Goal: Task Accomplishment & Management: Manage account settings

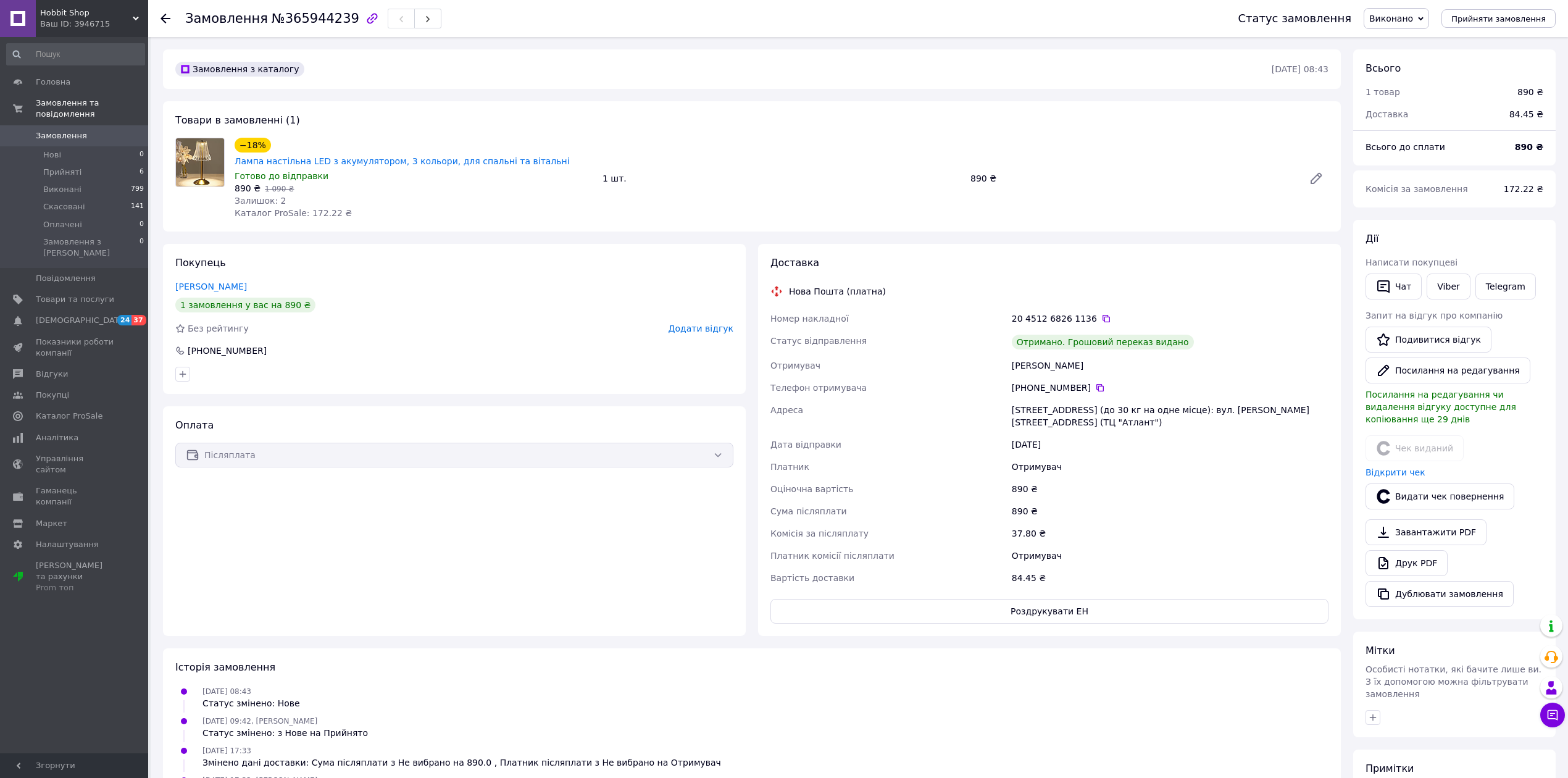
click at [68, 130] on span "Замовлення" at bounding box center [62, 136] width 51 height 11
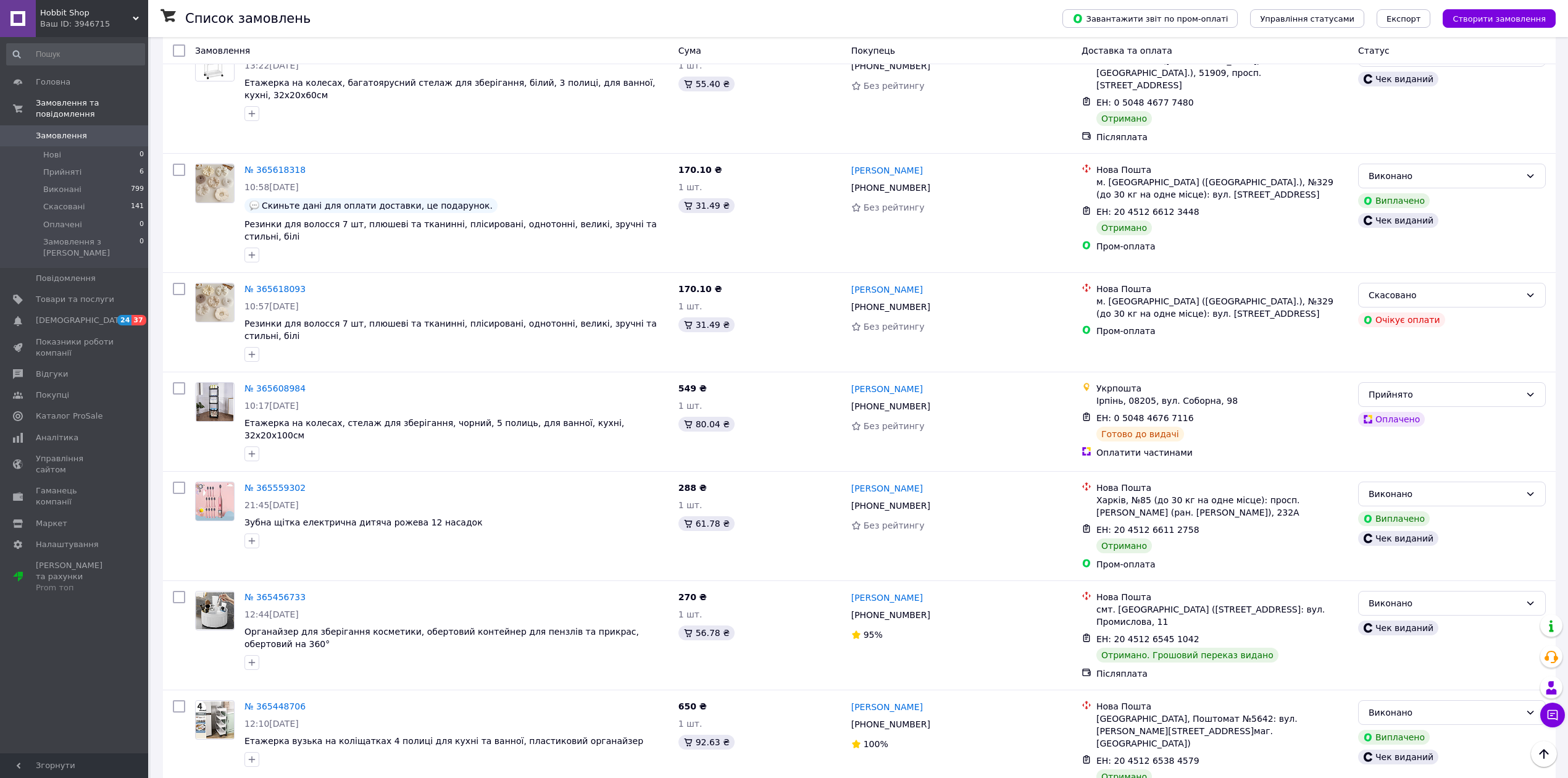
scroll to position [924, 0]
click at [53, 432] on span "Аналітика" at bounding box center [57, 438] width 42 height 11
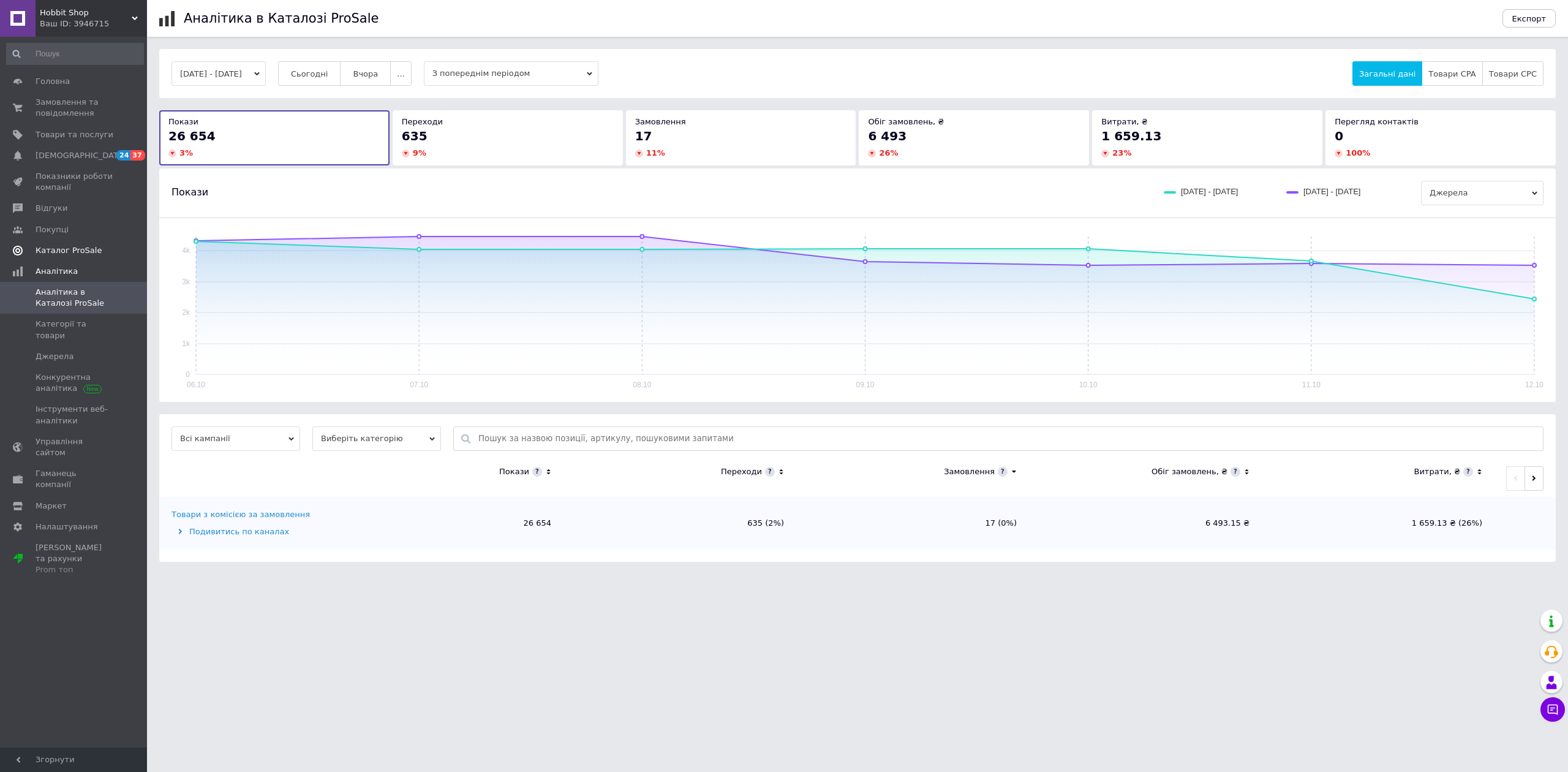
click at [90, 256] on link "Каталог ProSale" at bounding box center [75, 250] width 150 height 21
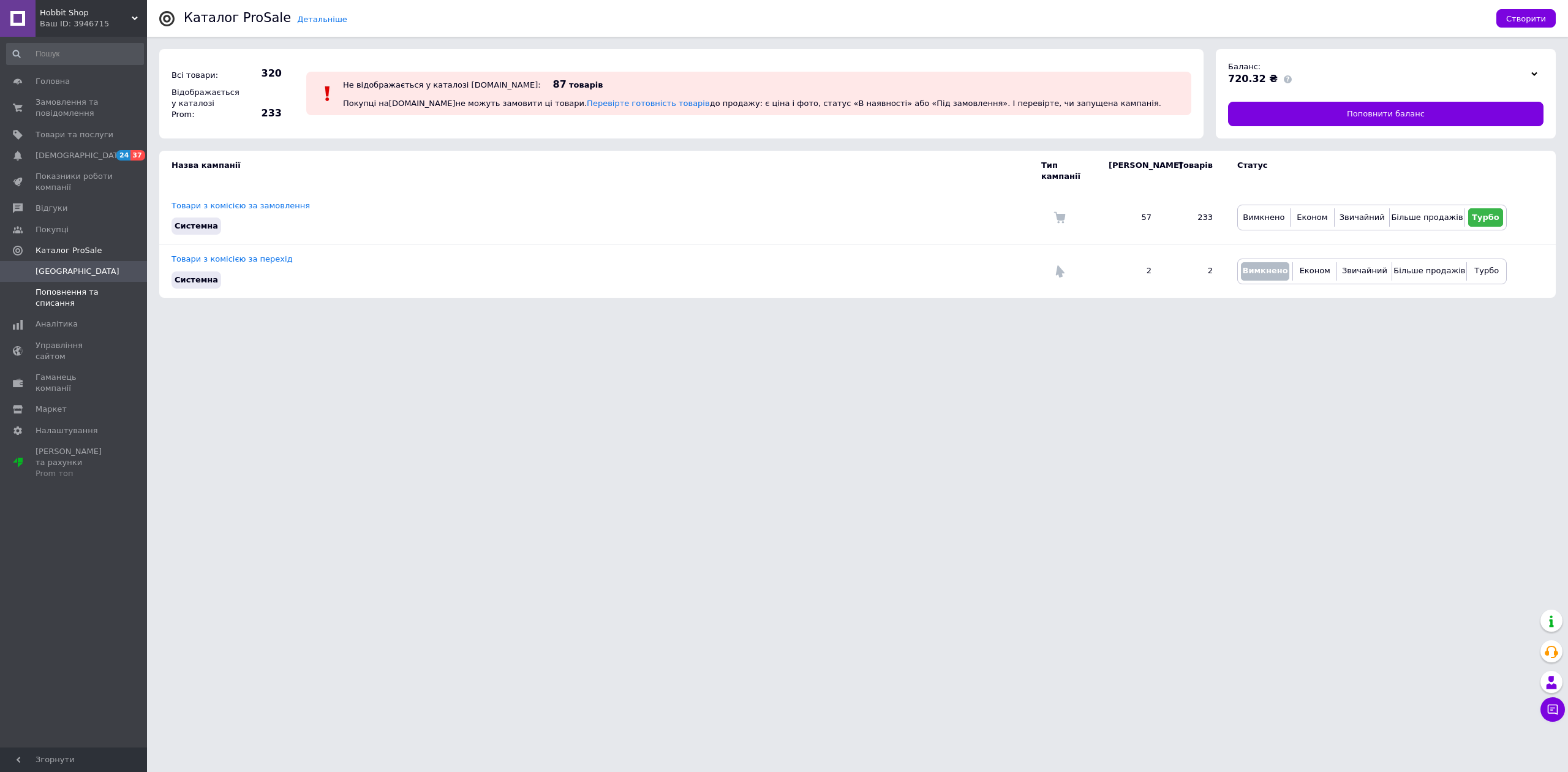
click at [57, 295] on span "Поповнення та списання" at bounding box center [75, 298] width 78 height 22
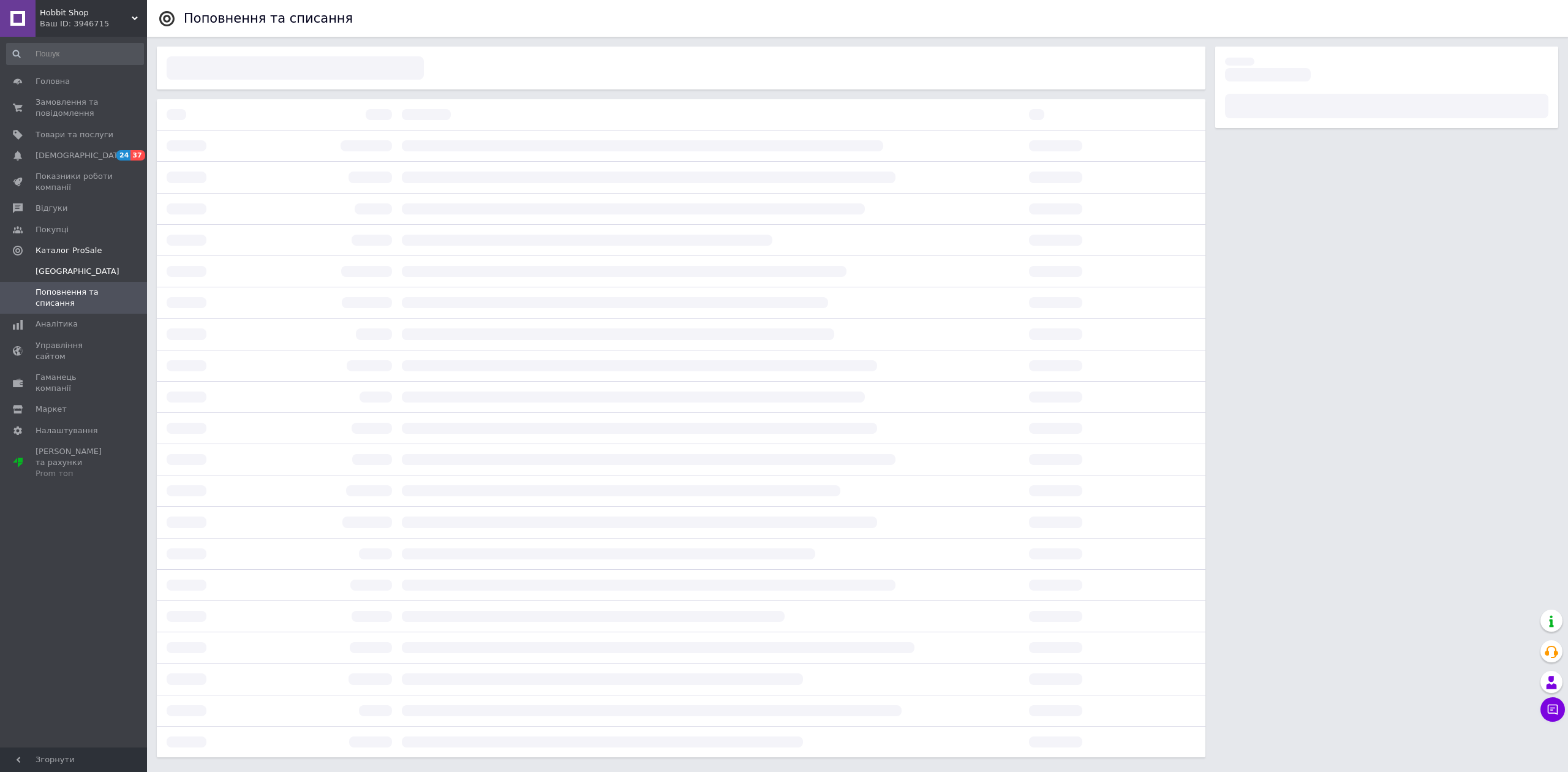
click at [84, 266] on span "[GEOGRAPHIC_DATA]" at bounding box center [75, 272] width 78 height 11
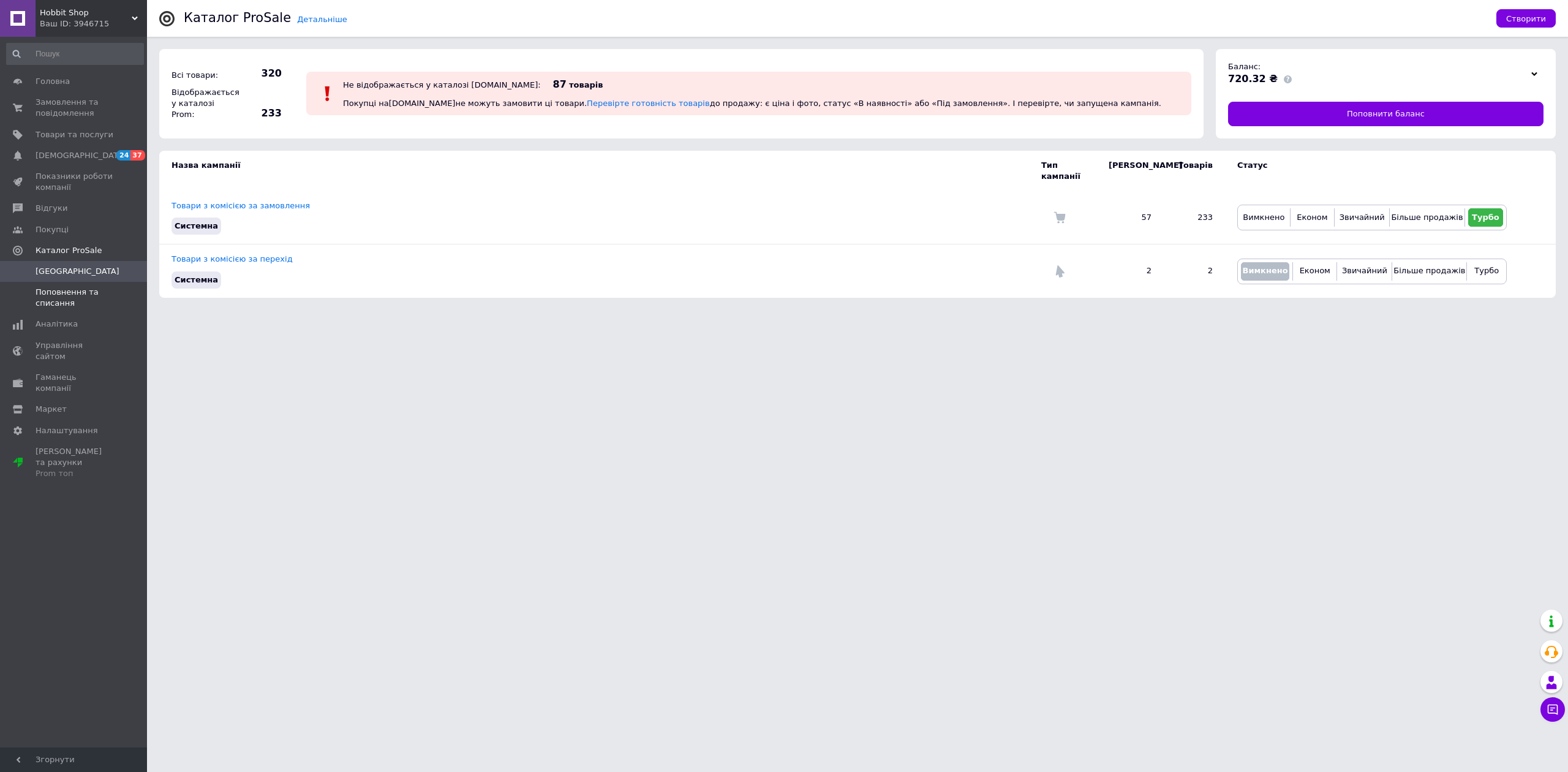
click at [91, 309] on link "Поповнення та списання" at bounding box center [75, 298] width 150 height 32
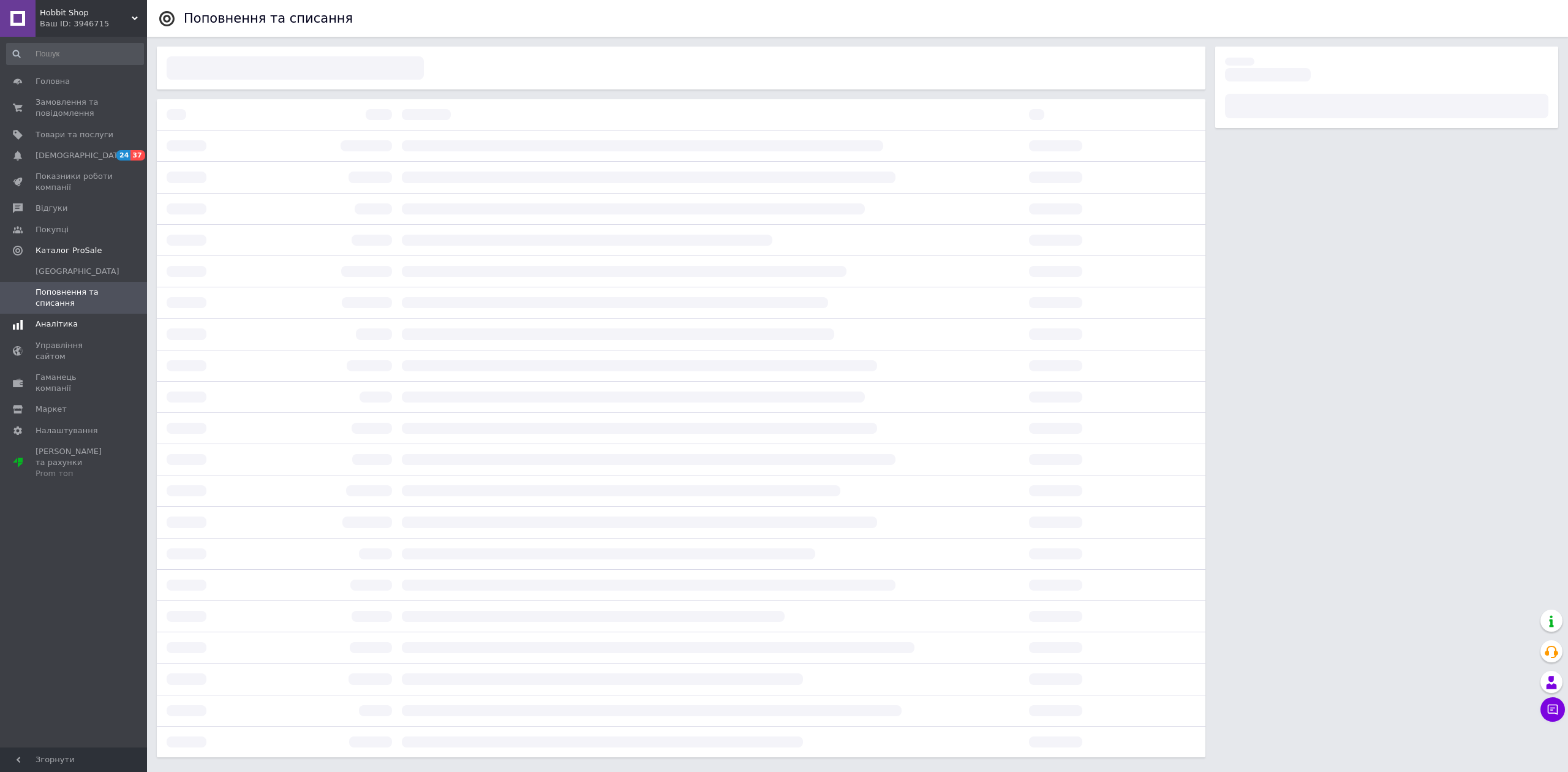
click at [91, 322] on span "Аналітика" at bounding box center [75, 324] width 78 height 11
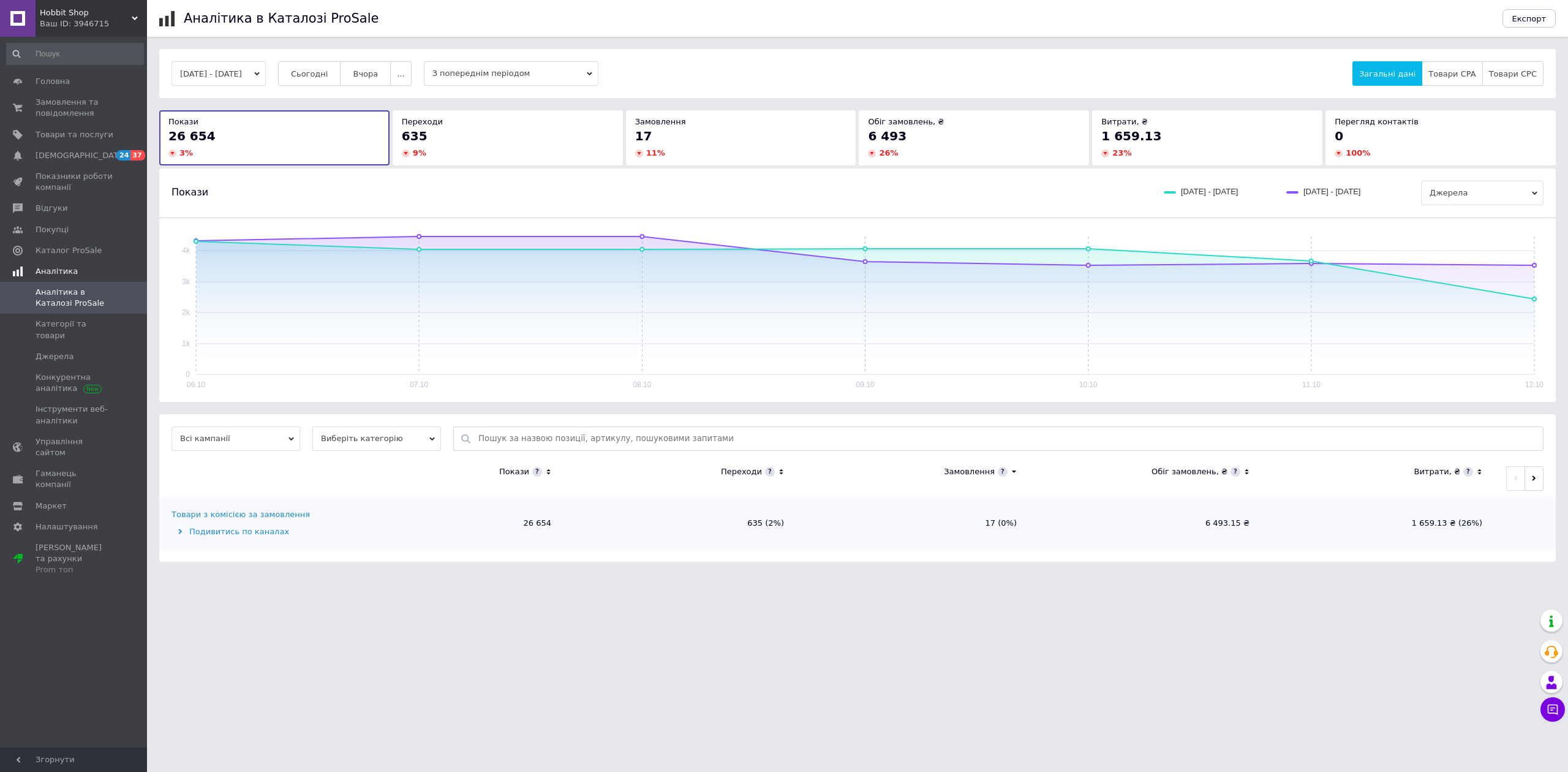
click at [91, 322] on span "Категорії та товари" at bounding box center [75, 330] width 78 height 22
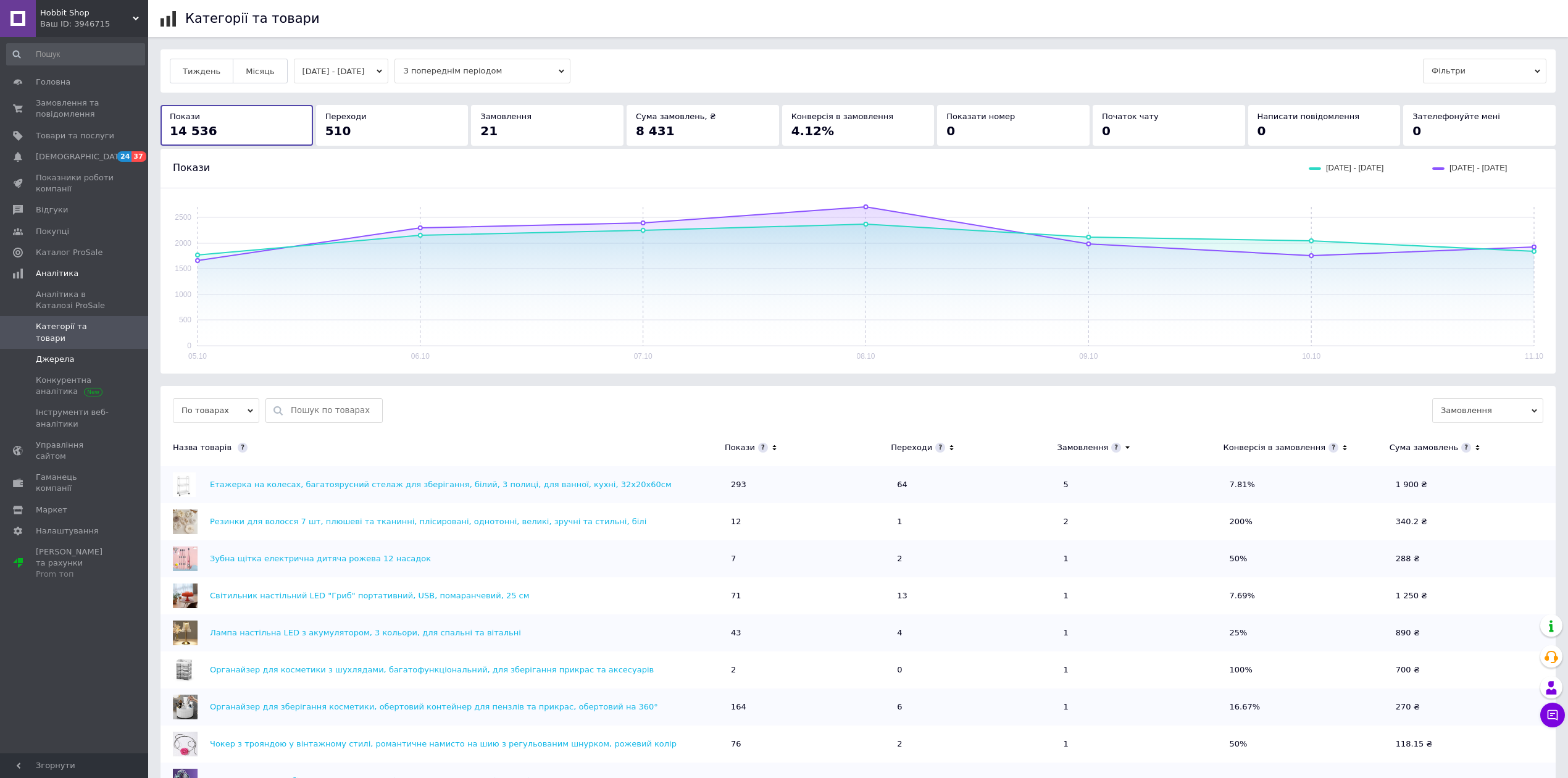
click at [97, 354] on span "Джерела" at bounding box center [75, 359] width 78 height 11
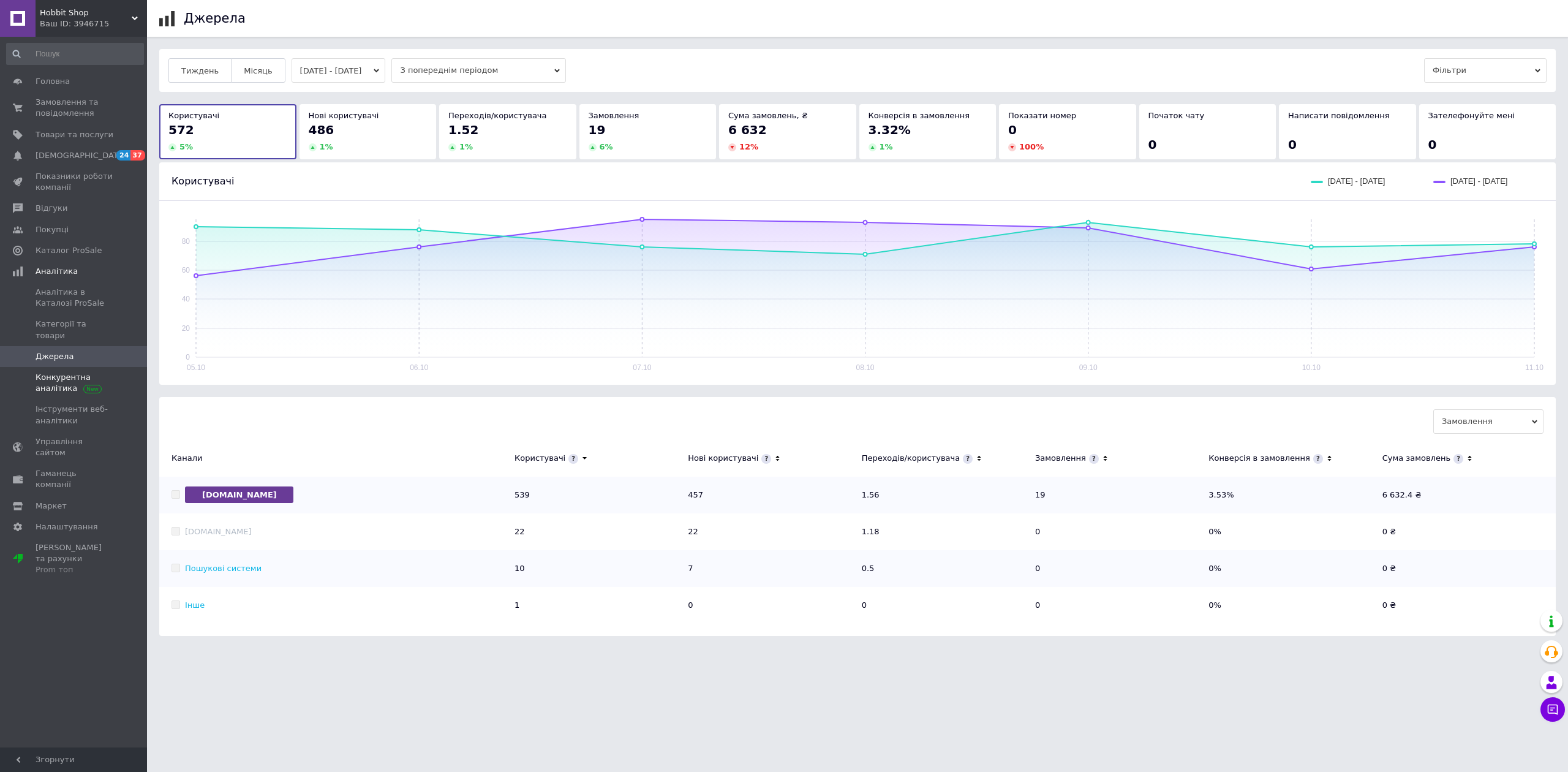
click at [100, 377] on span "Конкурентна аналітика" at bounding box center [75, 383] width 78 height 22
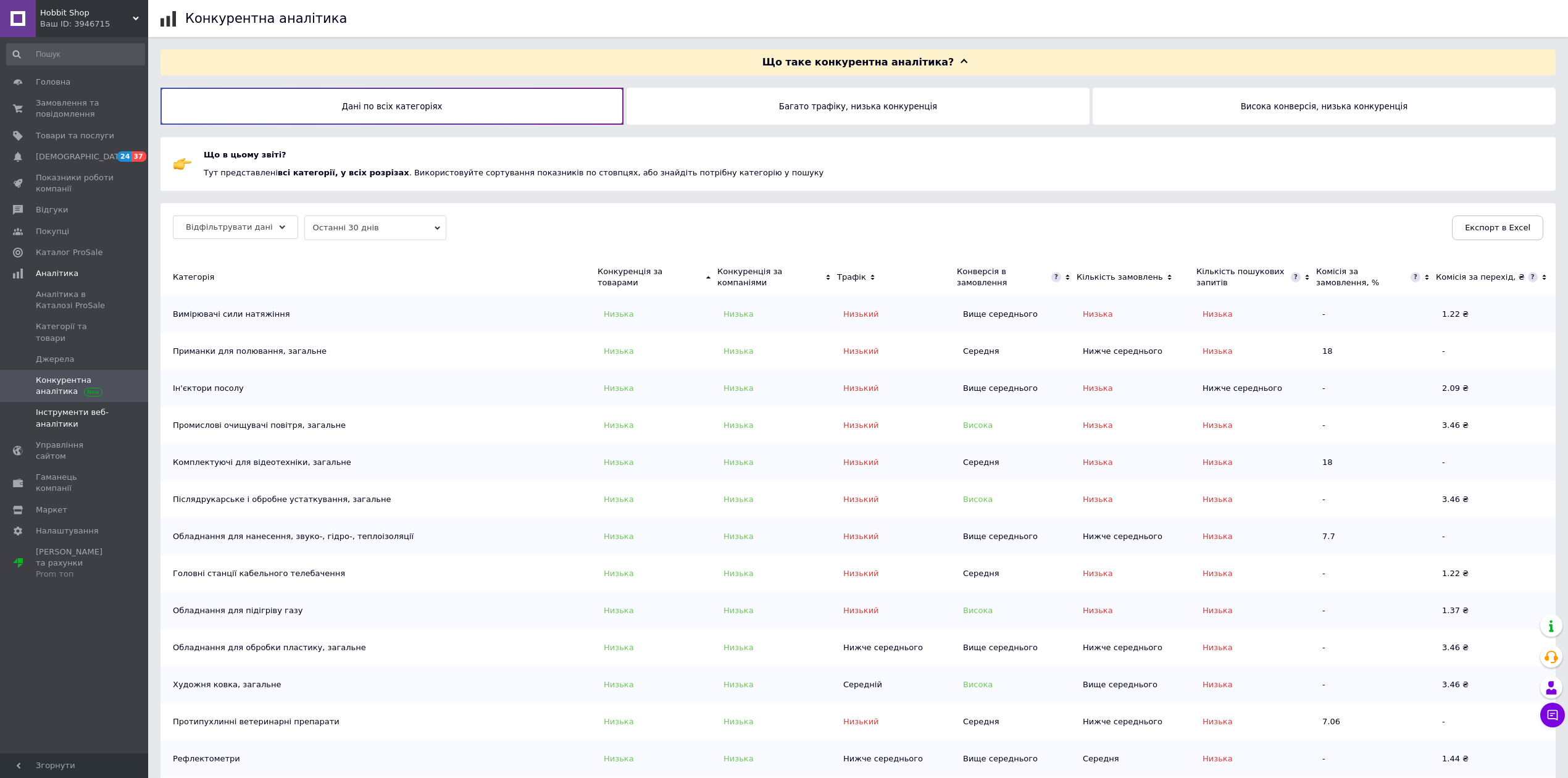
click at [102, 415] on span "Інструменти веб-аналітики" at bounding box center [75, 418] width 78 height 22
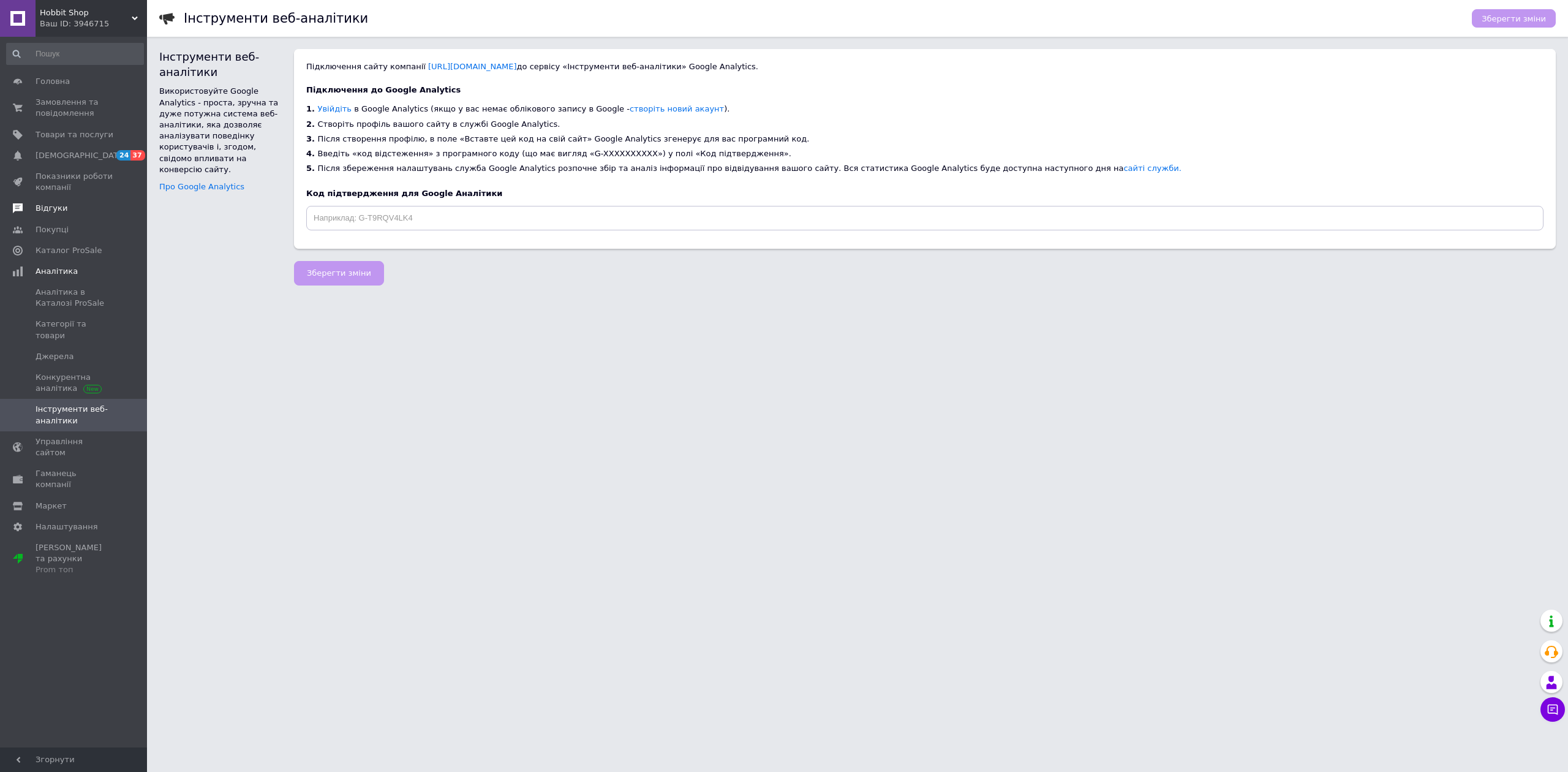
click at [99, 208] on span "Відгуки" at bounding box center [75, 208] width 78 height 11
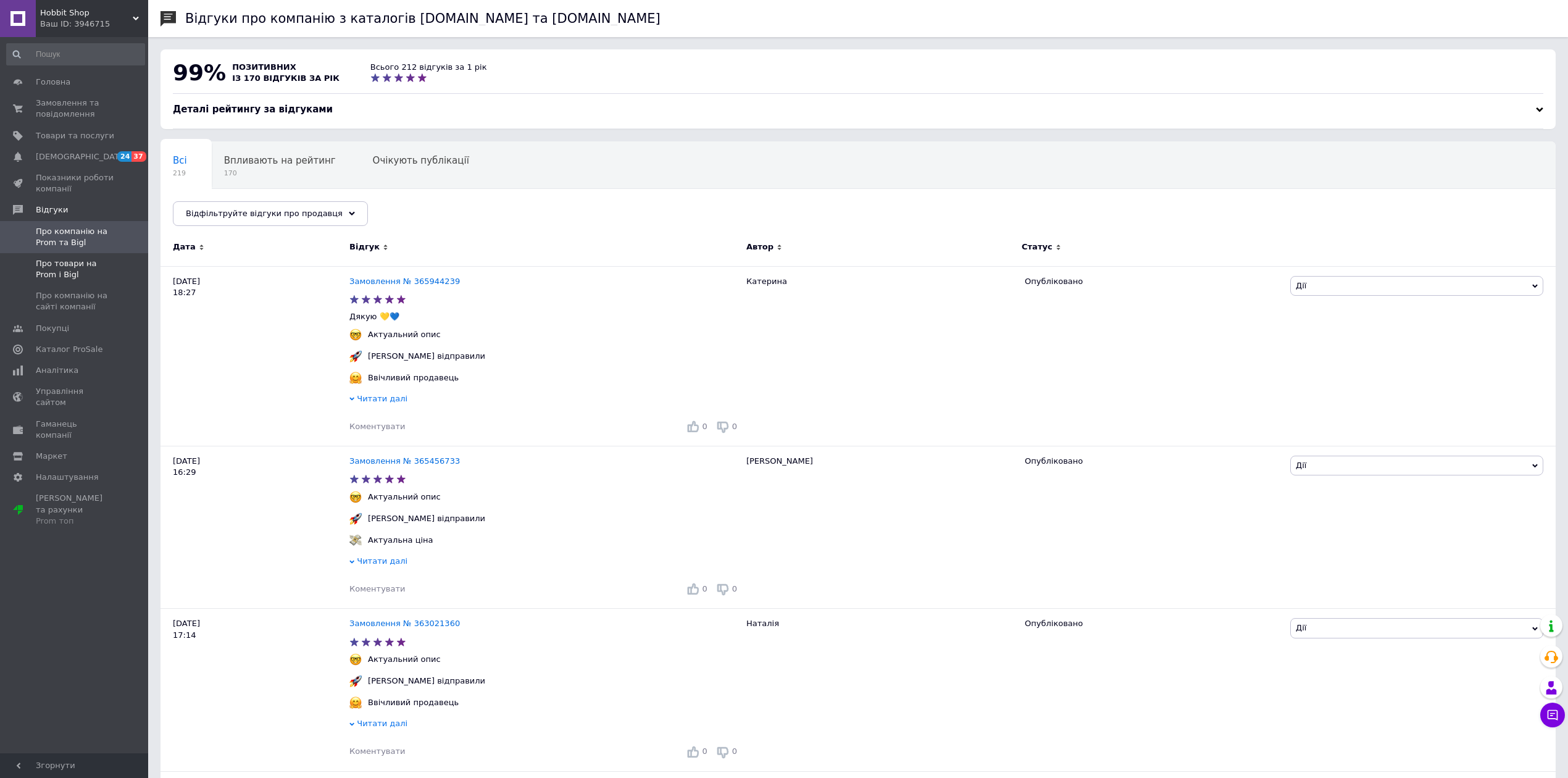
click at [67, 263] on span "Про товари на Prom і Bigl" at bounding box center [75, 269] width 78 height 22
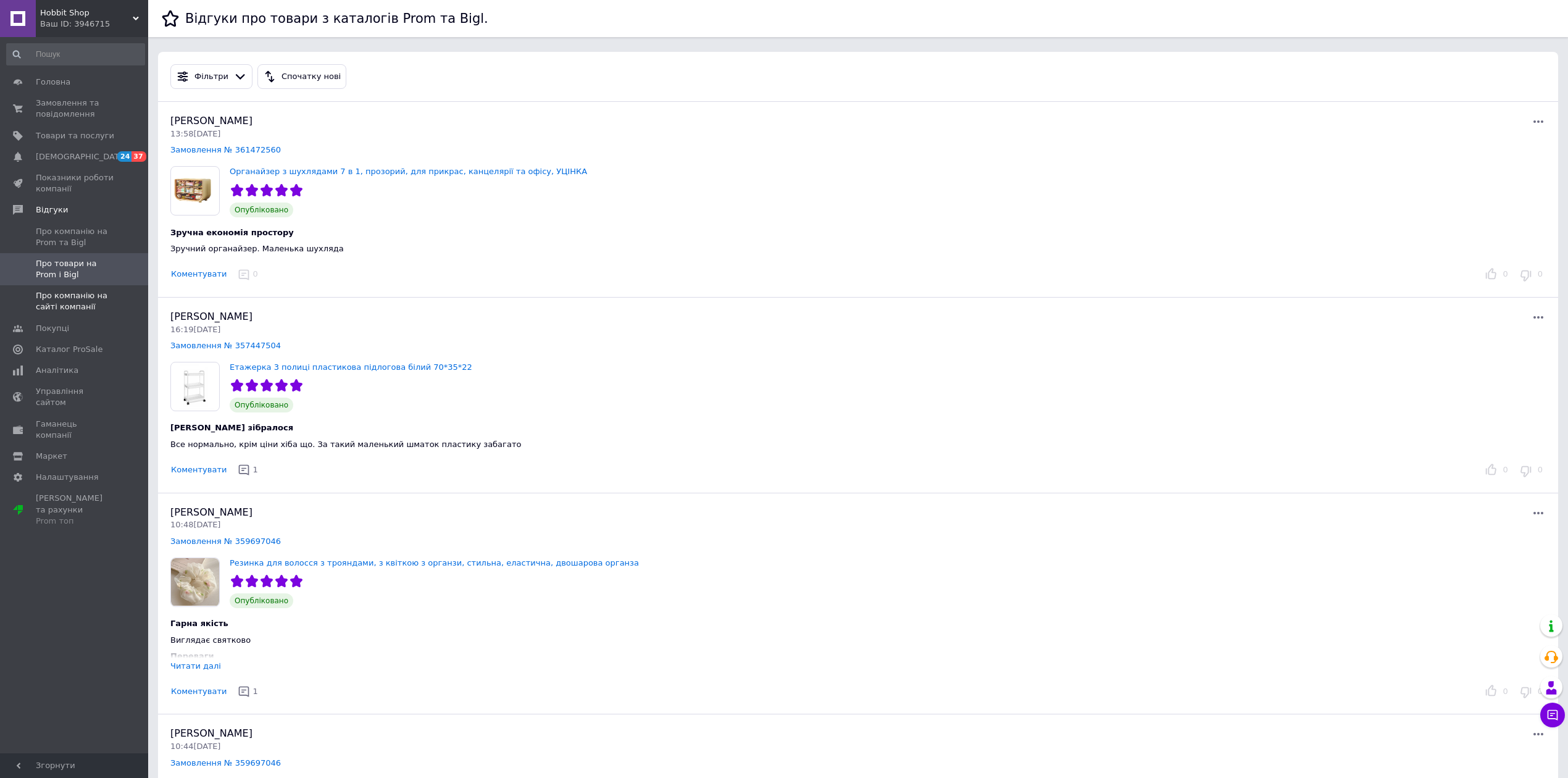
click at [74, 295] on span "Про компанію на сайті компанії" at bounding box center [75, 301] width 78 height 22
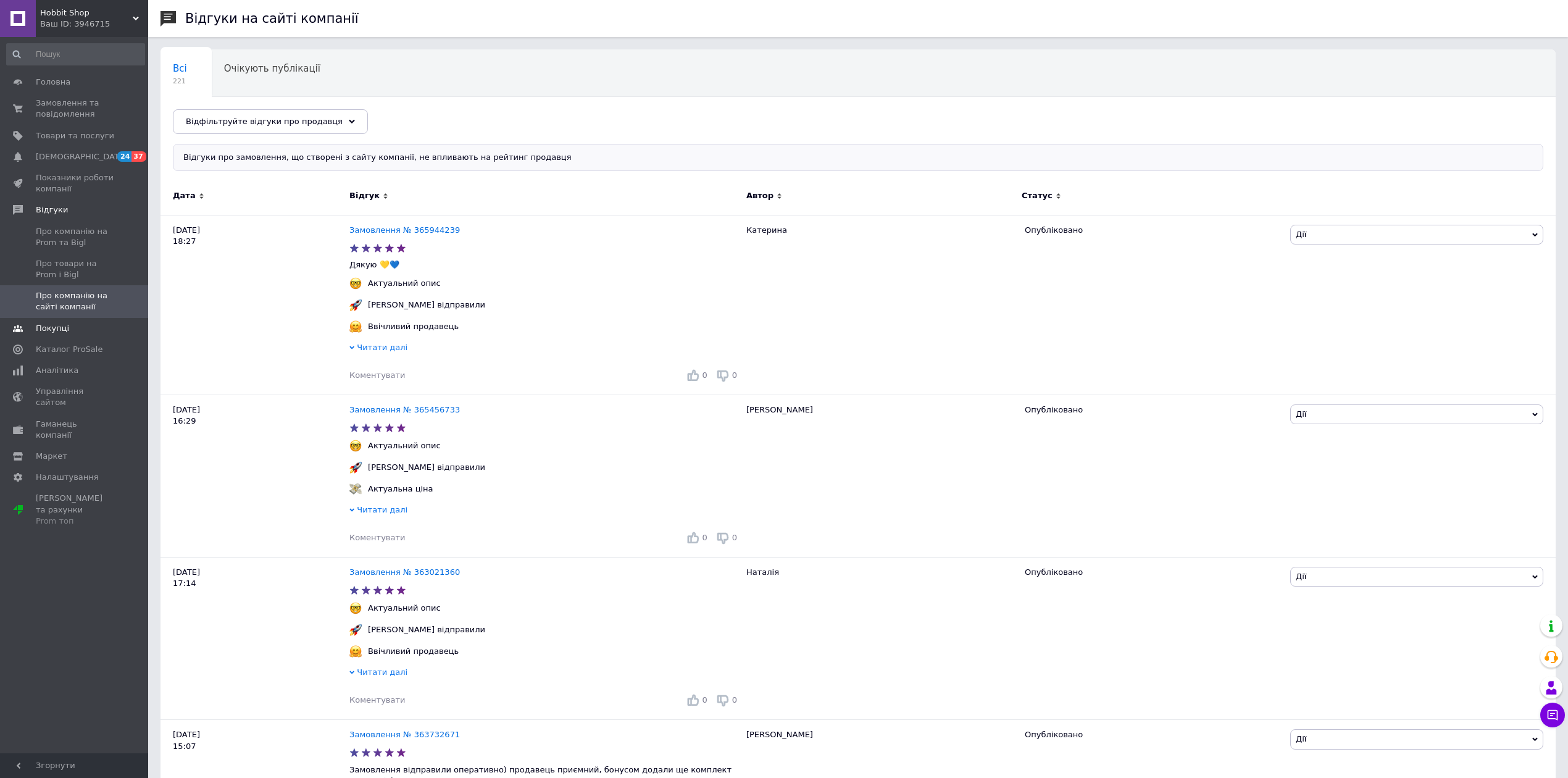
click at [64, 335] on link "Покупці" at bounding box center [75, 328] width 151 height 21
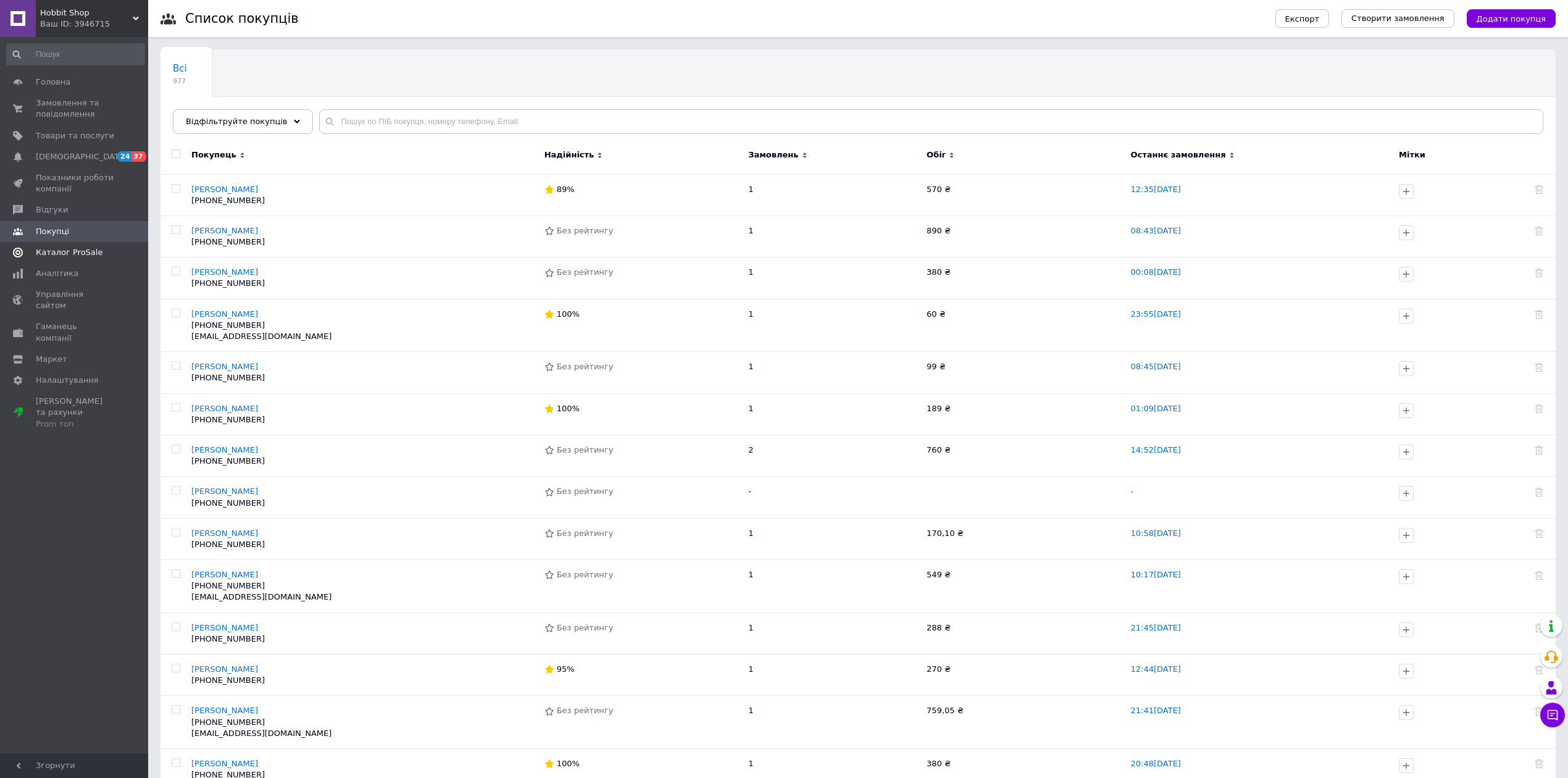
click at [104, 243] on link "Каталог ProSale" at bounding box center [75, 252] width 151 height 21
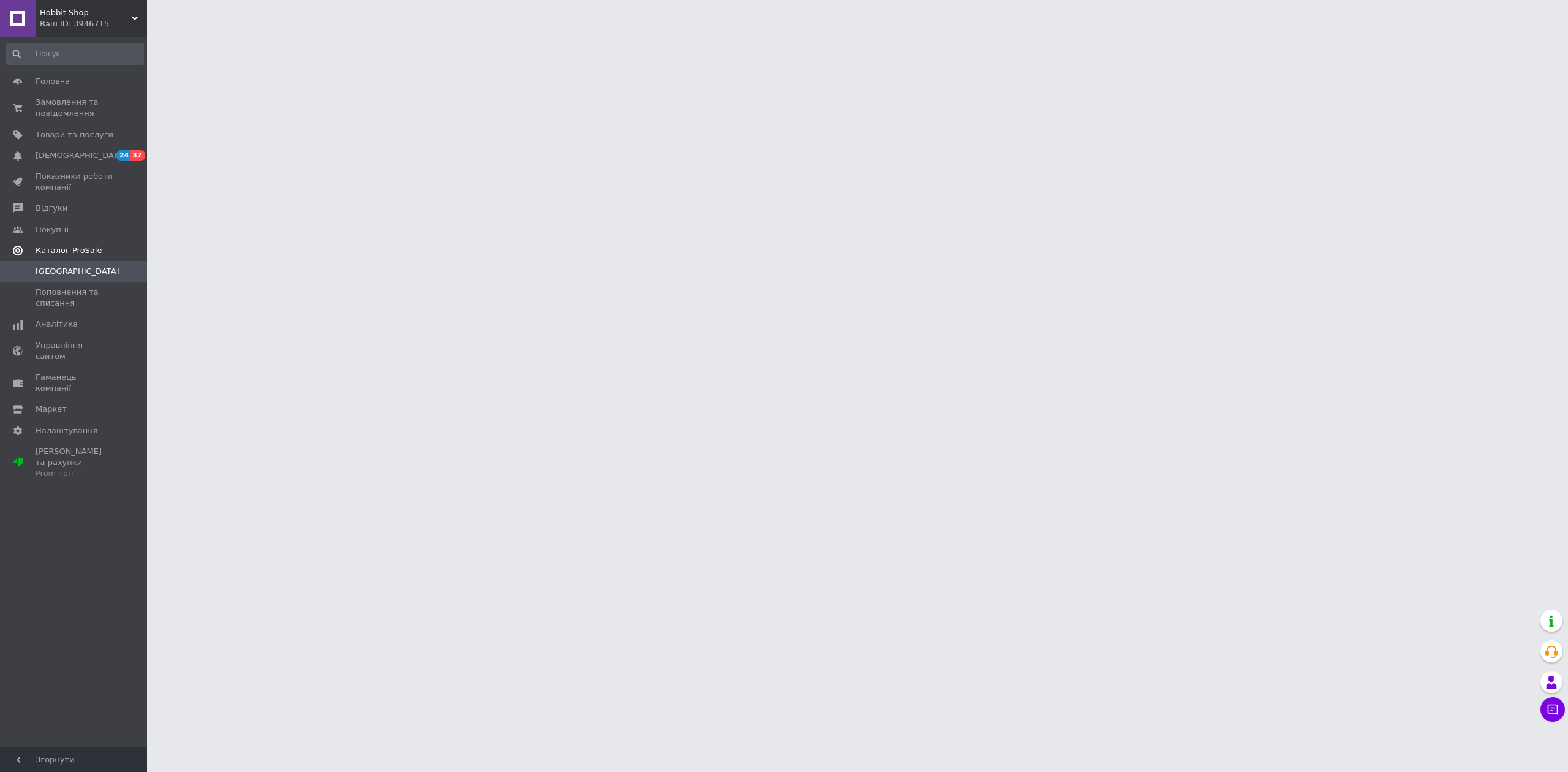
click at [103, 241] on link "Каталог ProSale" at bounding box center [75, 250] width 150 height 21
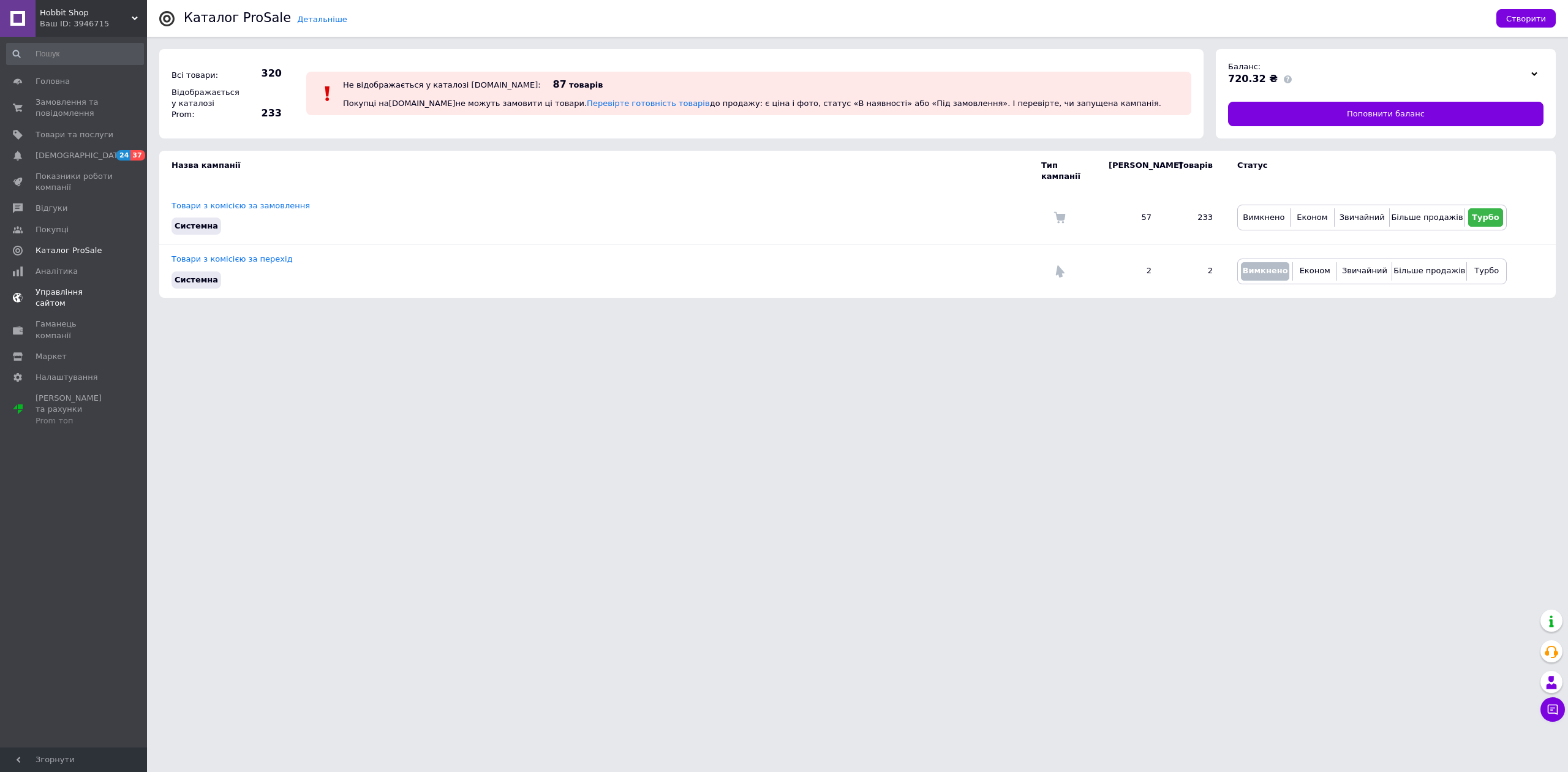
click at [71, 283] on link "Управління сайтом" at bounding box center [75, 298] width 150 height 32
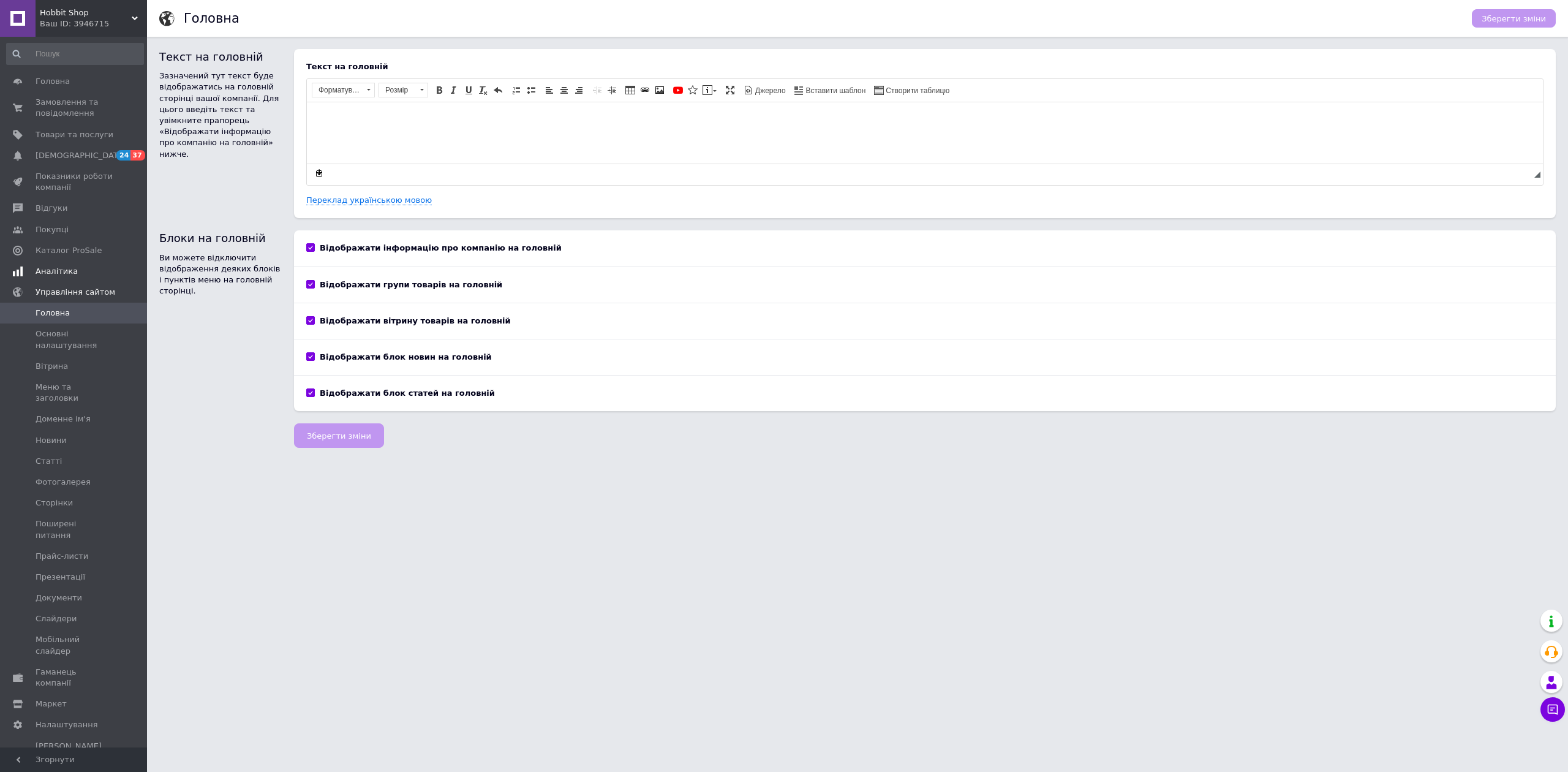
click at [79, 266] on span "Аналітика" at bounding box center [75, 272] width 78 height 11
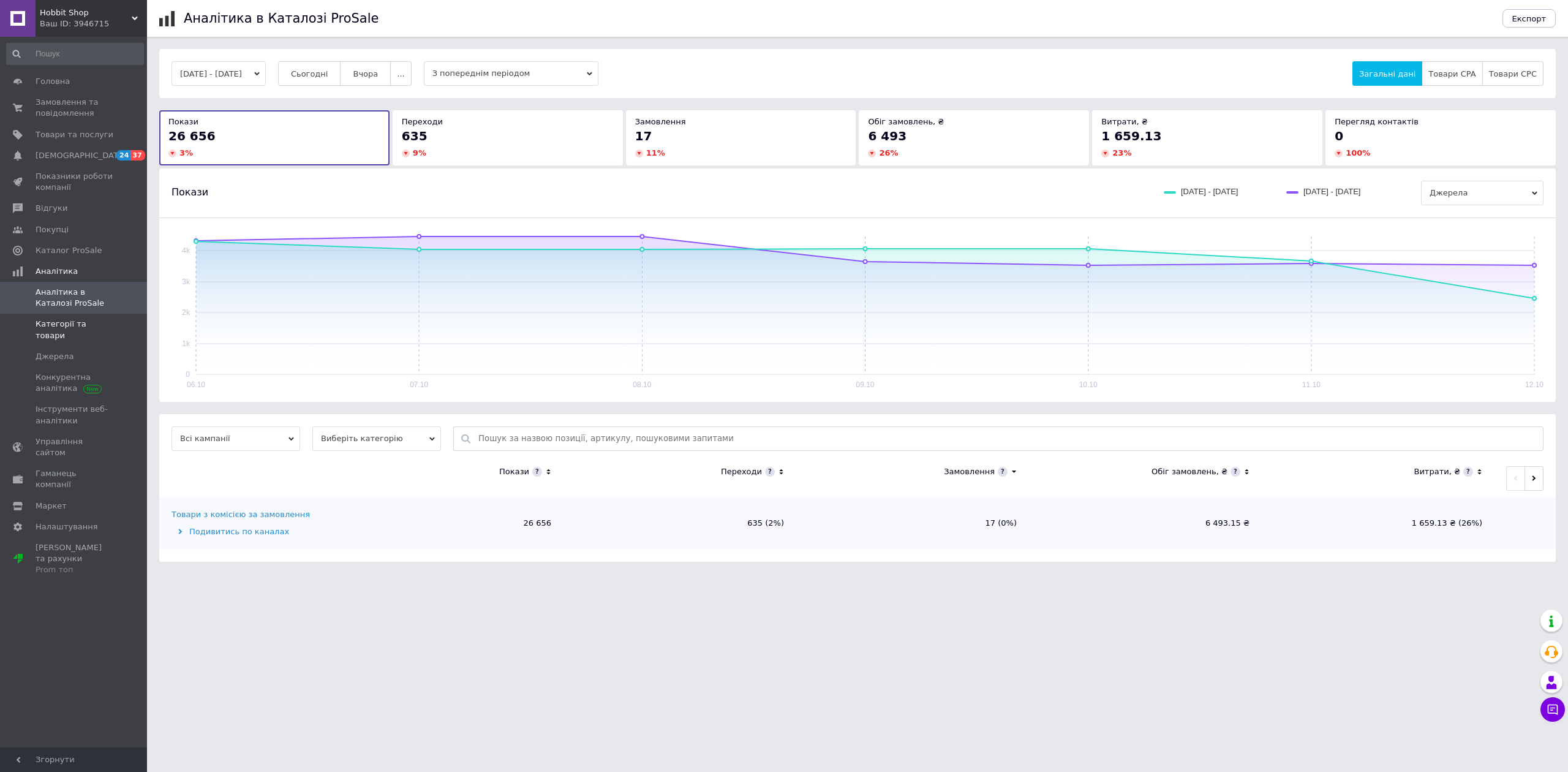
click at [93, 333] on link "Категорії та товари" at bounding box center [75, 330] width 150 height 32
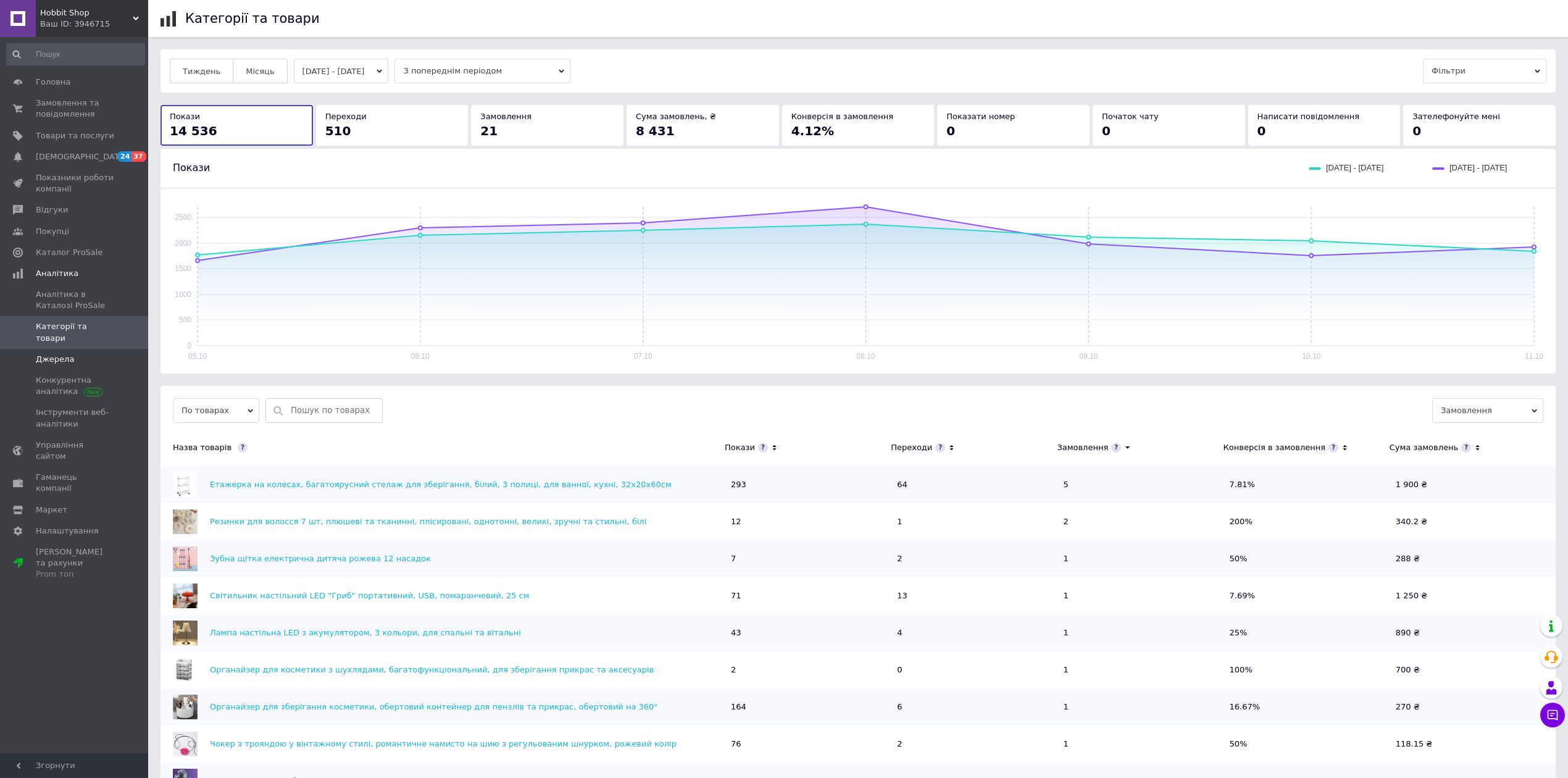
click at [80, 354] on span "Джерела" at bounding box center [75, 359] width 78 height 11
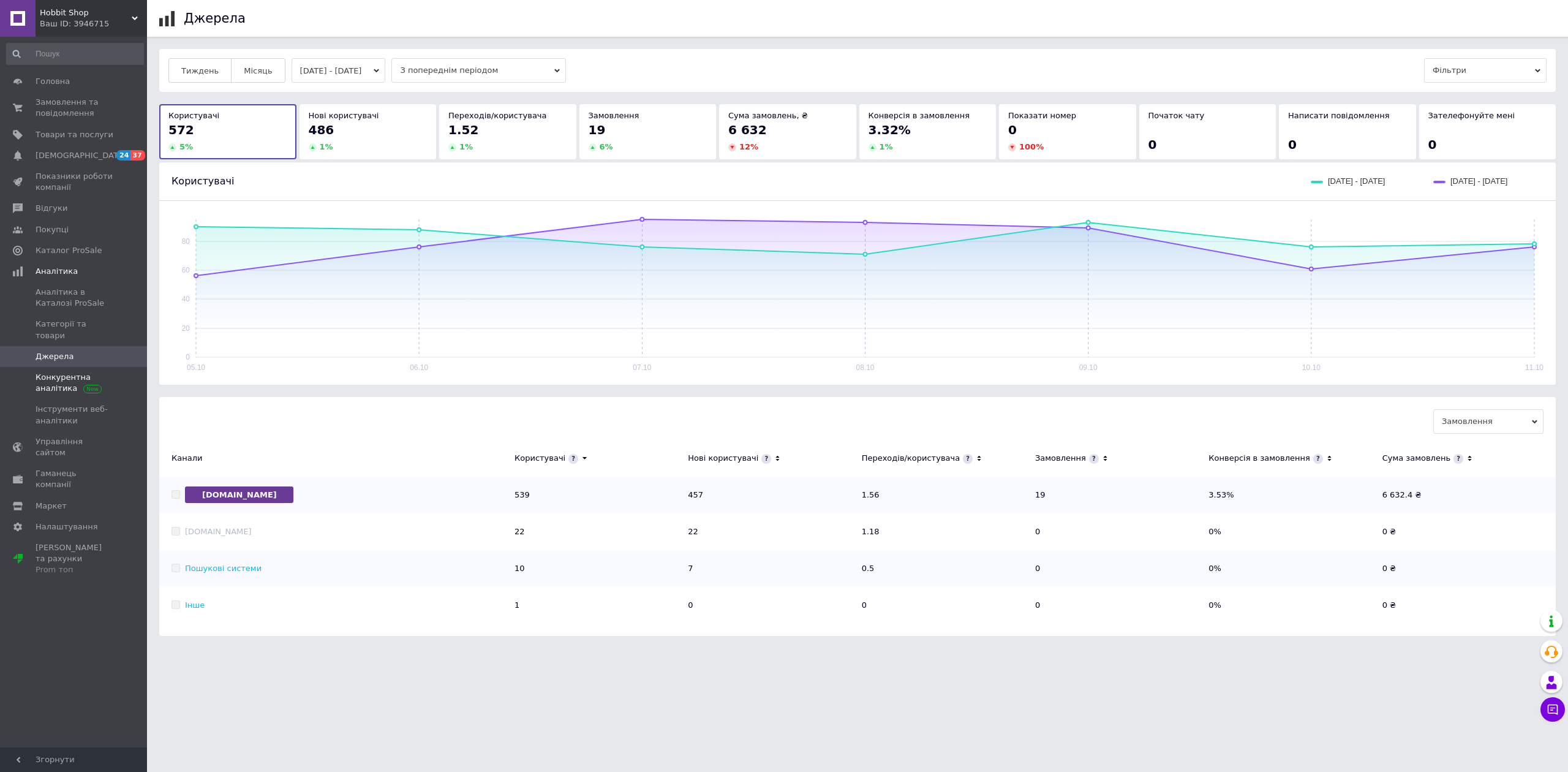
click at [71, 381] on span "Конкурентна аналітика" at bounding box center [75, 383] width 78 height 22
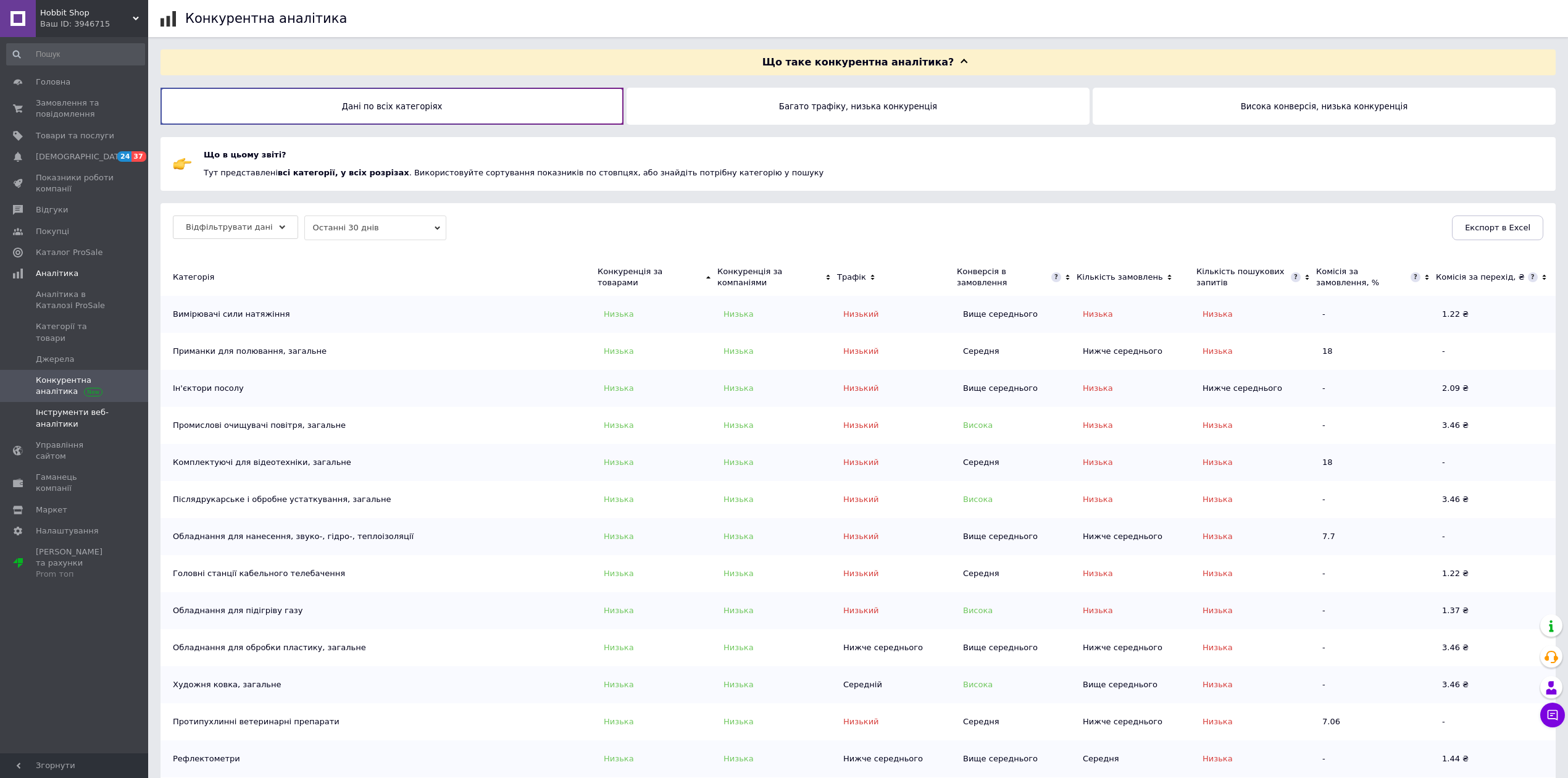
click at [57, 402] on link "Інструменти веб-аналітики" at bounding box center [75, 418] width 151 height 32
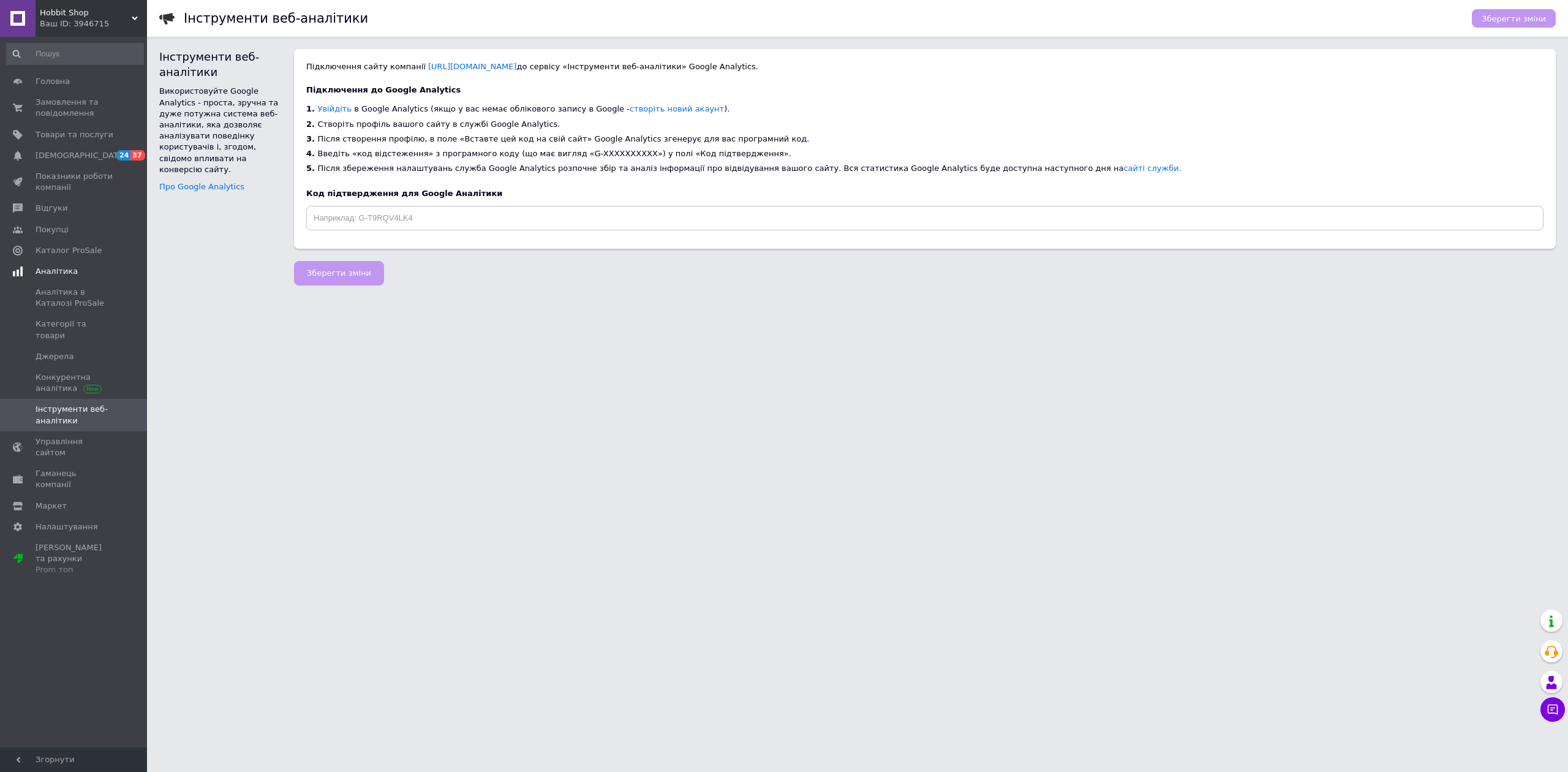
click at [63, 266] on span "Аналітика" at bounding box center [56, 272] width 42 height 11
click at [32, 274] on span at bounding box center [17, 272] width 36 height 11
click at [66, 248] on span "Каталог ProSale" at bounding box center [68, 250] width 66 height 11
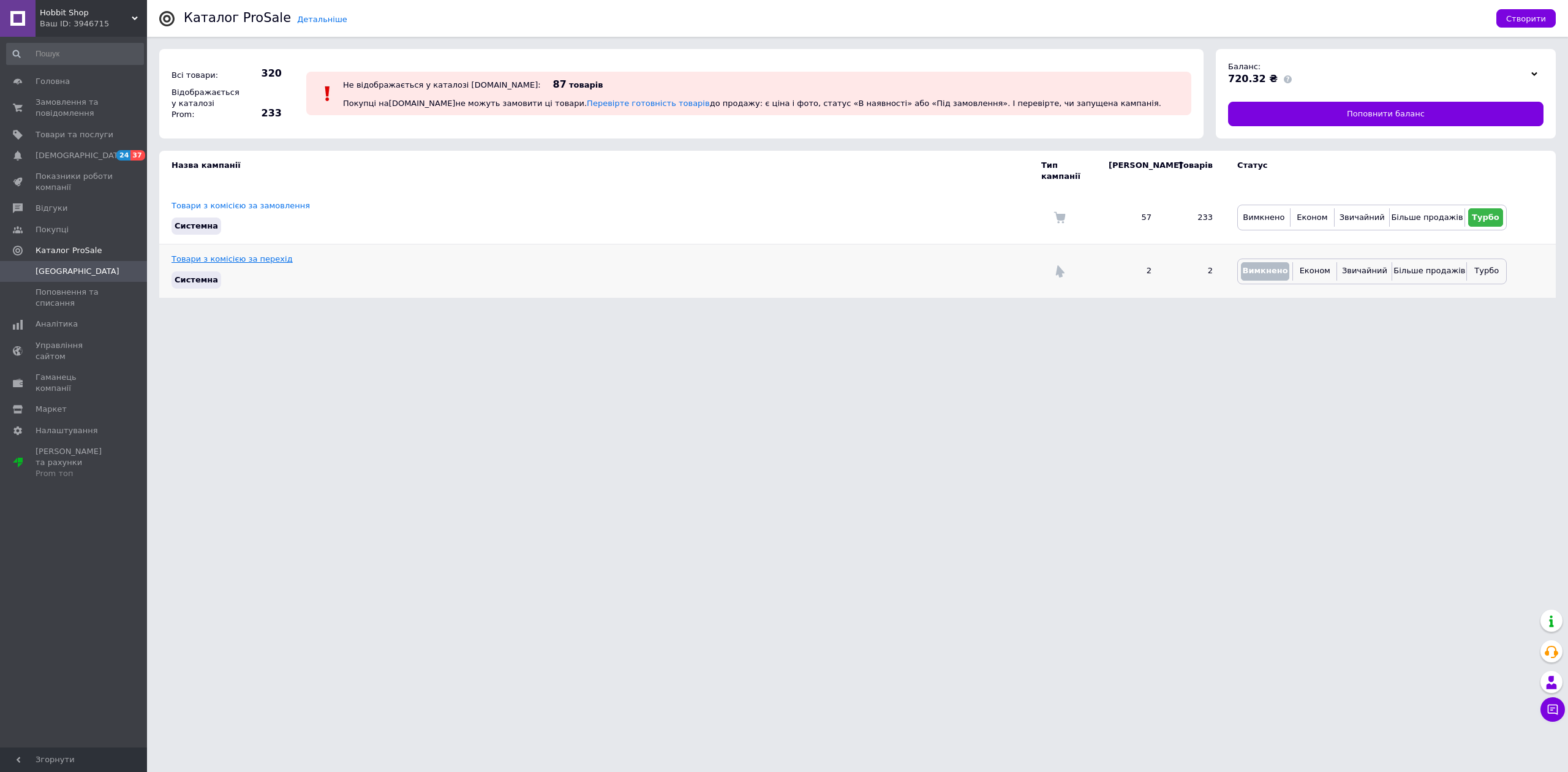
click at [207, 254] on link "Товари з комісією за перехід" at bounding box center [232, 259] width 122 height 10
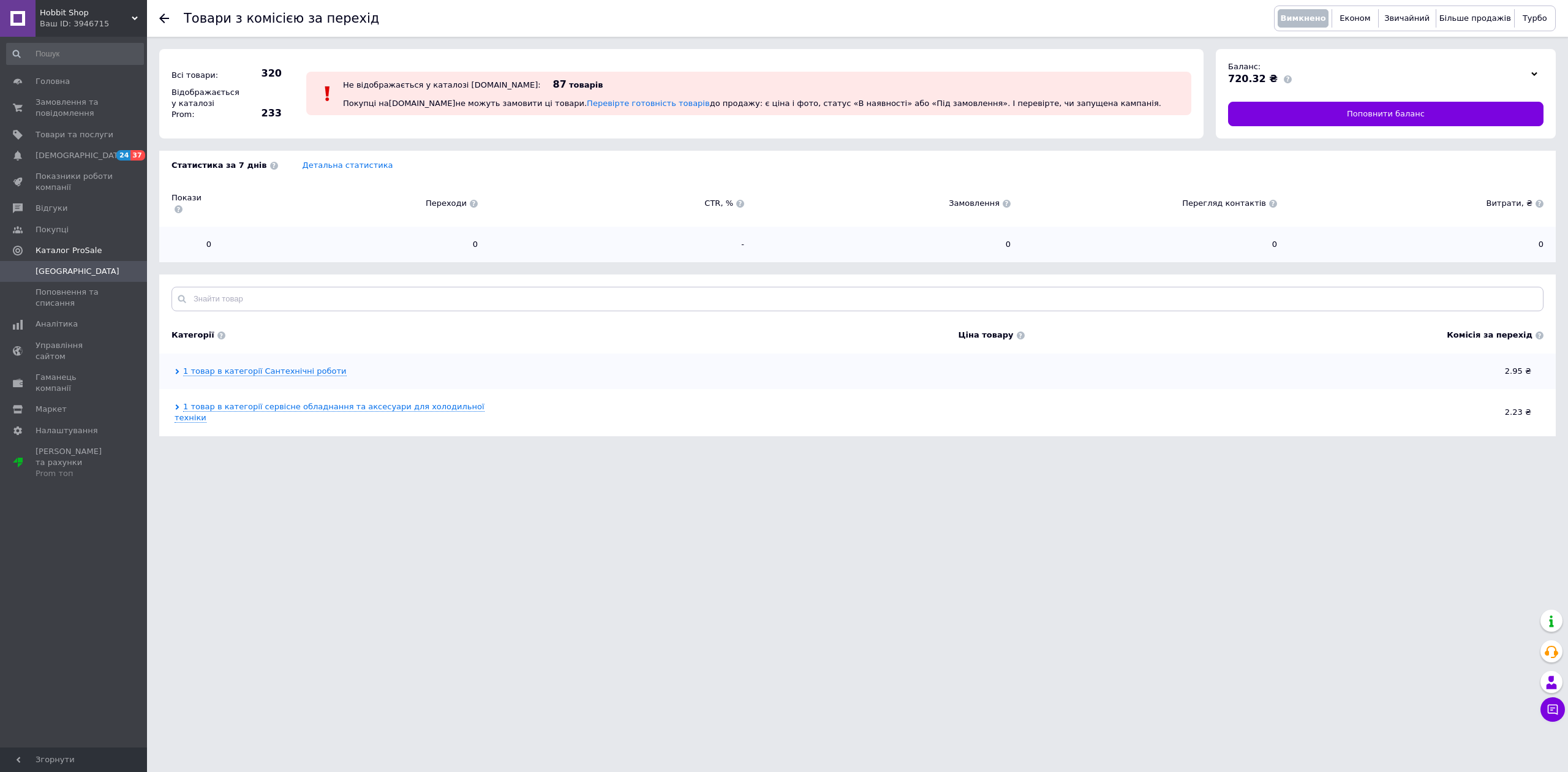
click at [176, 369] on icon at bounding box center [177, 371] width 6 height 6
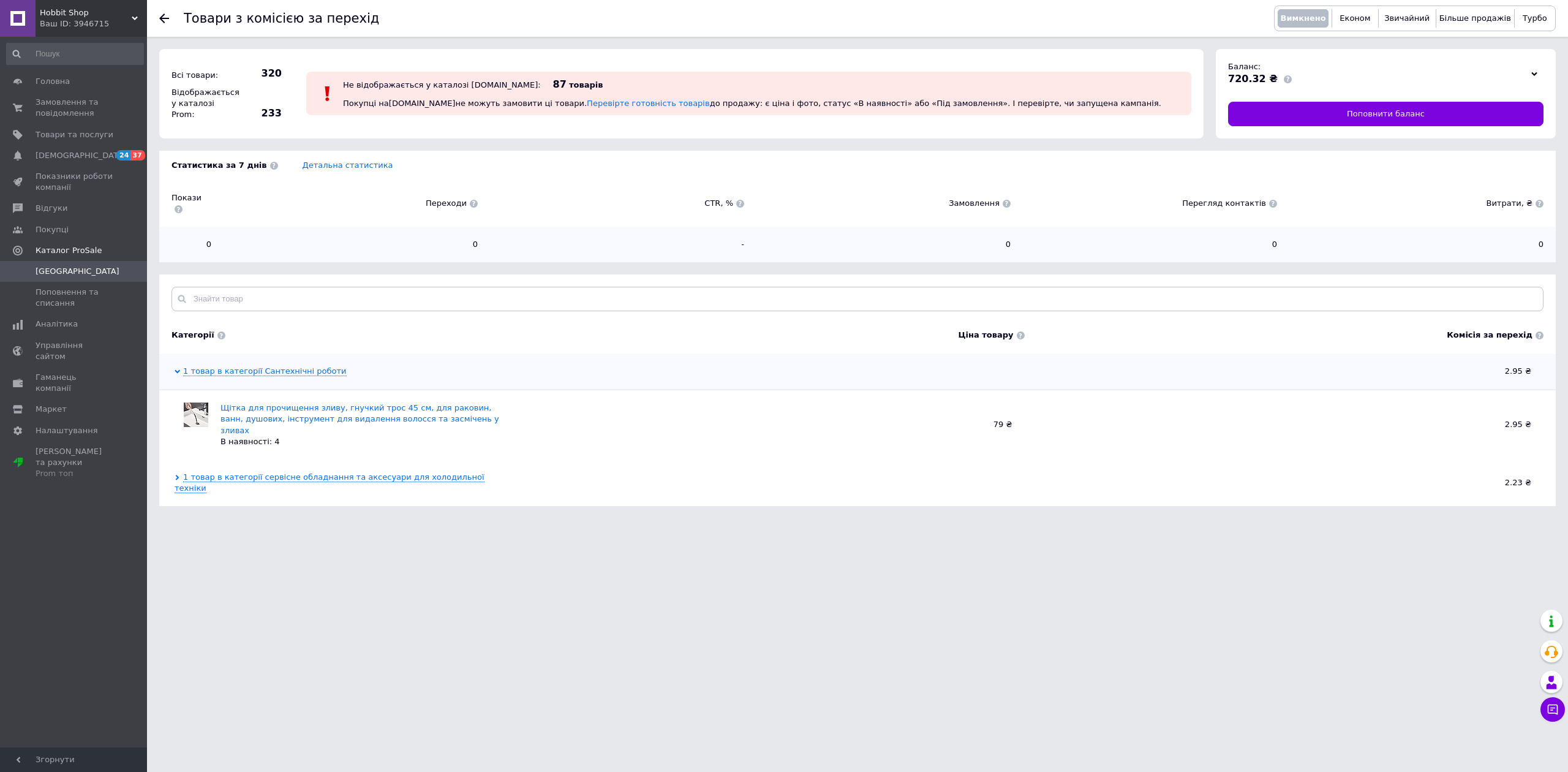
click at [175, 475] on icon at bounding box center [177, 477] width 6 height 6
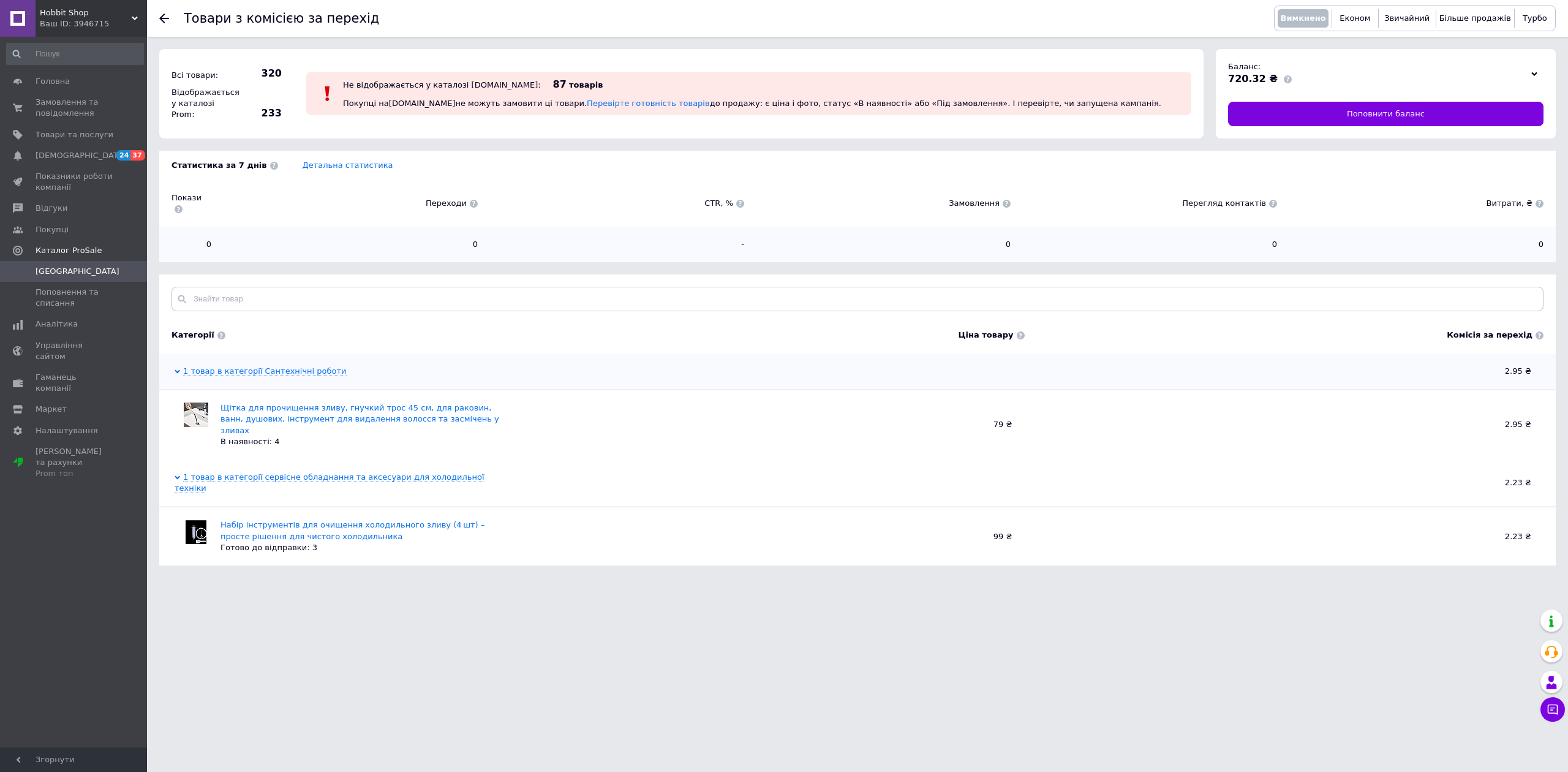
click at [165, 25] on div at bounding box center [171, 18] width 25 height 37
click at [160, 20] on icon at bounding box center [164, 18] width 10 height 10
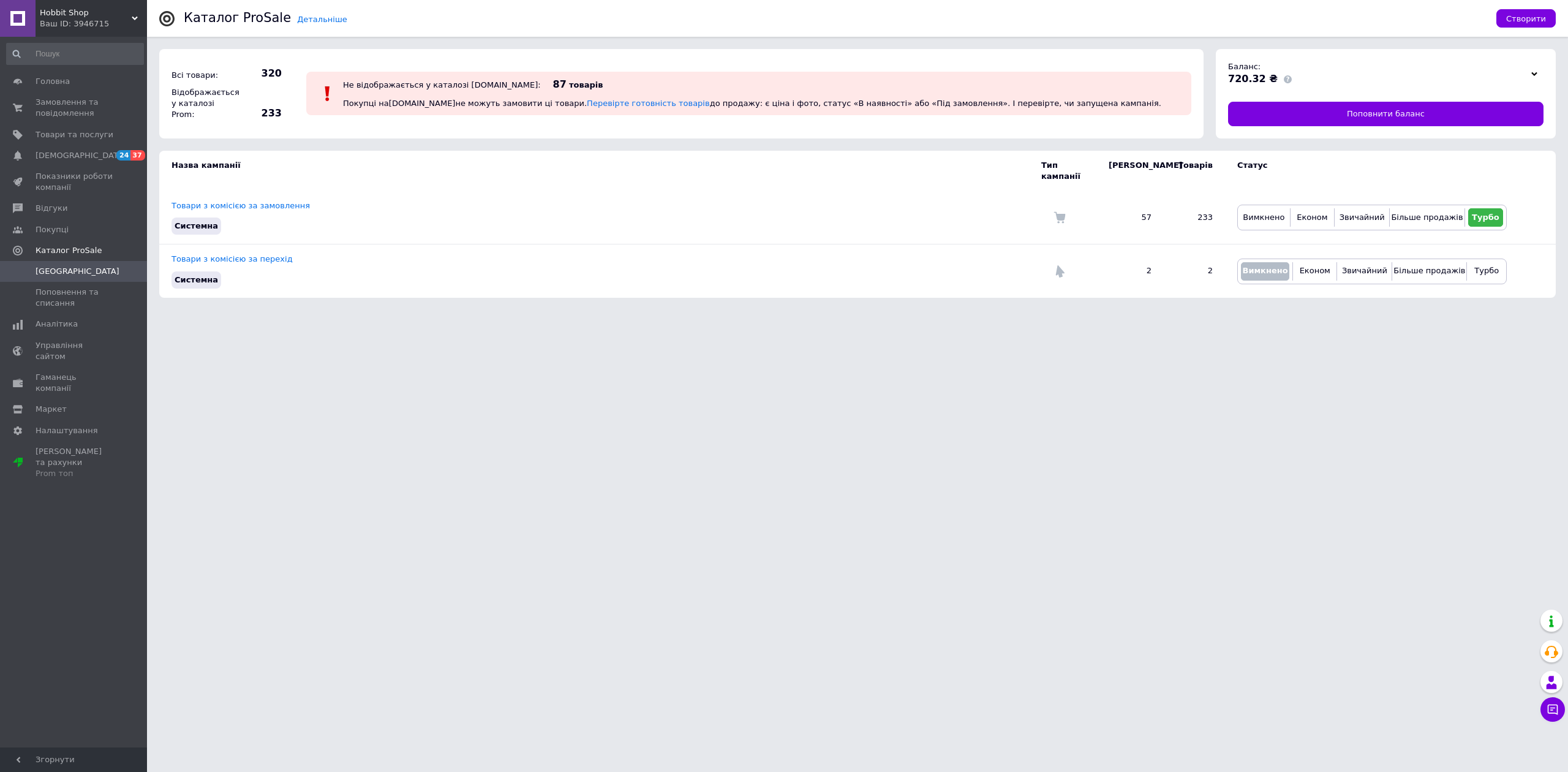
click at [160, 20] on use at bounding box center [166, 18] width 15 height 15
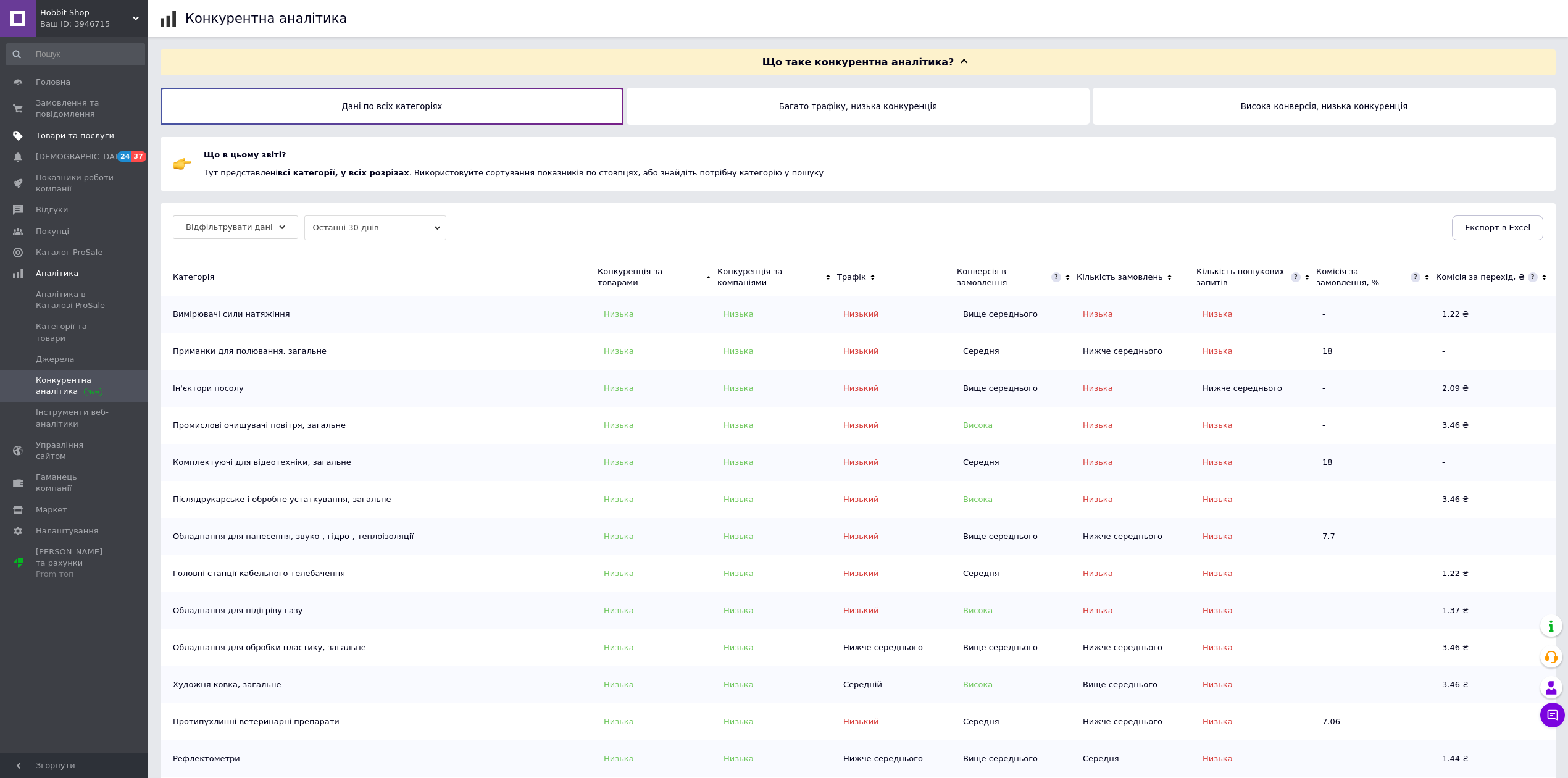
click at [47, 126] on link "Товари та послуги" at bounding box center [75, 136] width 151 height 21
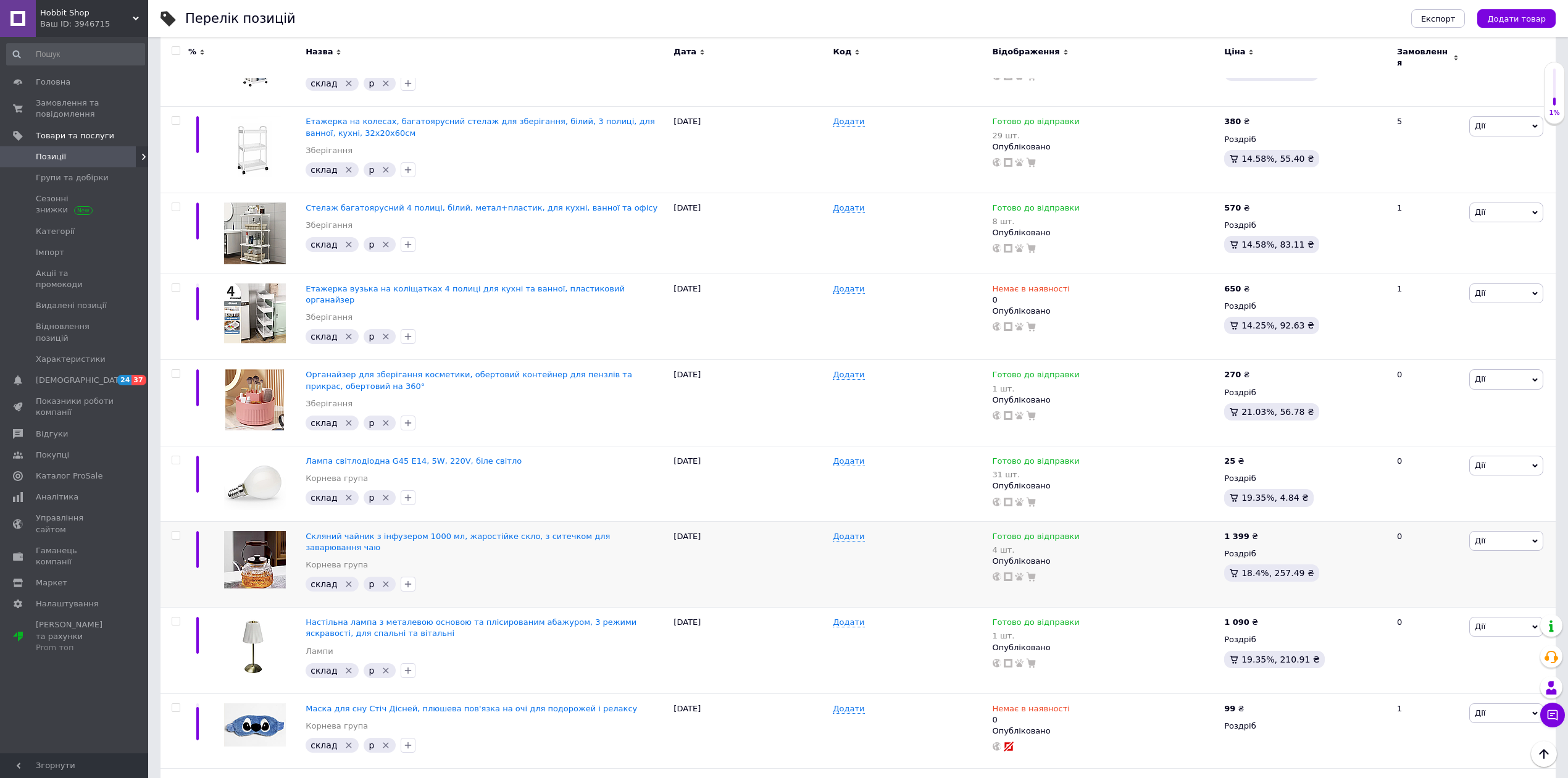
scroll to position [1003, 0]
click at [53, 193] on span "Сезонні знижки" at bounding box center [75, 204] width 78 height 22
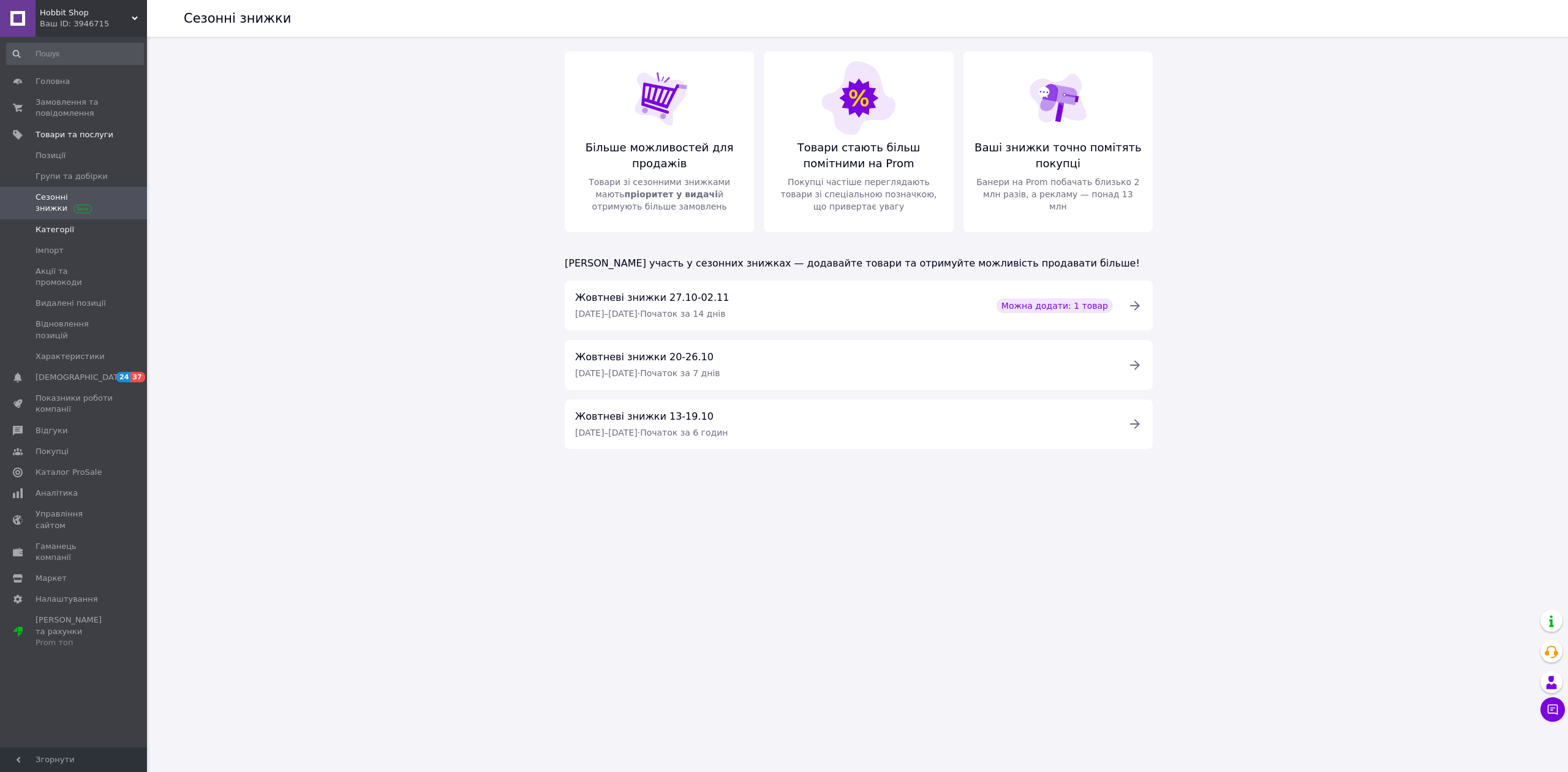
click at [52, 236] on link "Категорії" at bounding box center [75, 230] width 150 height 21
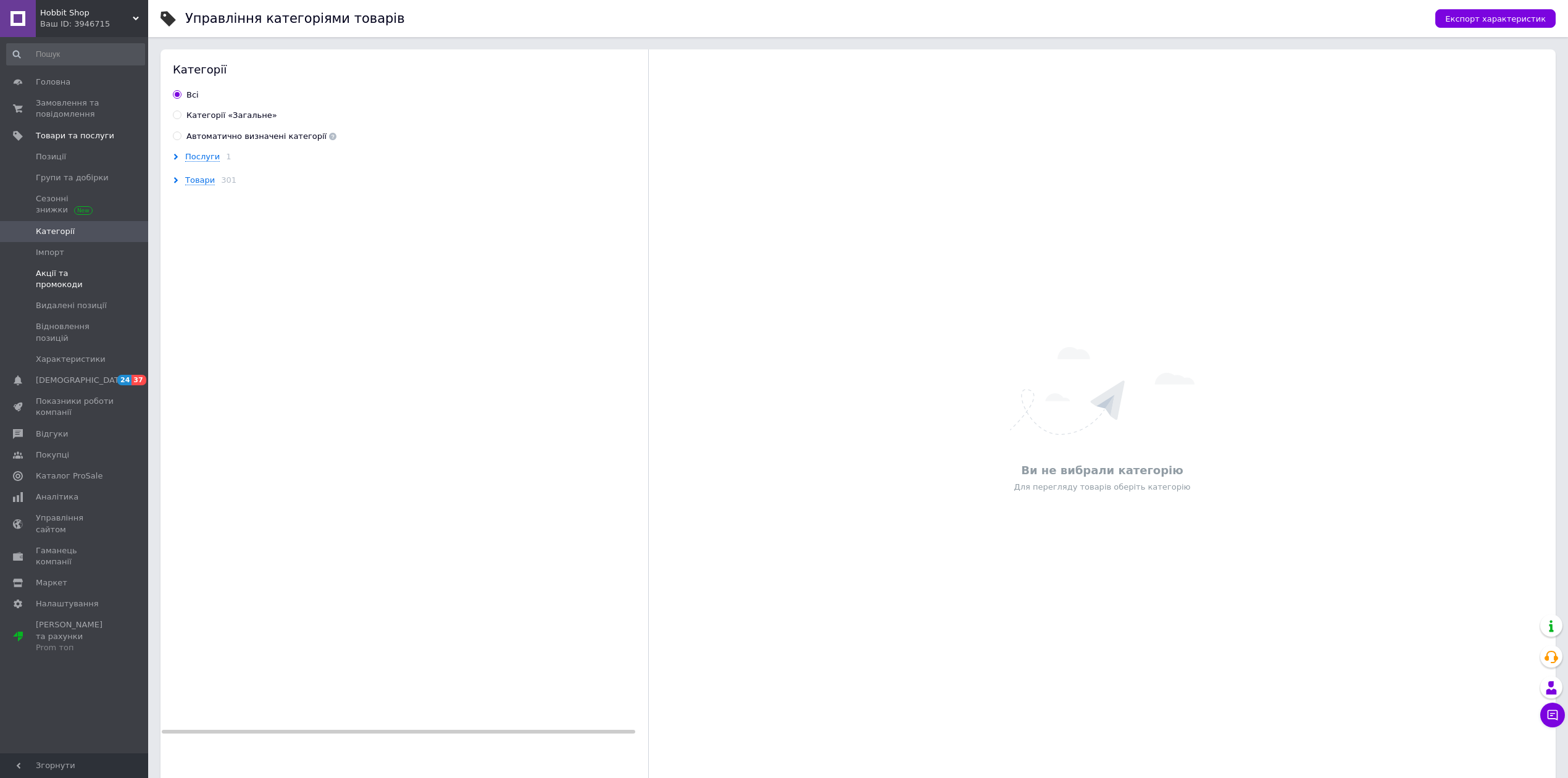
click at [58, 273] on span "Акції та промокоди" at bounding box center [75, 279] width 78 height 22
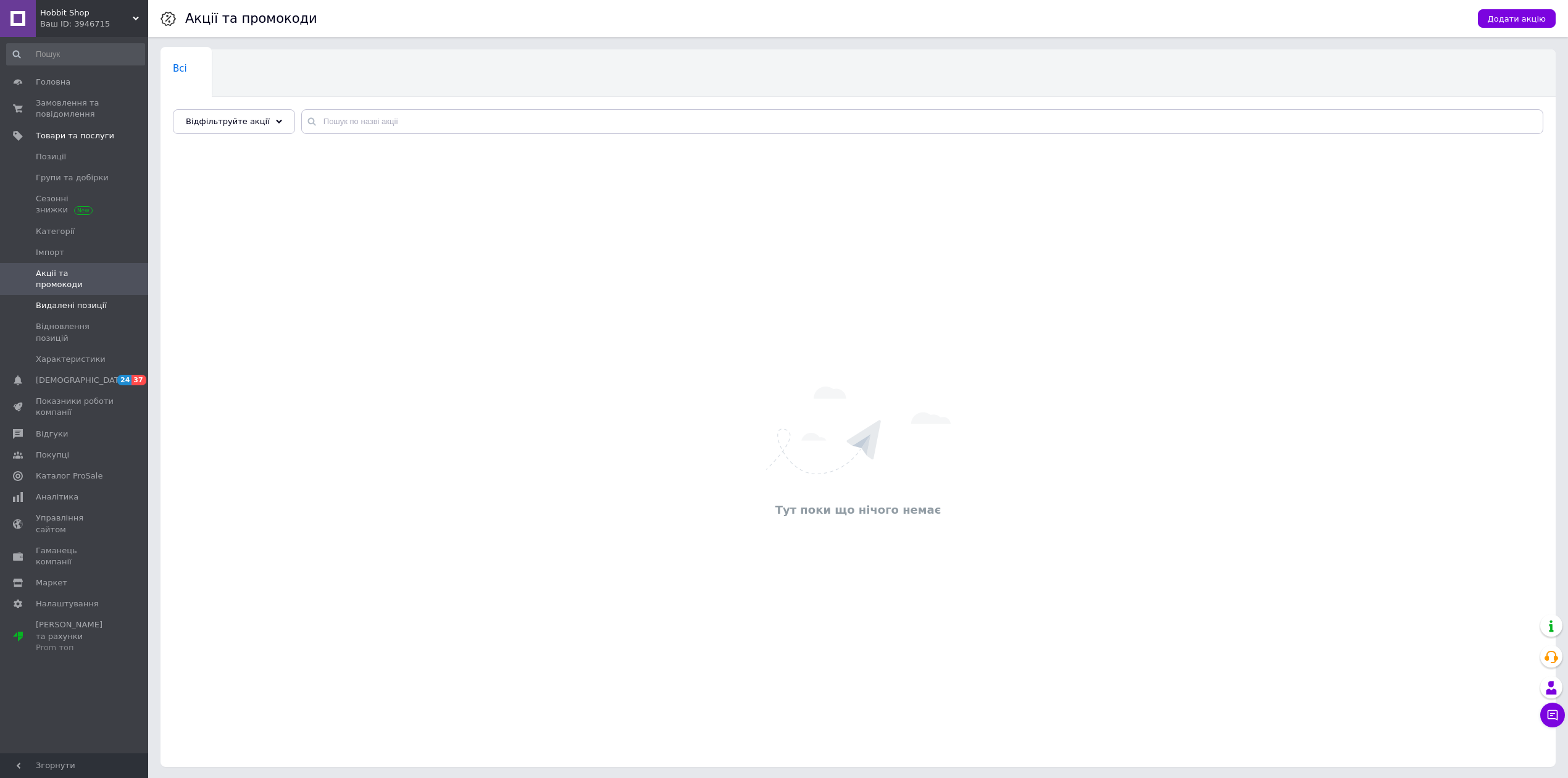
click at [66, 300] on span "Видалені позиції" at bounding box center [71, 306] width 71 height 11
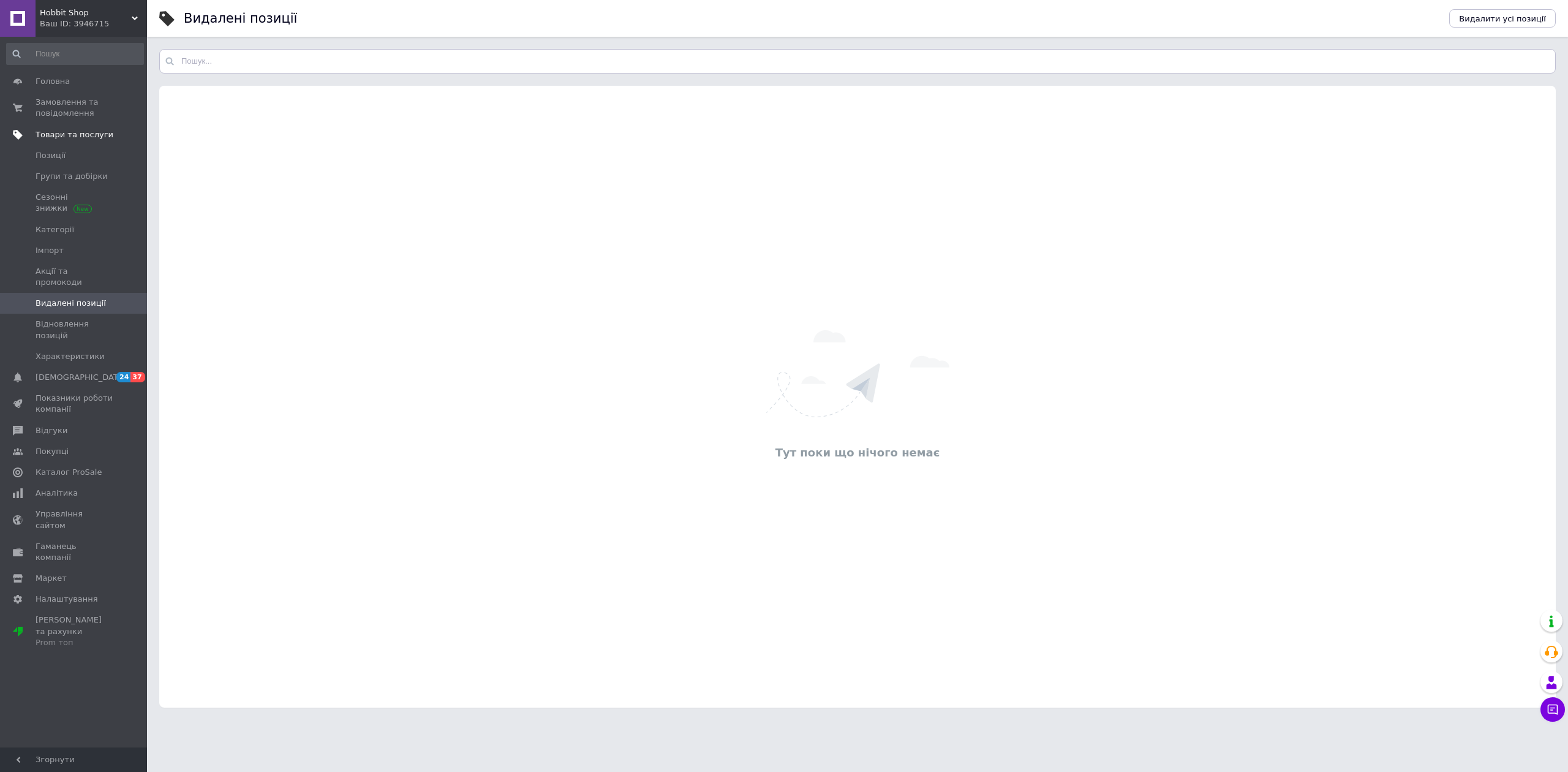
click at [76, 131] on span "Товари та послуги" at bounding box center [75, 135] width 78 height 11
click at [57, 133] on span "Товари та послуги" at bounding box center [75, 135] width 78 height 11
click at [47, 157] on span "Позиції" at bounding box center [51, 156] width 30 height 11
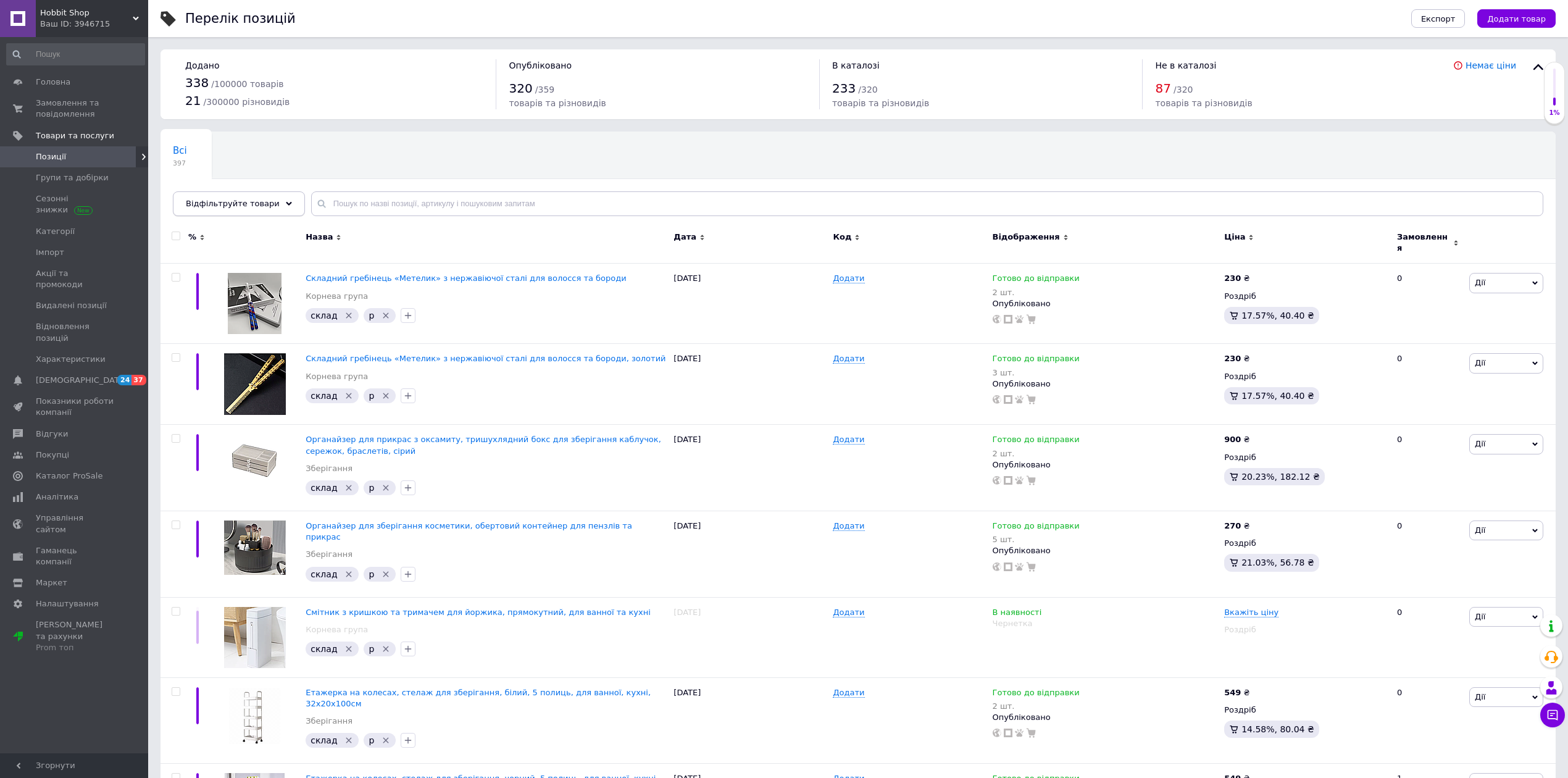
click at [223, 199] on span "Відфільтруйте товари" at bounding box center [232, 203] width 94 height 10
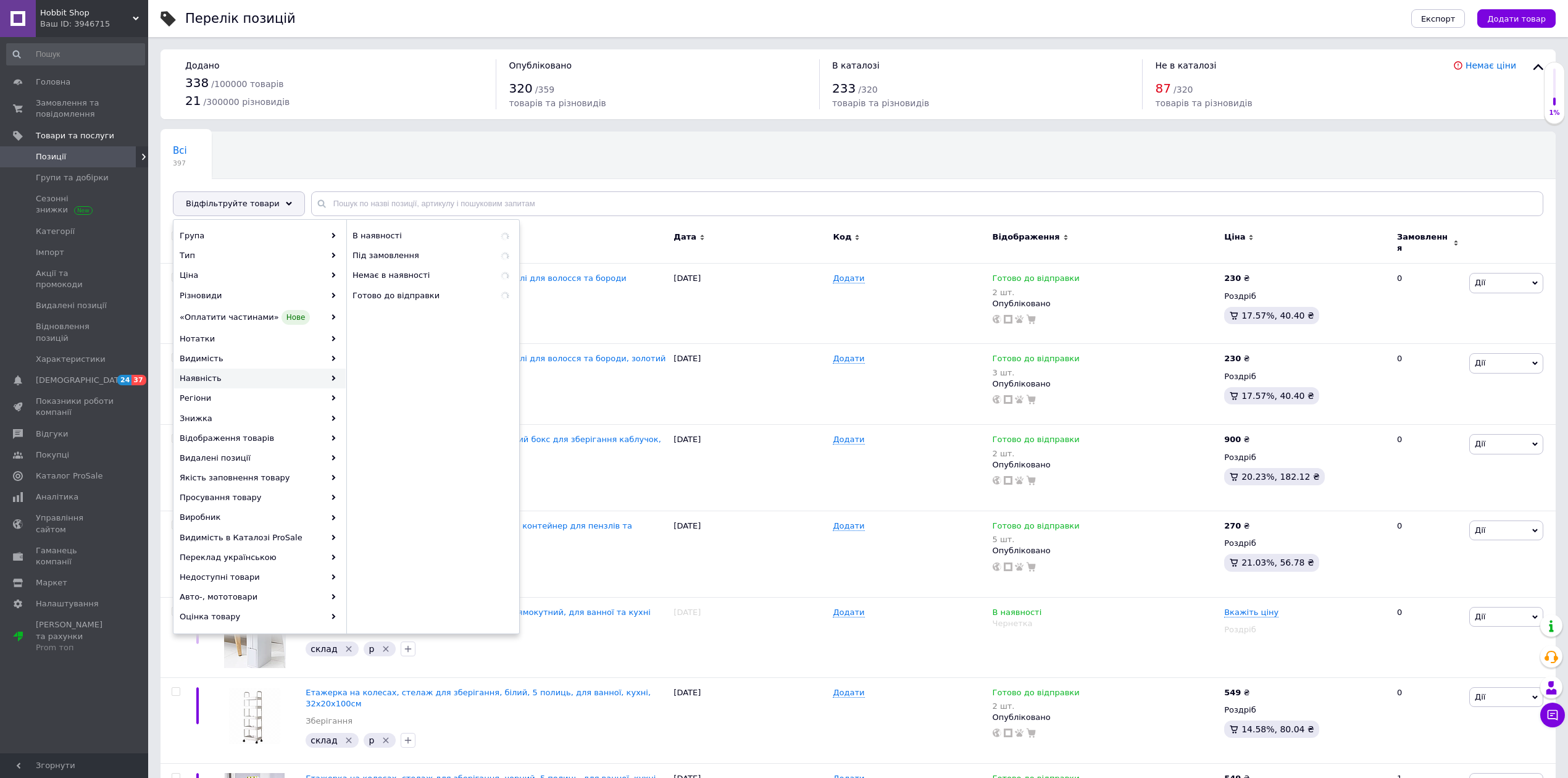
click at [205, 374] on div "Наявність" at bounding box center [259, 378] width 171 height 20
click at [226, 423] on div "Знижка" at bounding box center [259, 418] width 171 height 20
click at [415, 231] on div "Зі знижкою 115" at bounding box center [432, 235] width 171 height 20
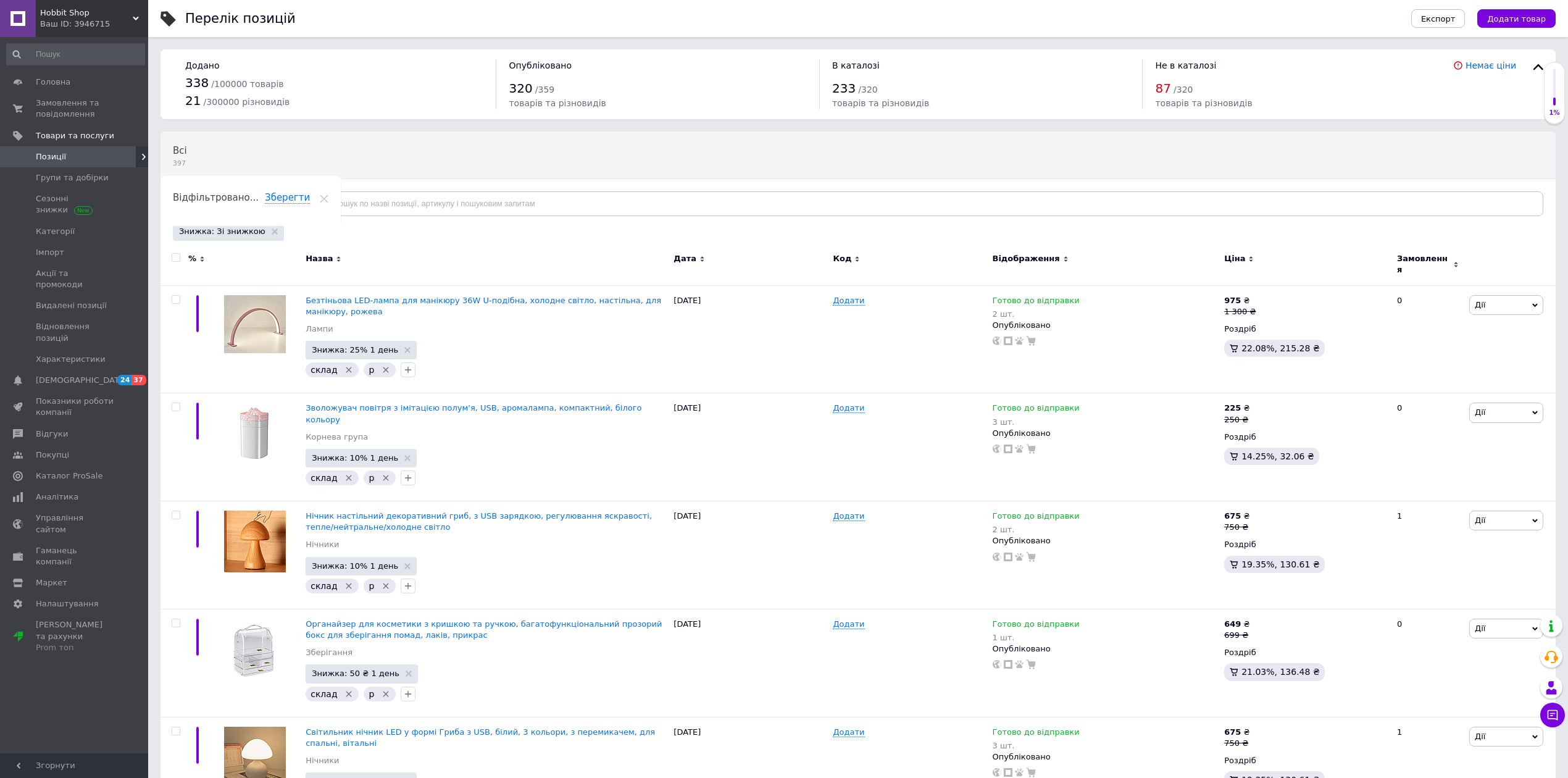
click at [175, 259] on input "checkbox" at bounding box center [175, 258] width 8 height 8
checkbox input "true"
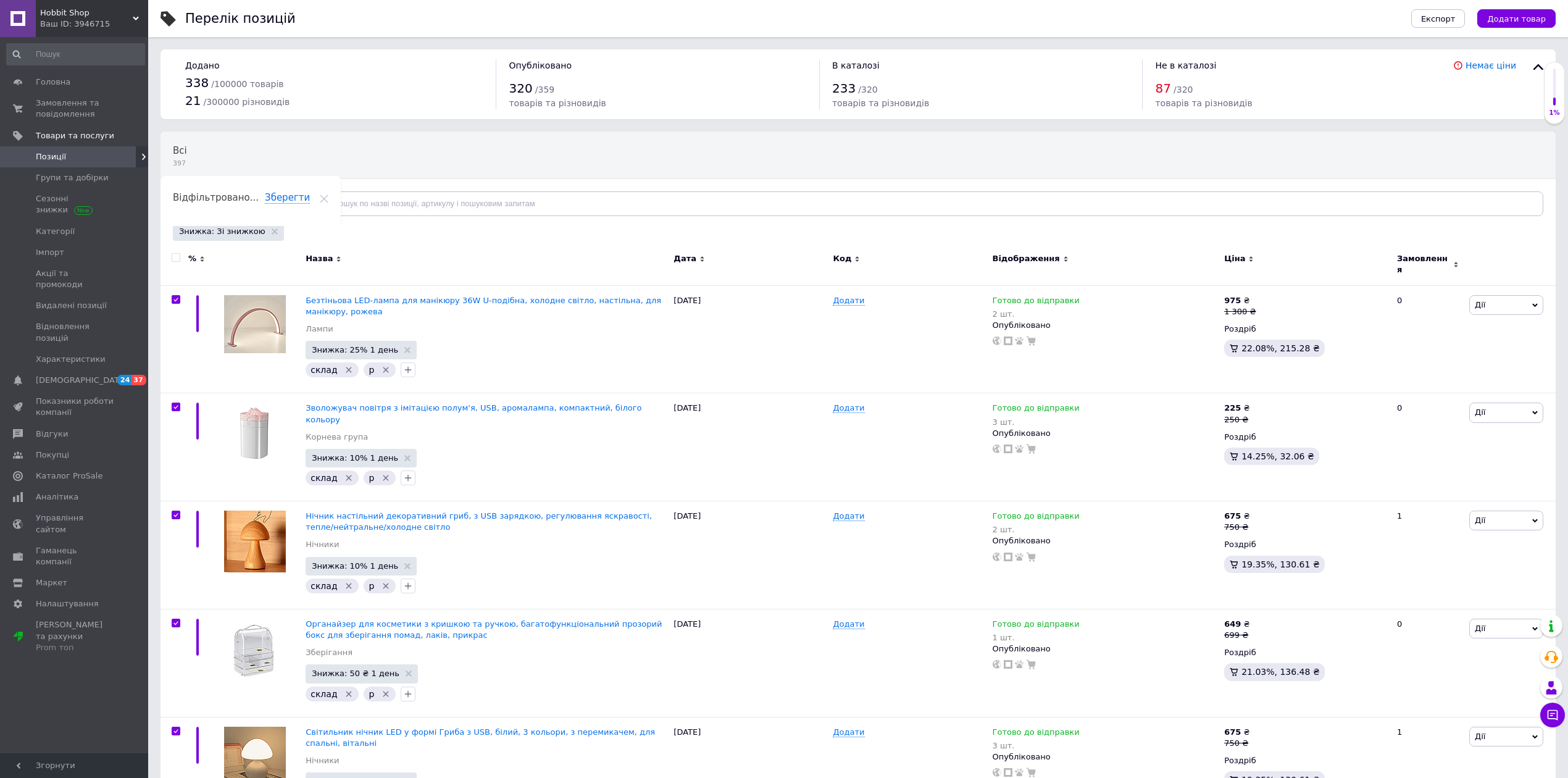
checkbox input "true"
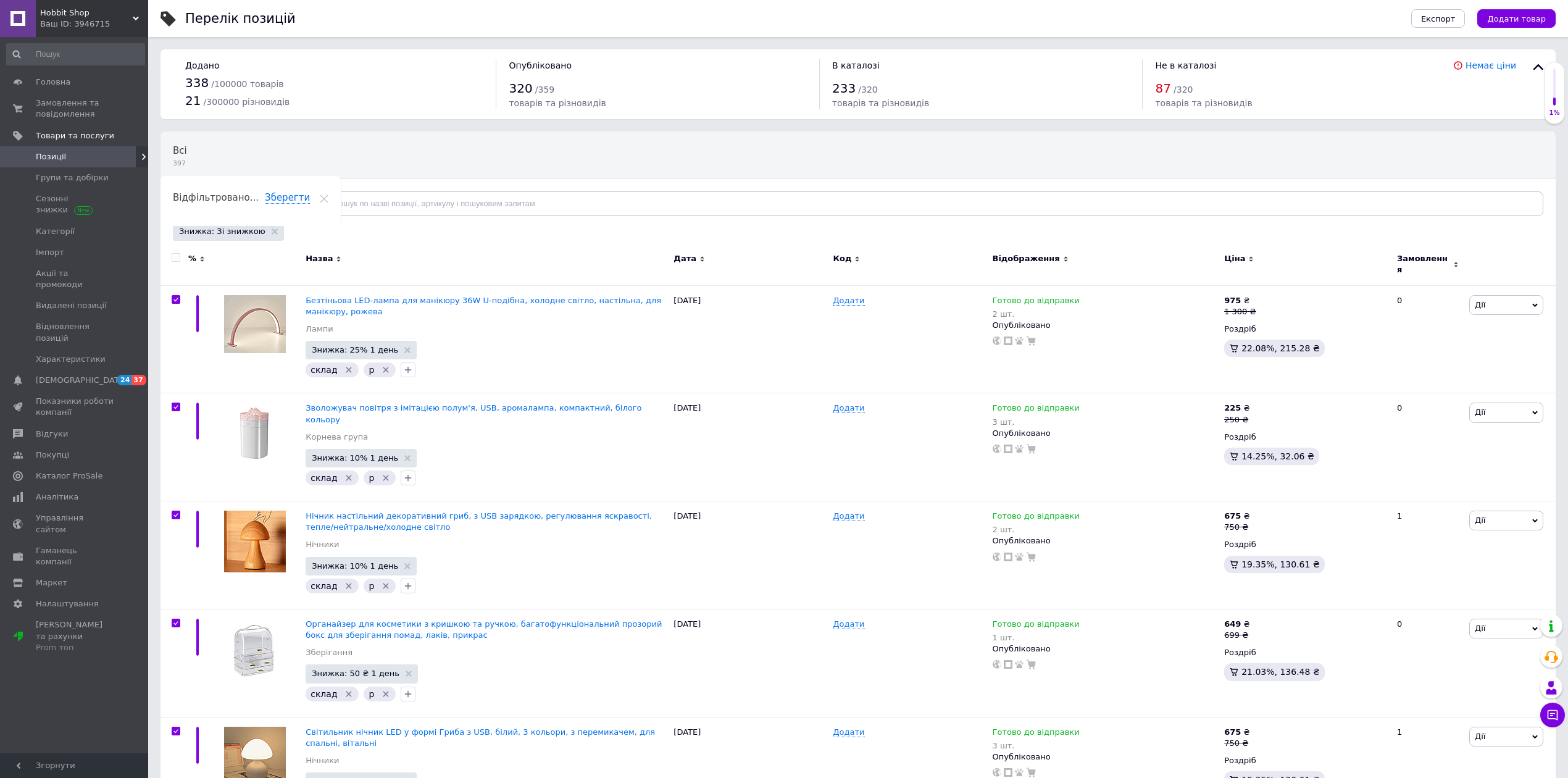
checkbox input "true"
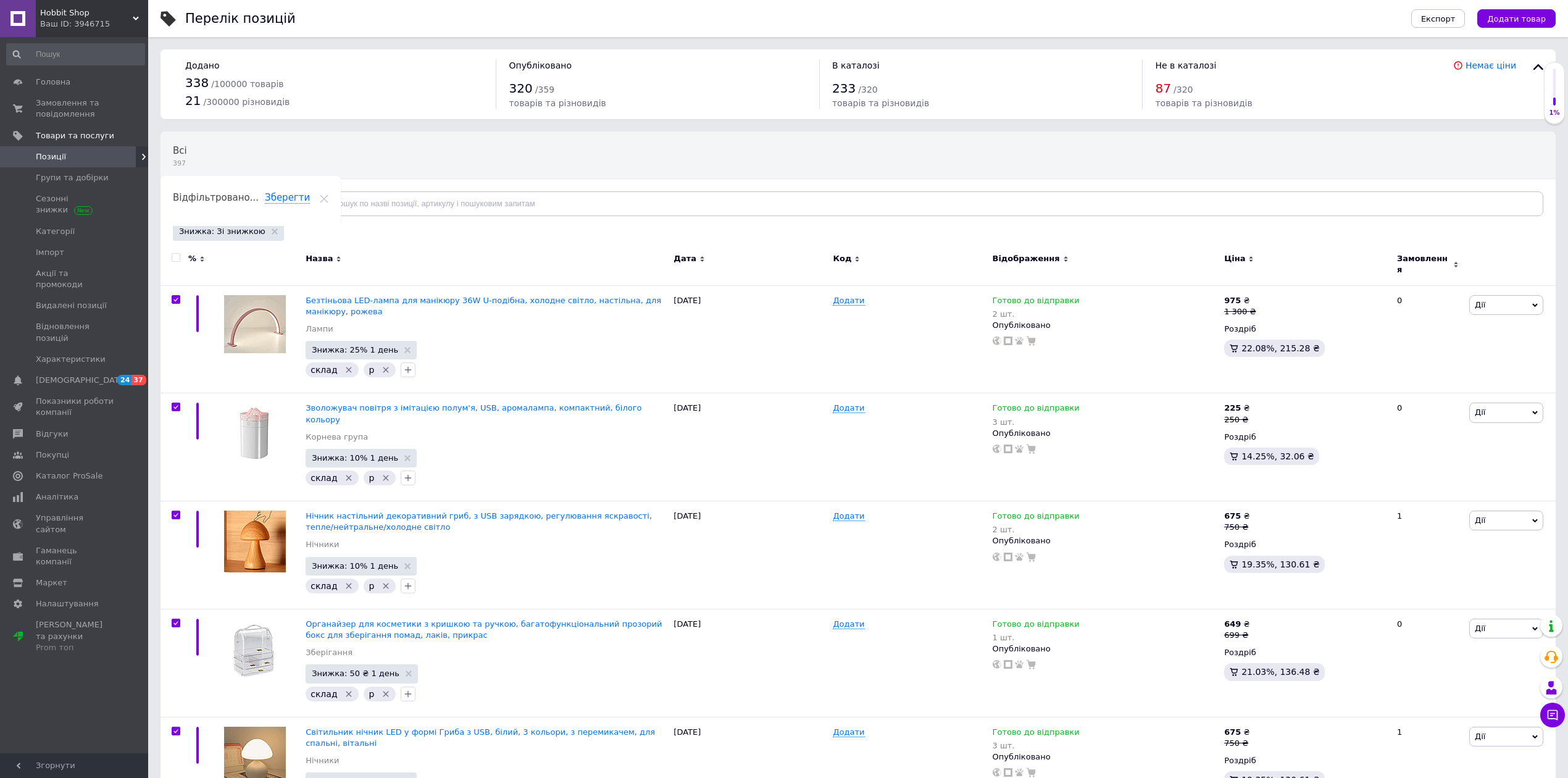
checkbox input "true"
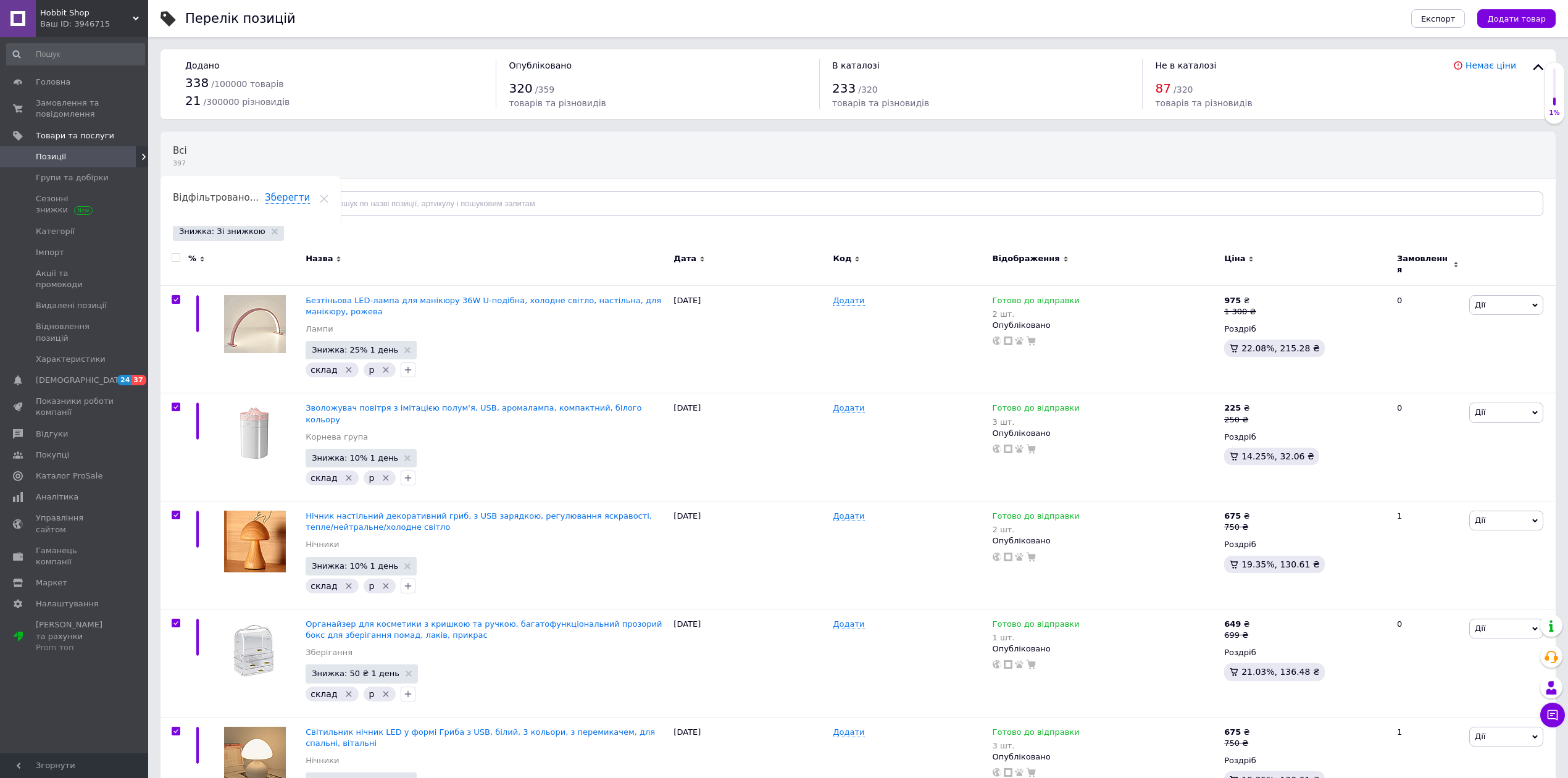
checkbox input "true"
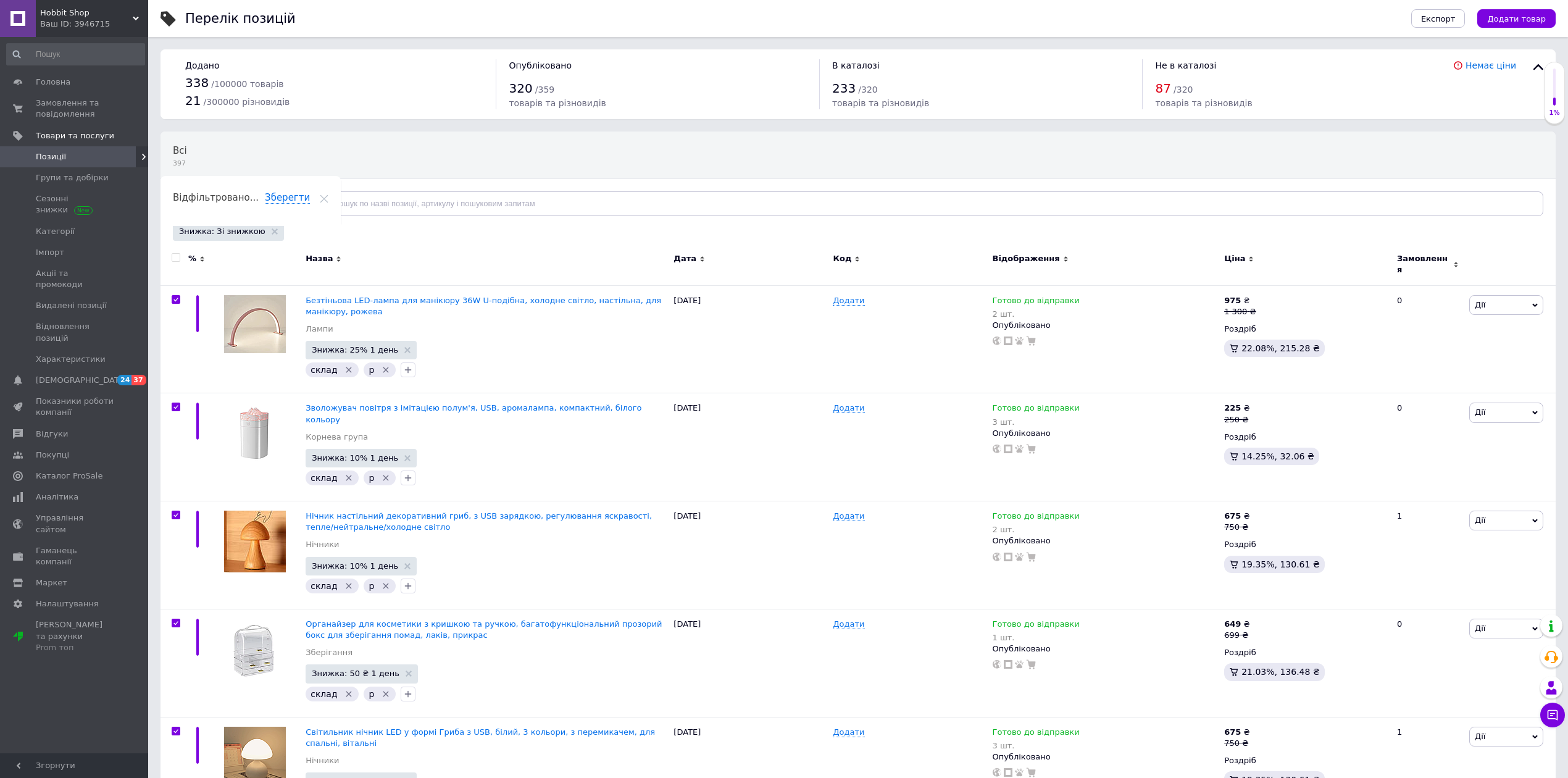
checkbox input "true"
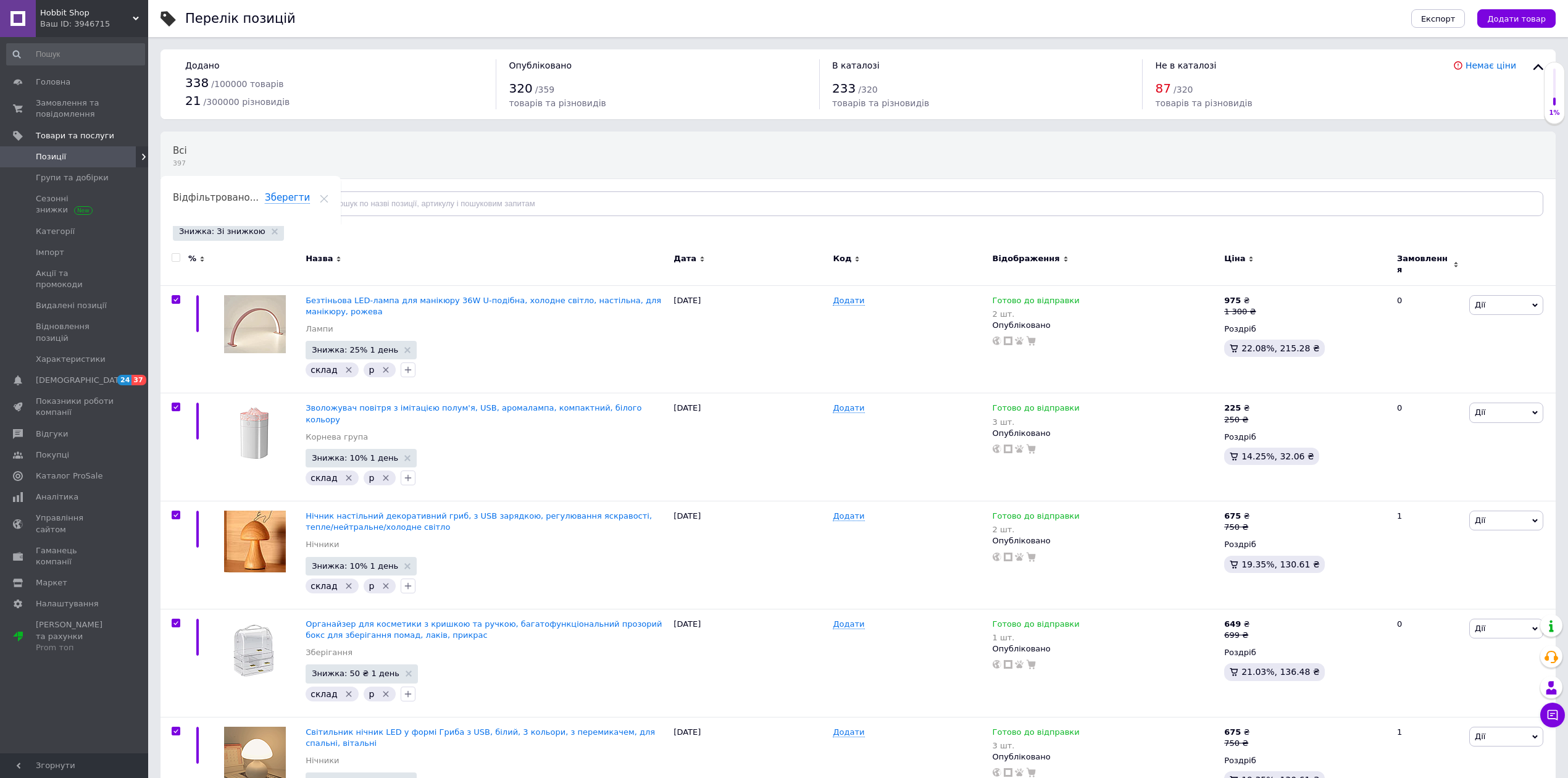
checkbox input "true"
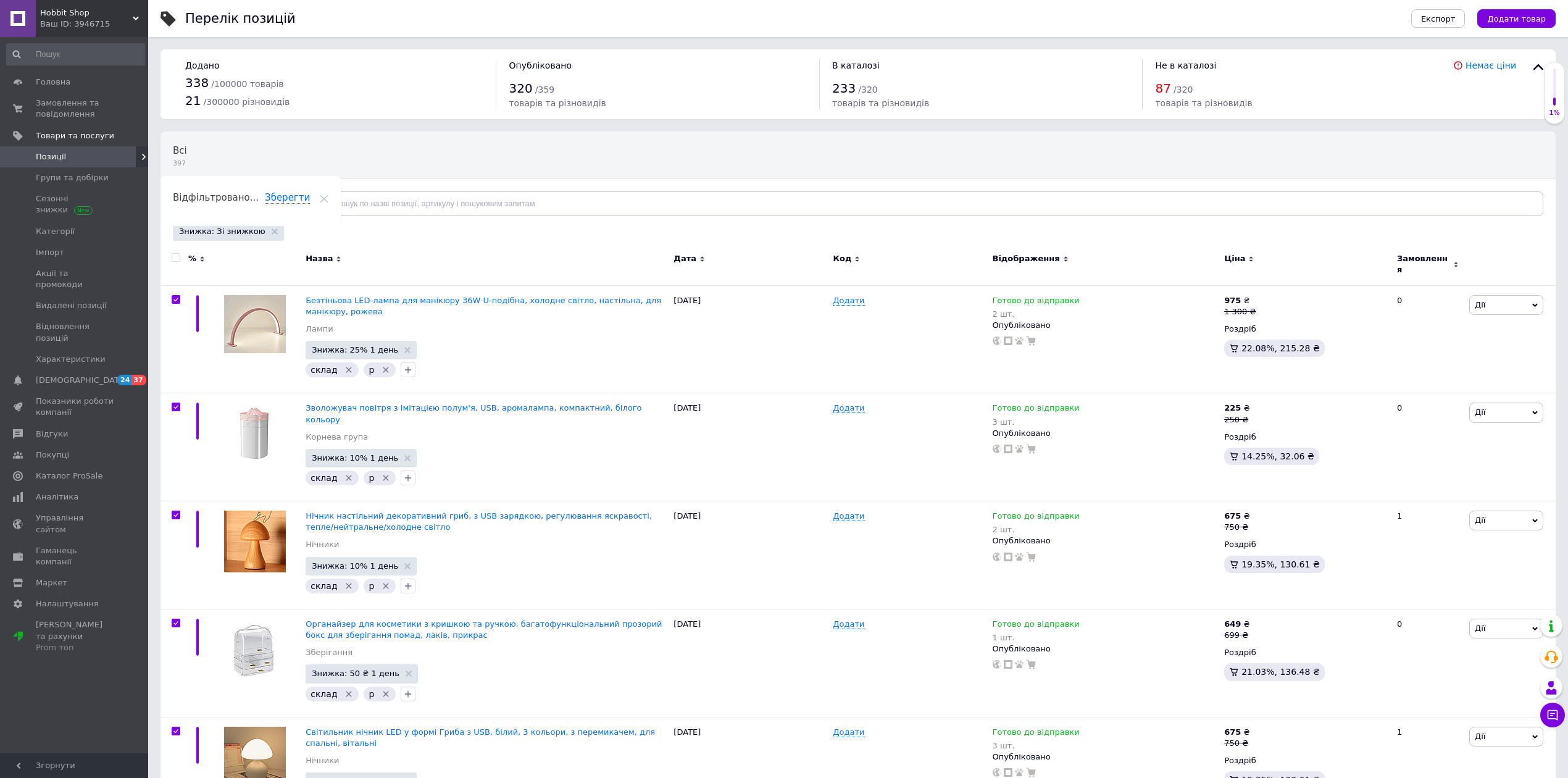
checkbox input "true"
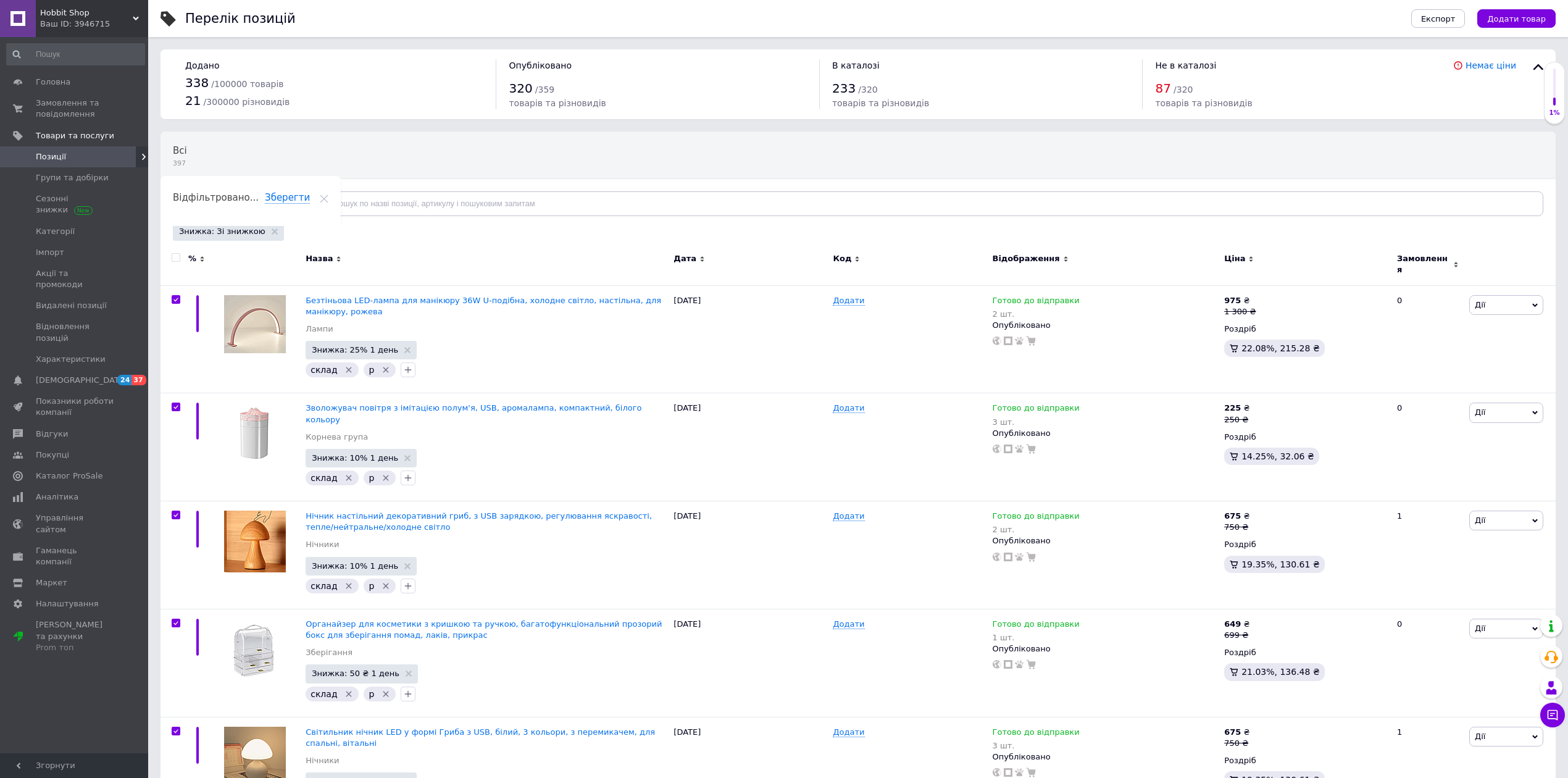
checkbox input "true"
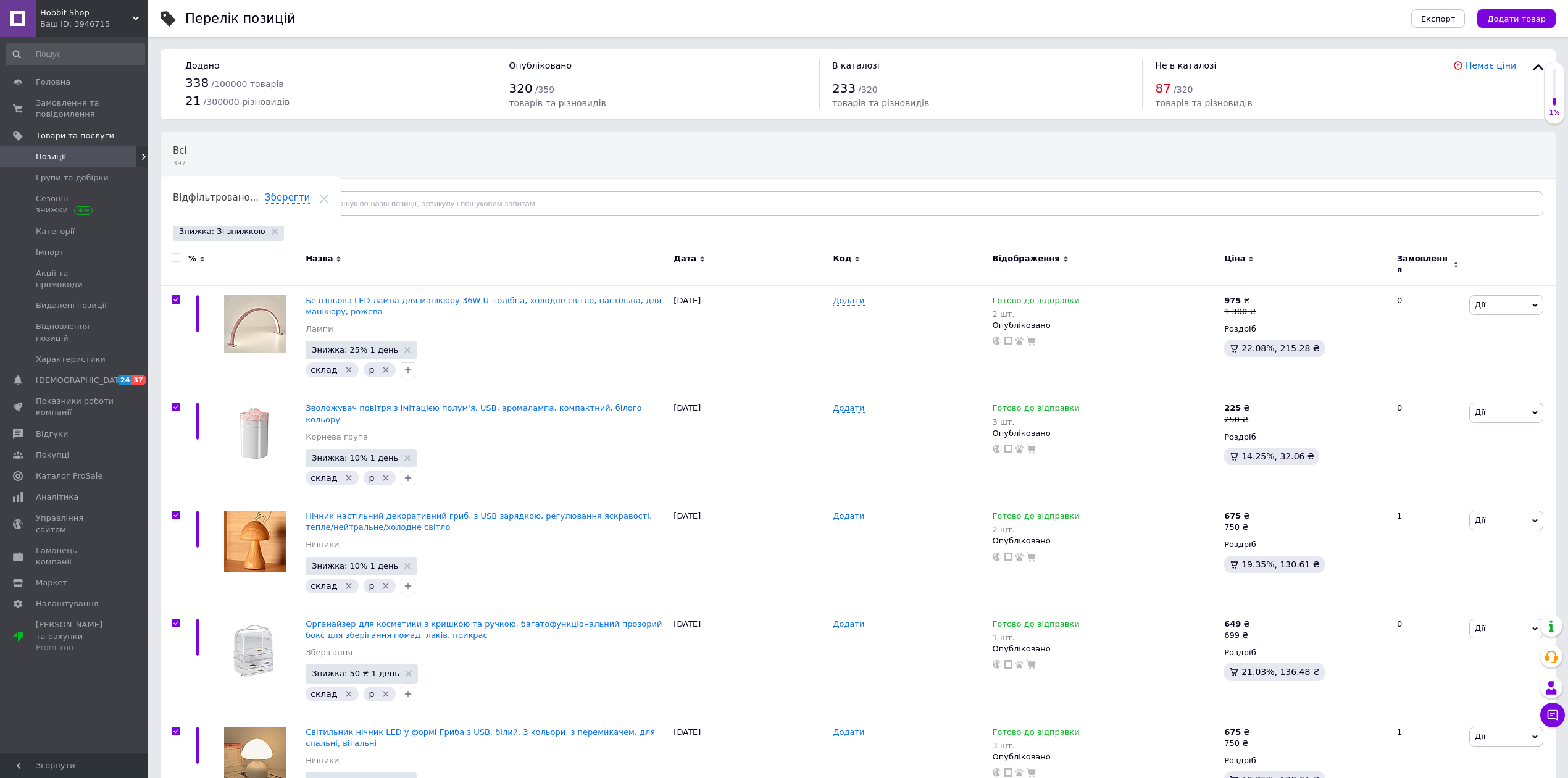
checkbox input "true"
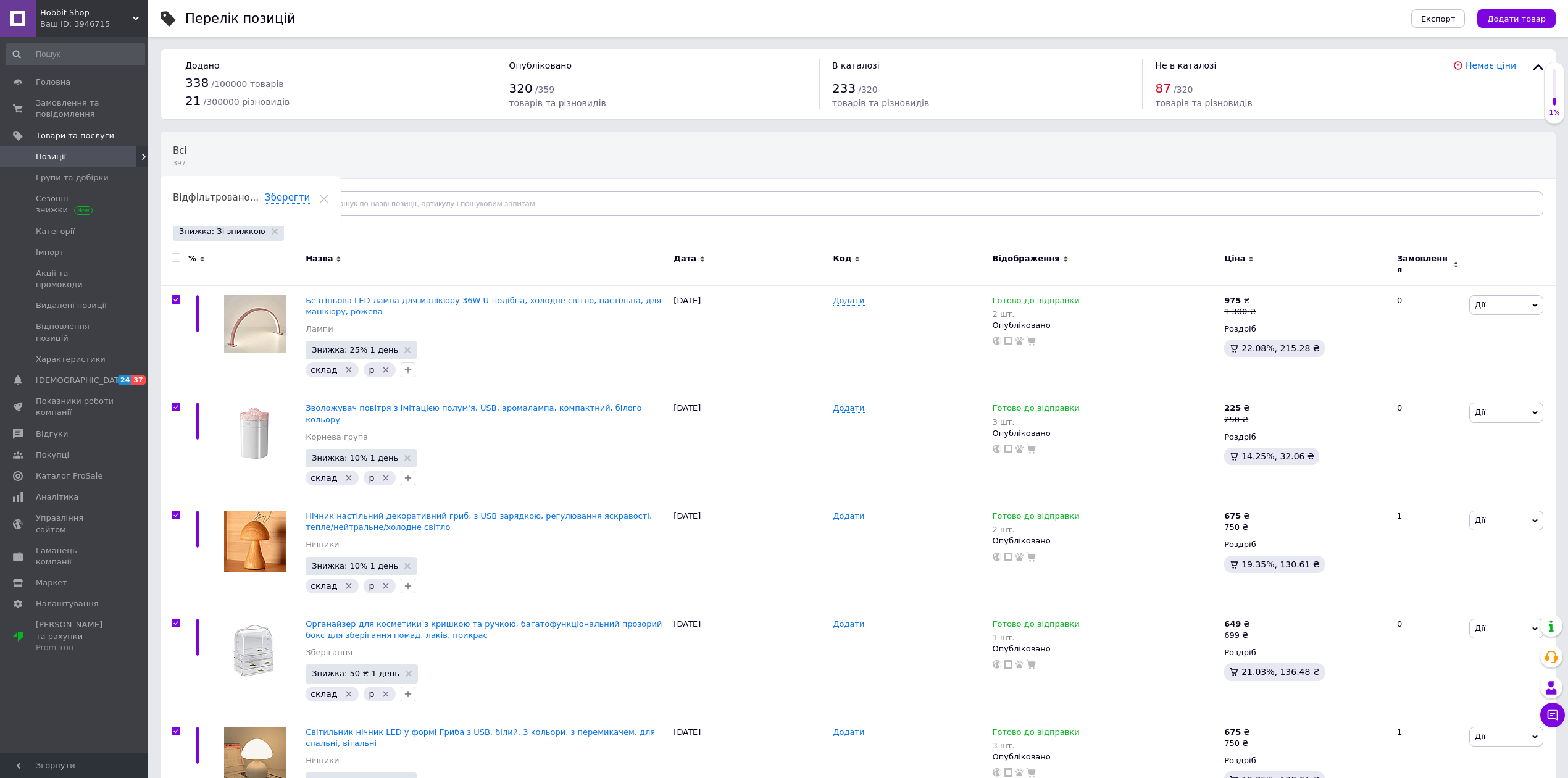
checkbox input "true"
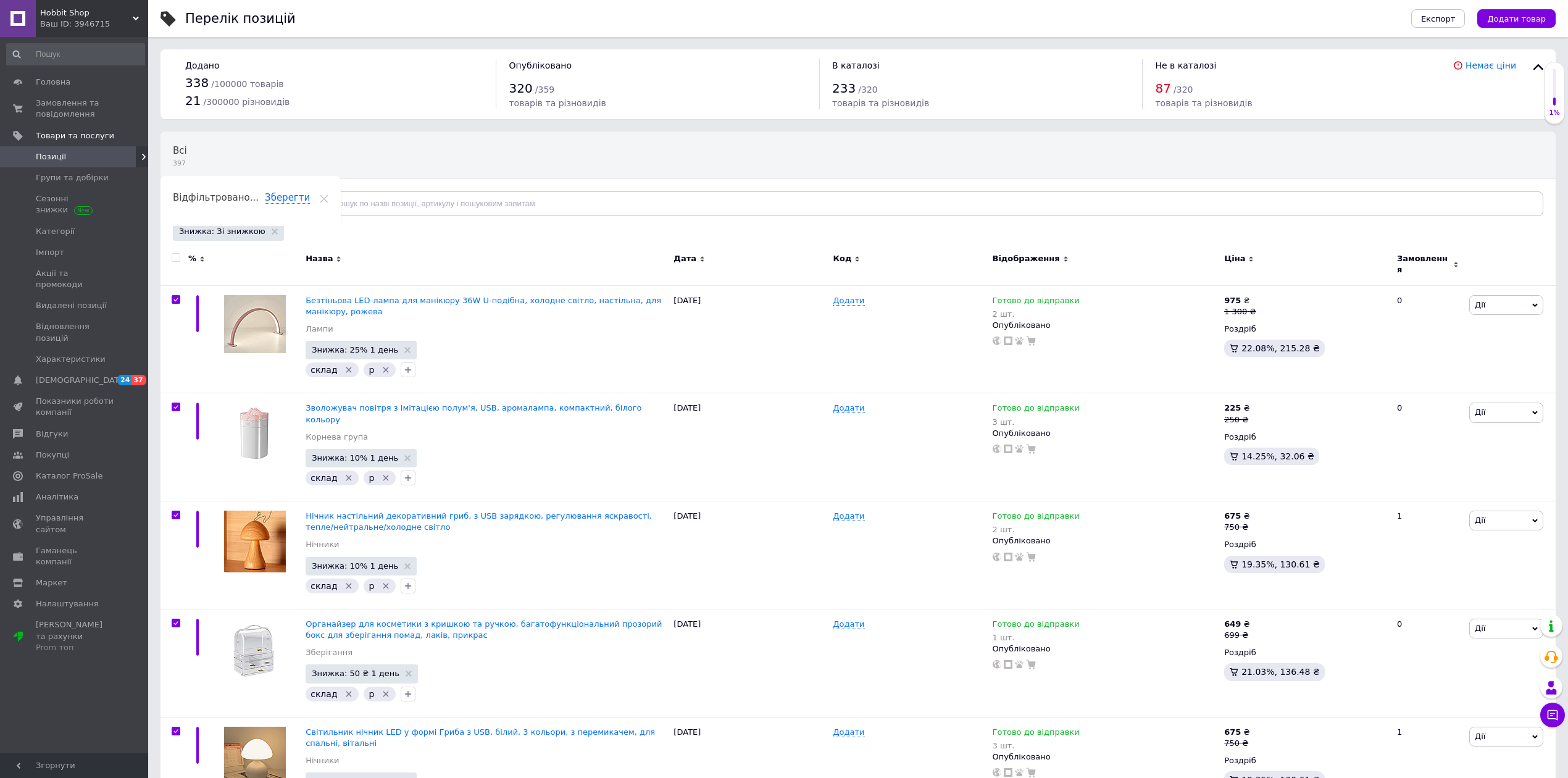
checkbox input "true"
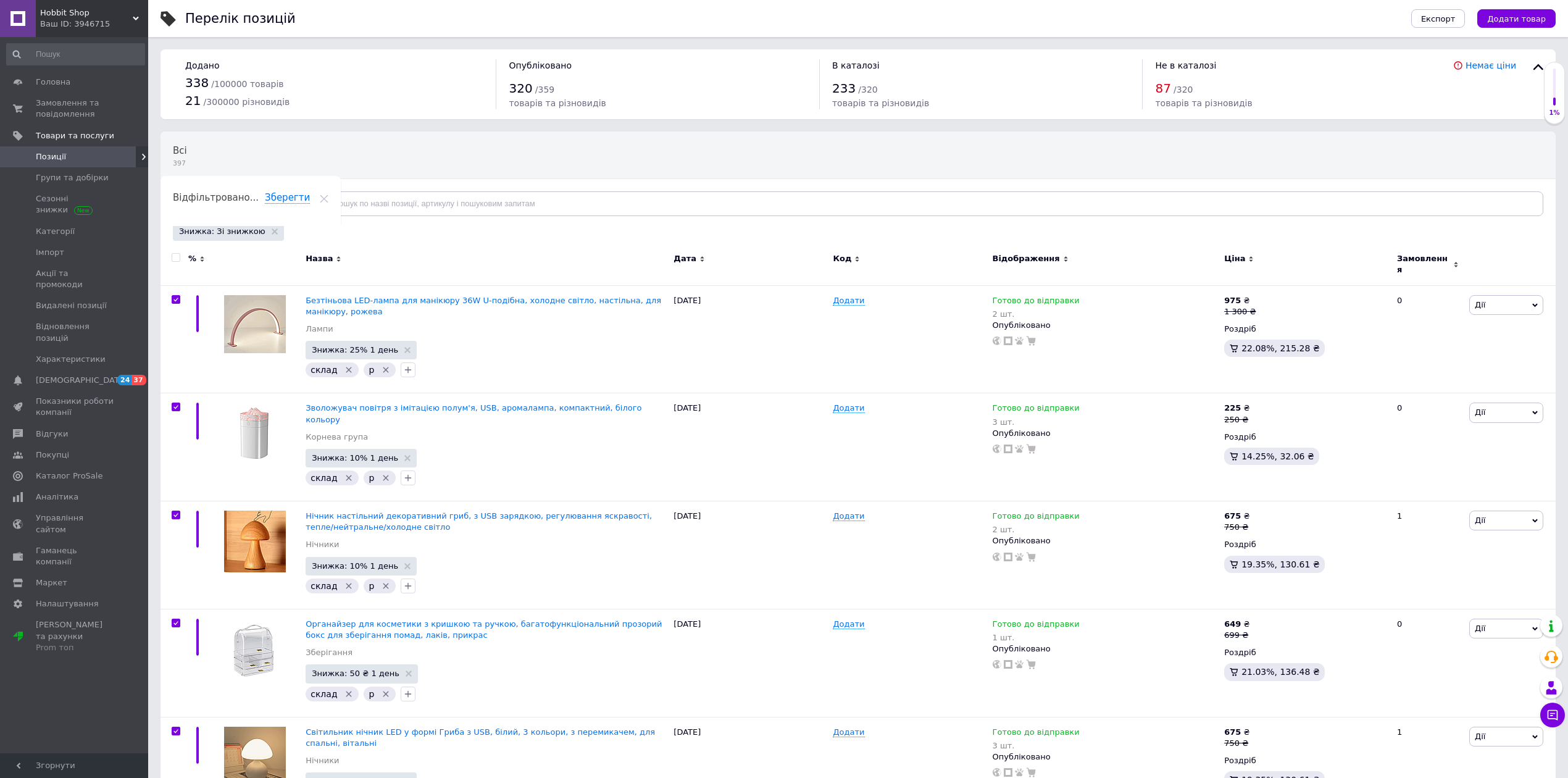
checkbox input "true"
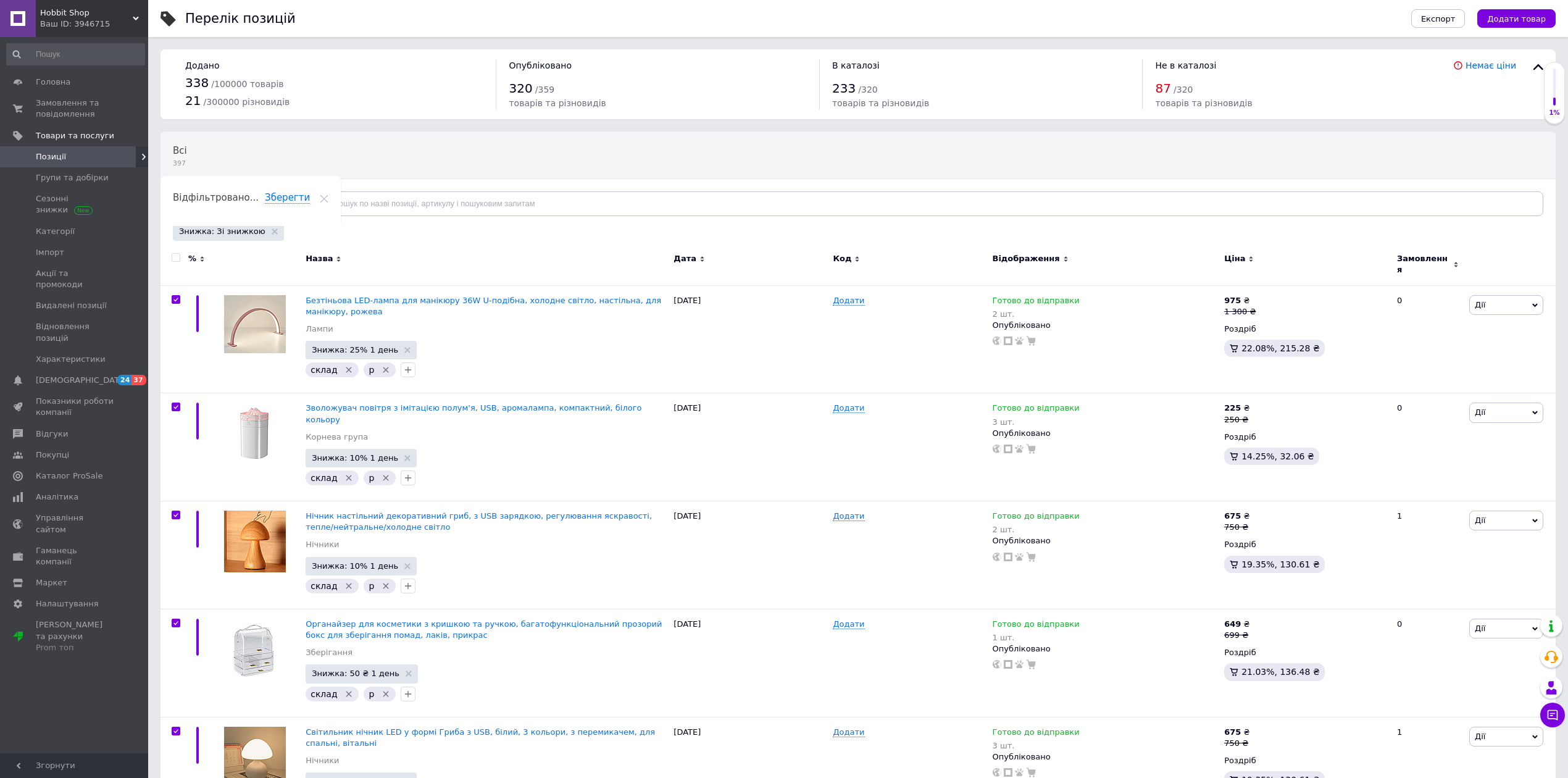
checkbox input "true"
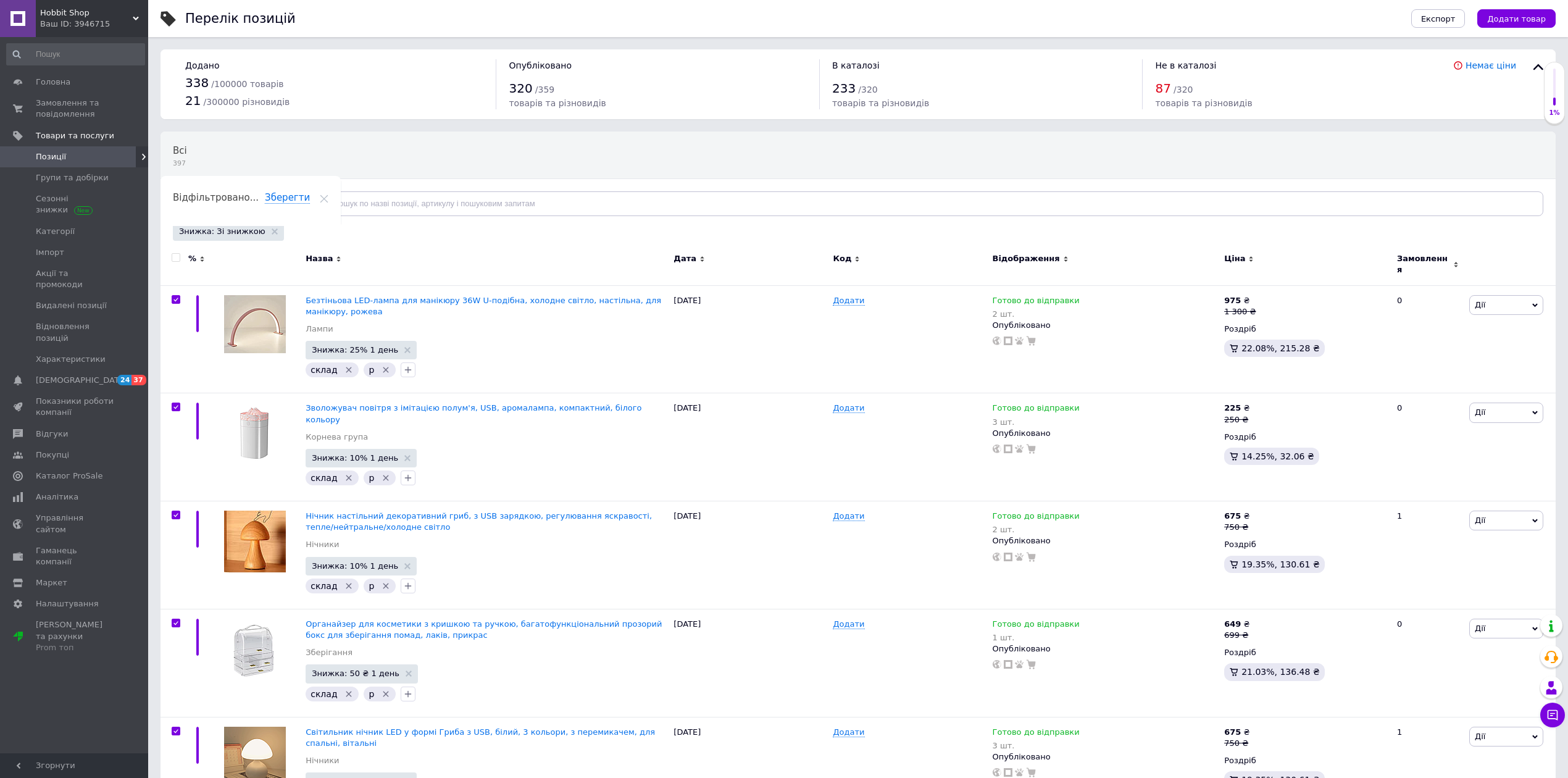
checkbox input "true"
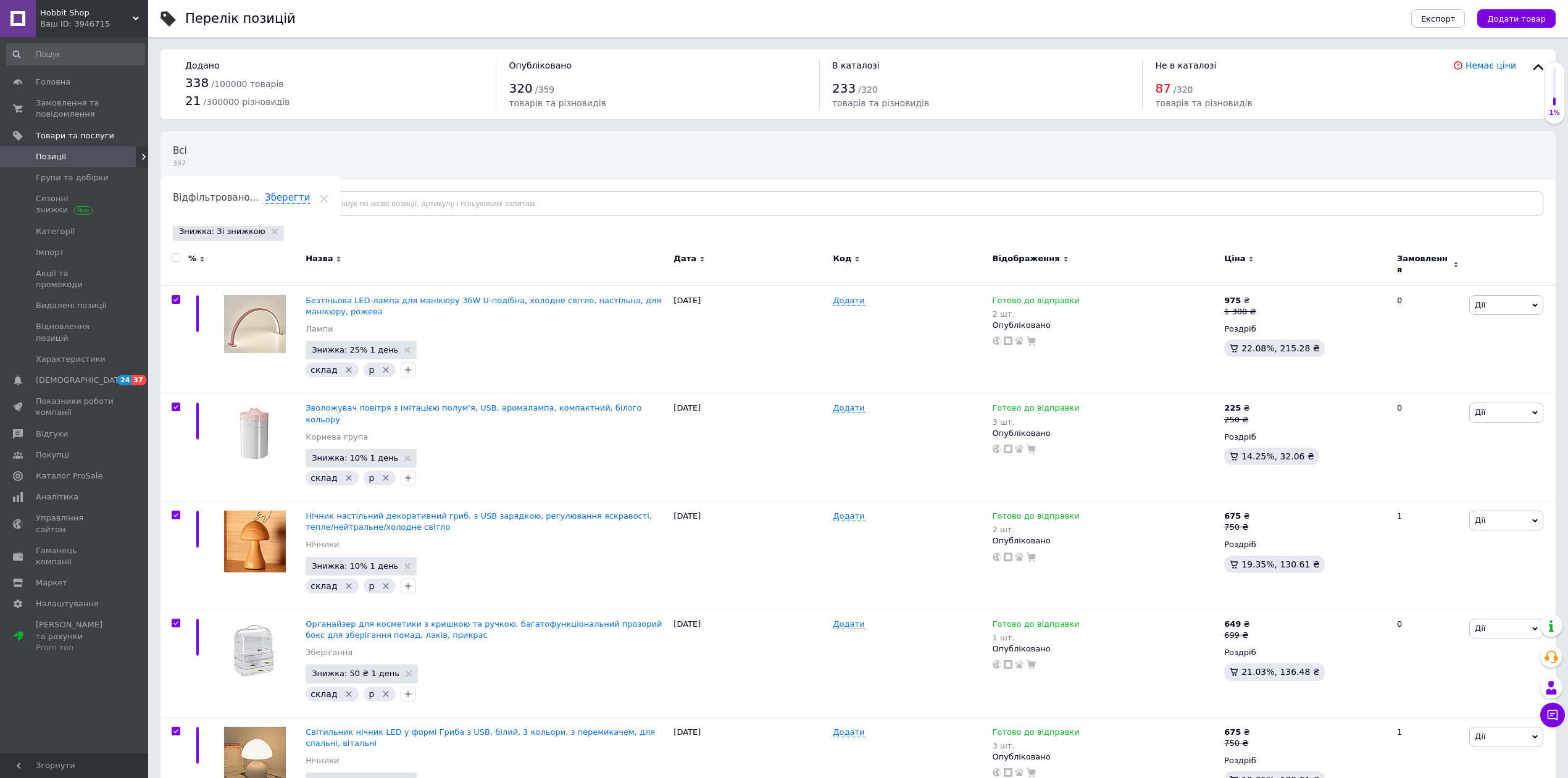
checkbox input "true"
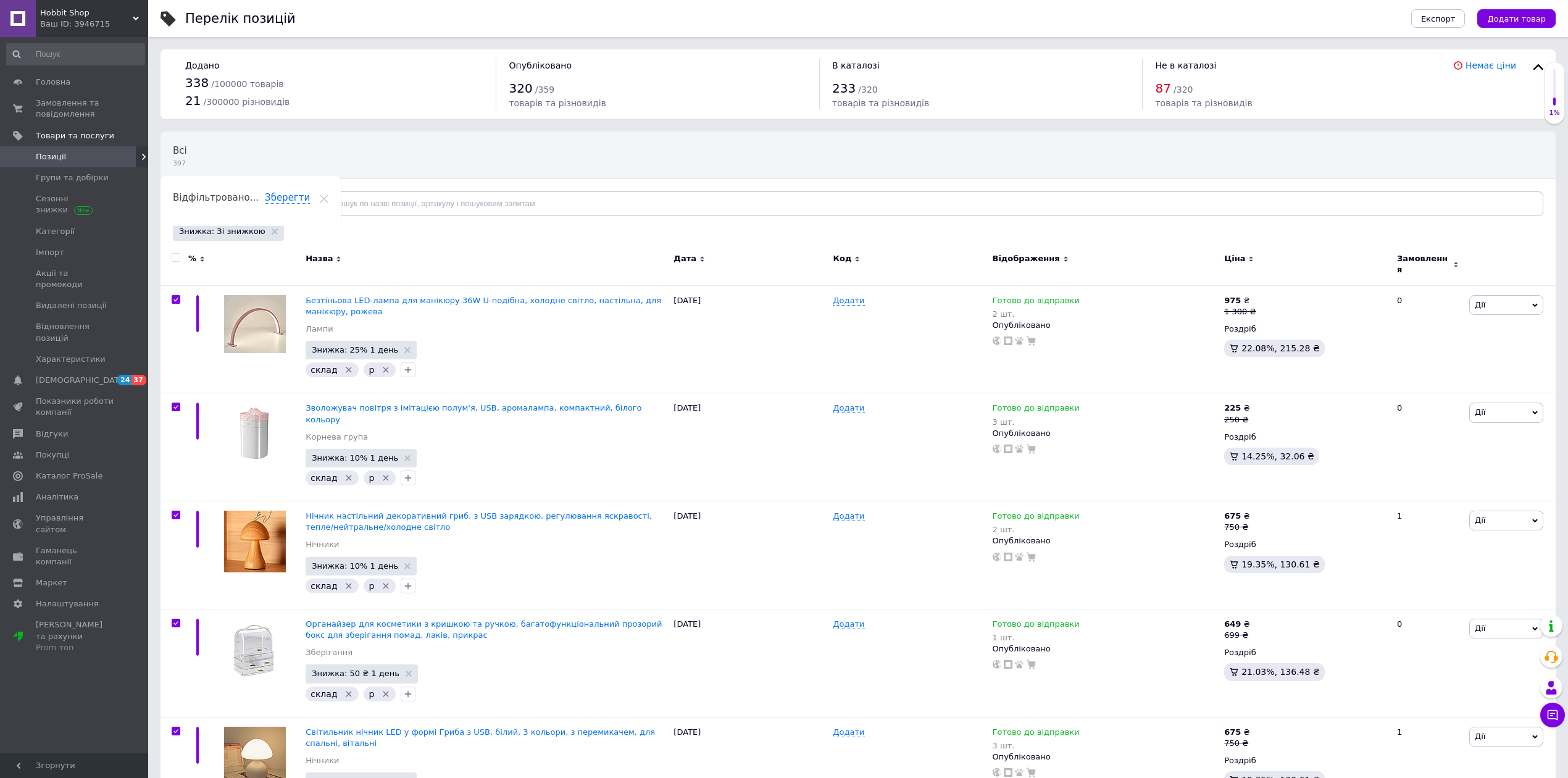
checkbox input "true"
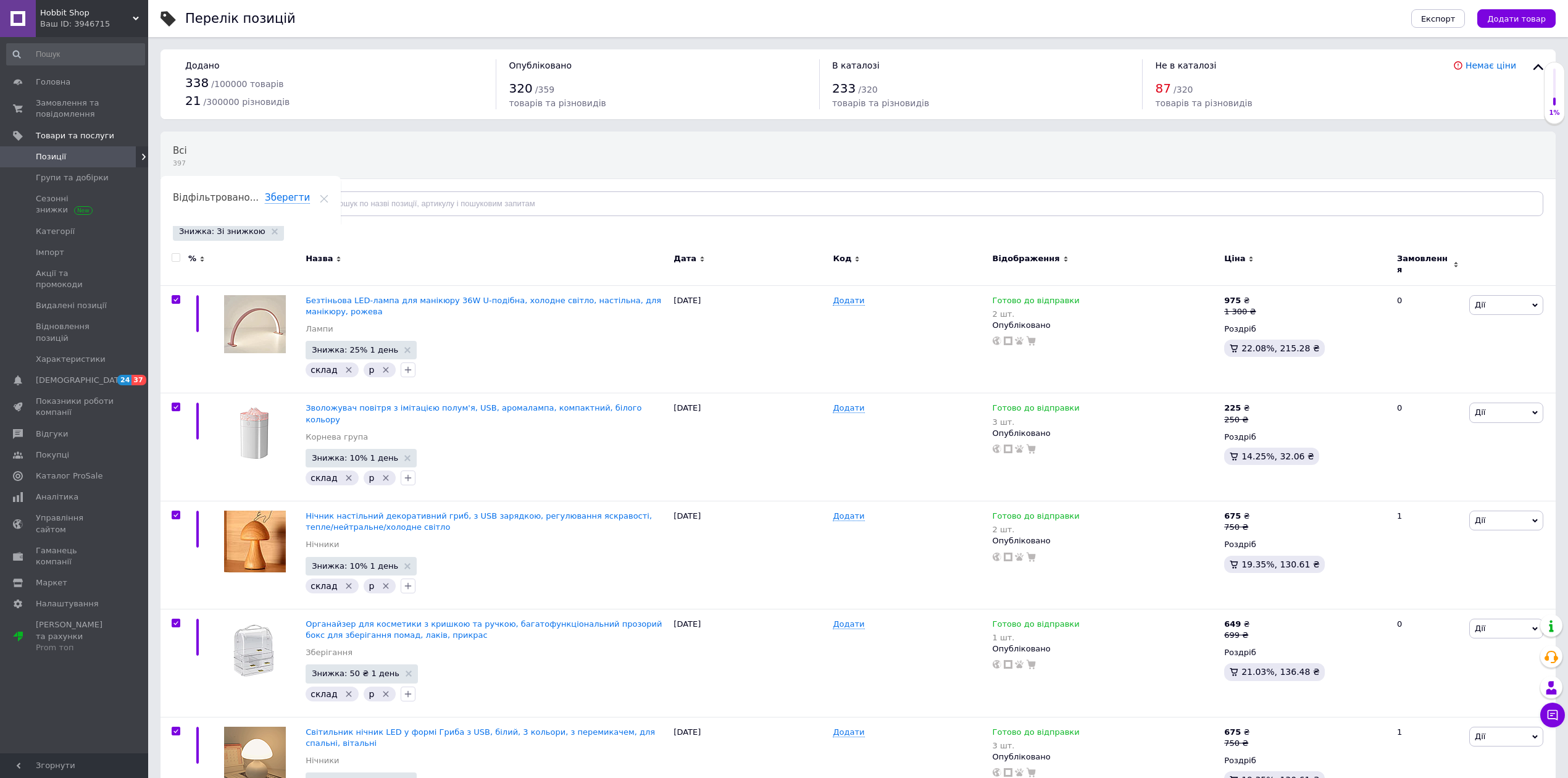
checkbox input "true"
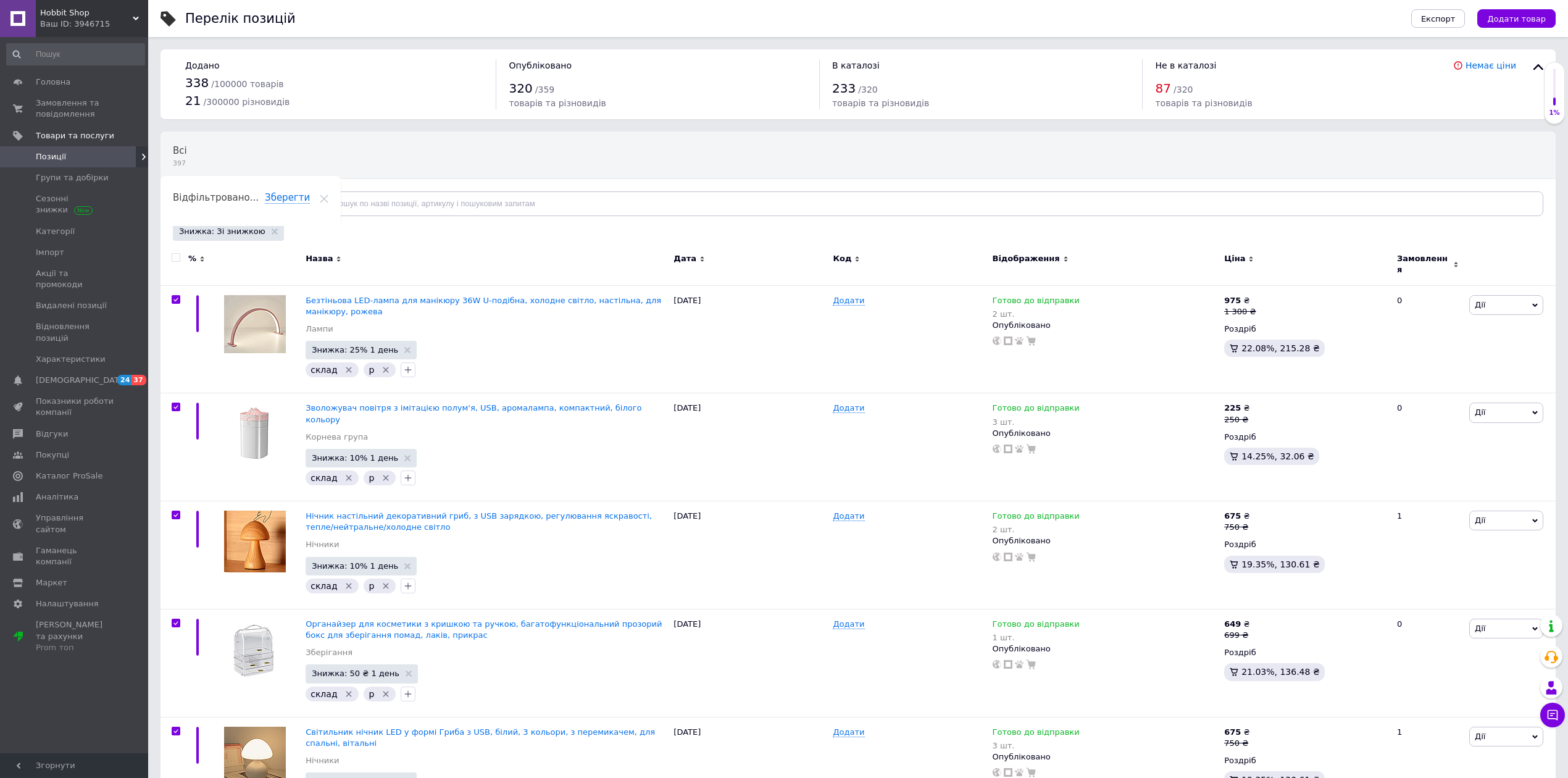
checkbox input "true"
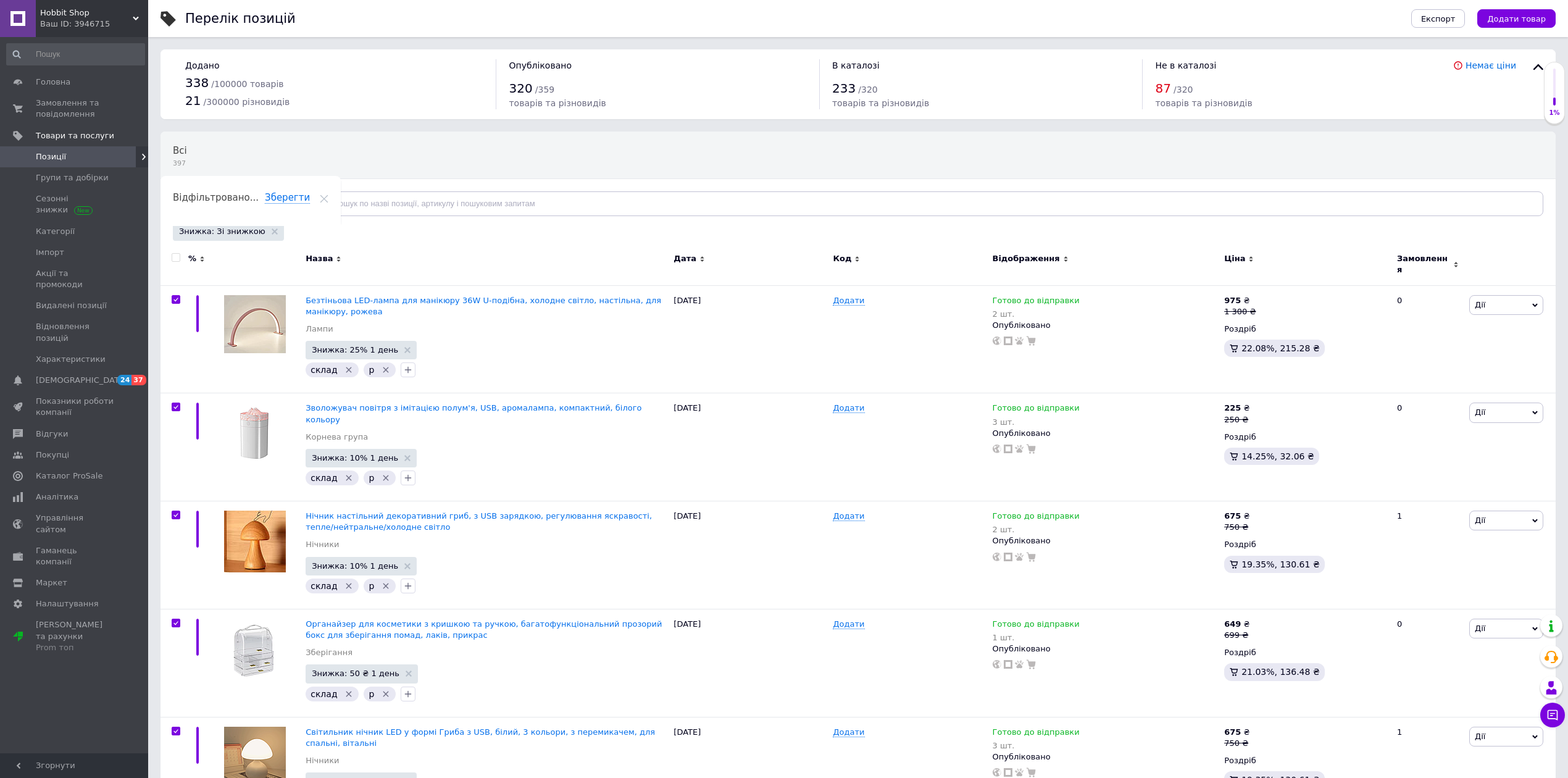
checkbox input "true"
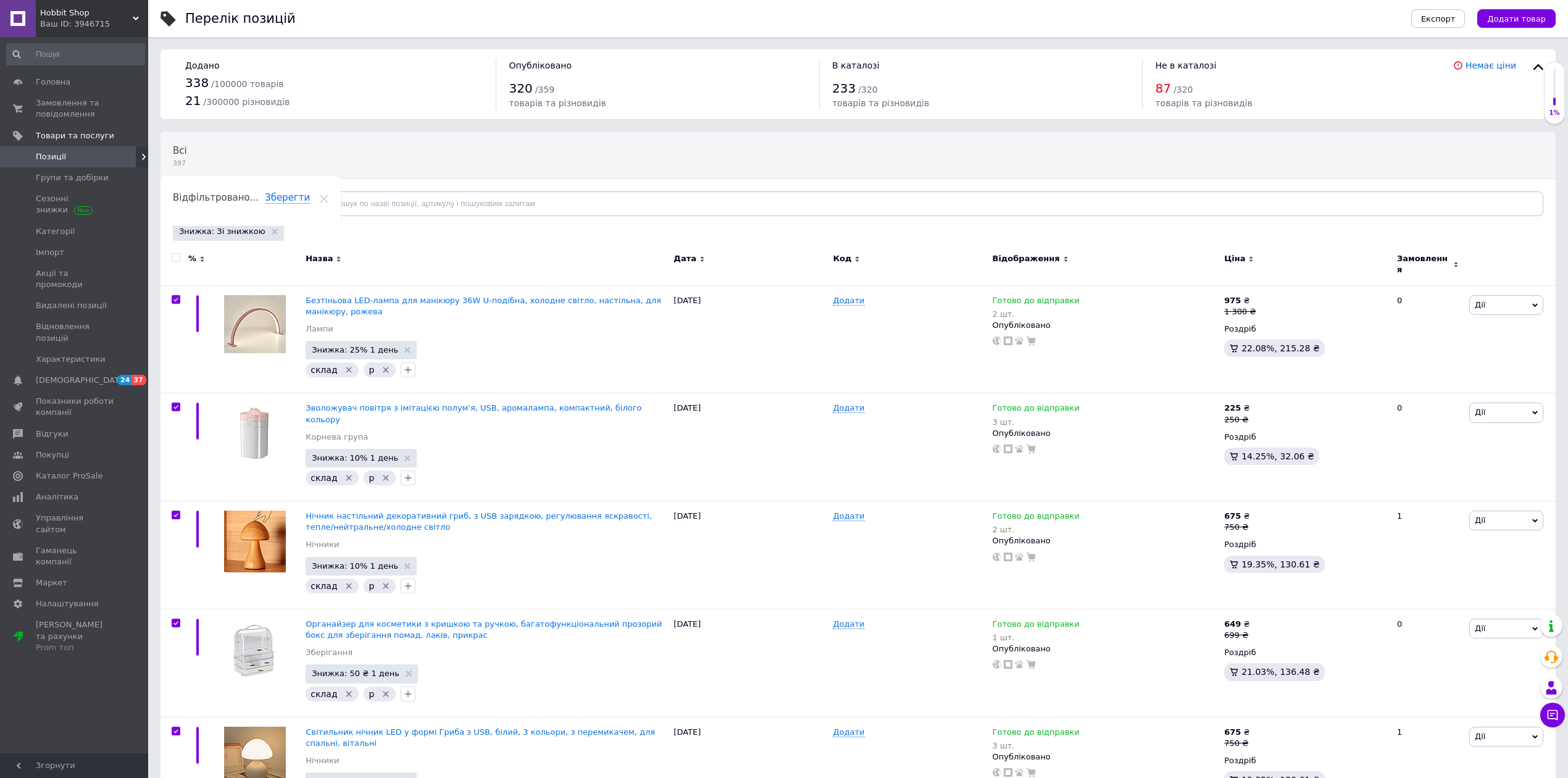
checkbox input "true"
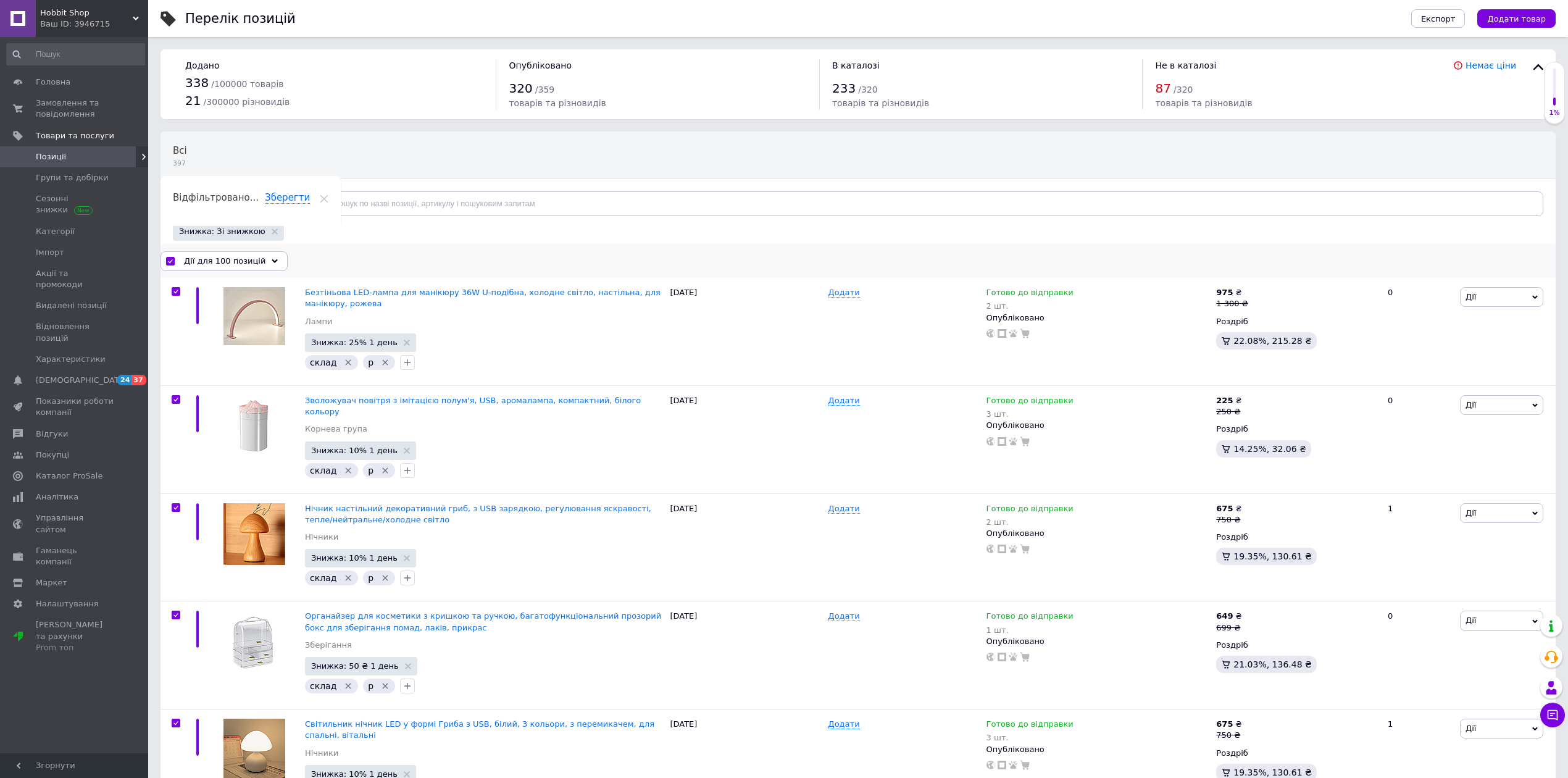
click at [250, 264] on span "Дії для 100 позицій" at bounding box center [225, 261] width 82 height 11
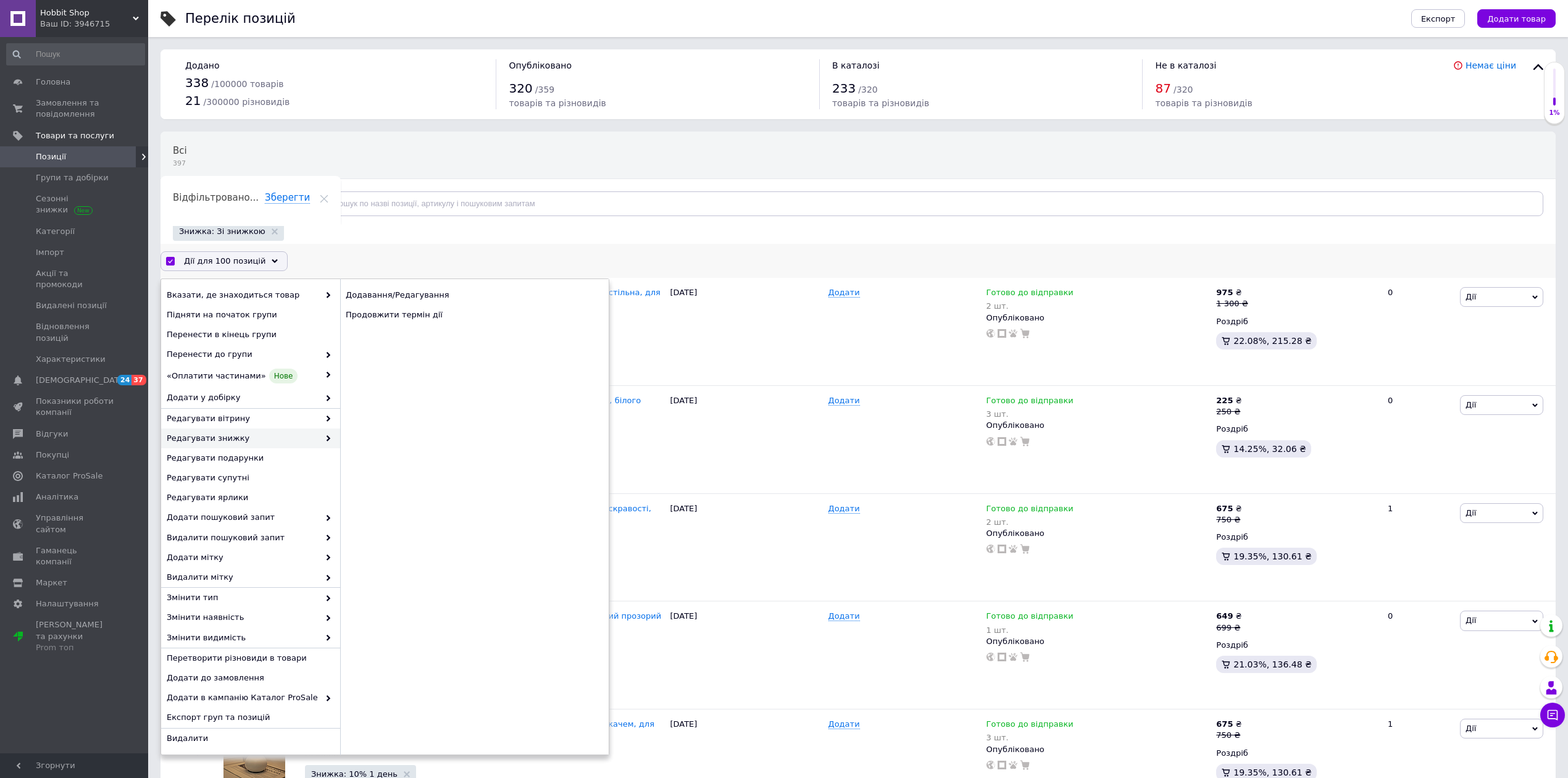
click at [268, 440] on span "Редагувати знижку" at bounding box center [243, 439] width 152 height 11
click at [430, 319] on div "Продовжити термін дії" at bounding box center [474, 315] width 268 height 20
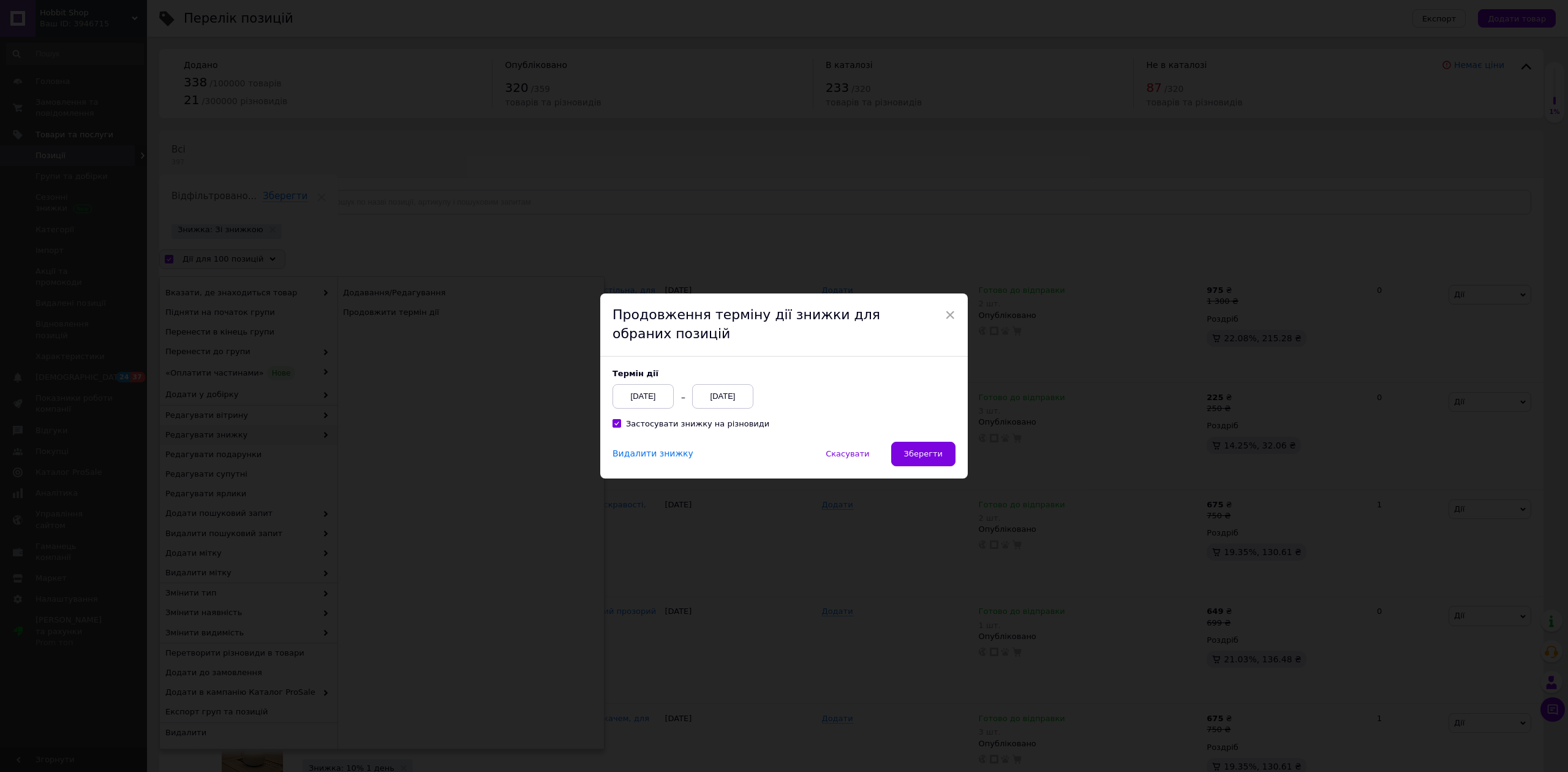
click at [697, 395] on div "[DATE]" at bounding box center [722, 396] width 61 height 25
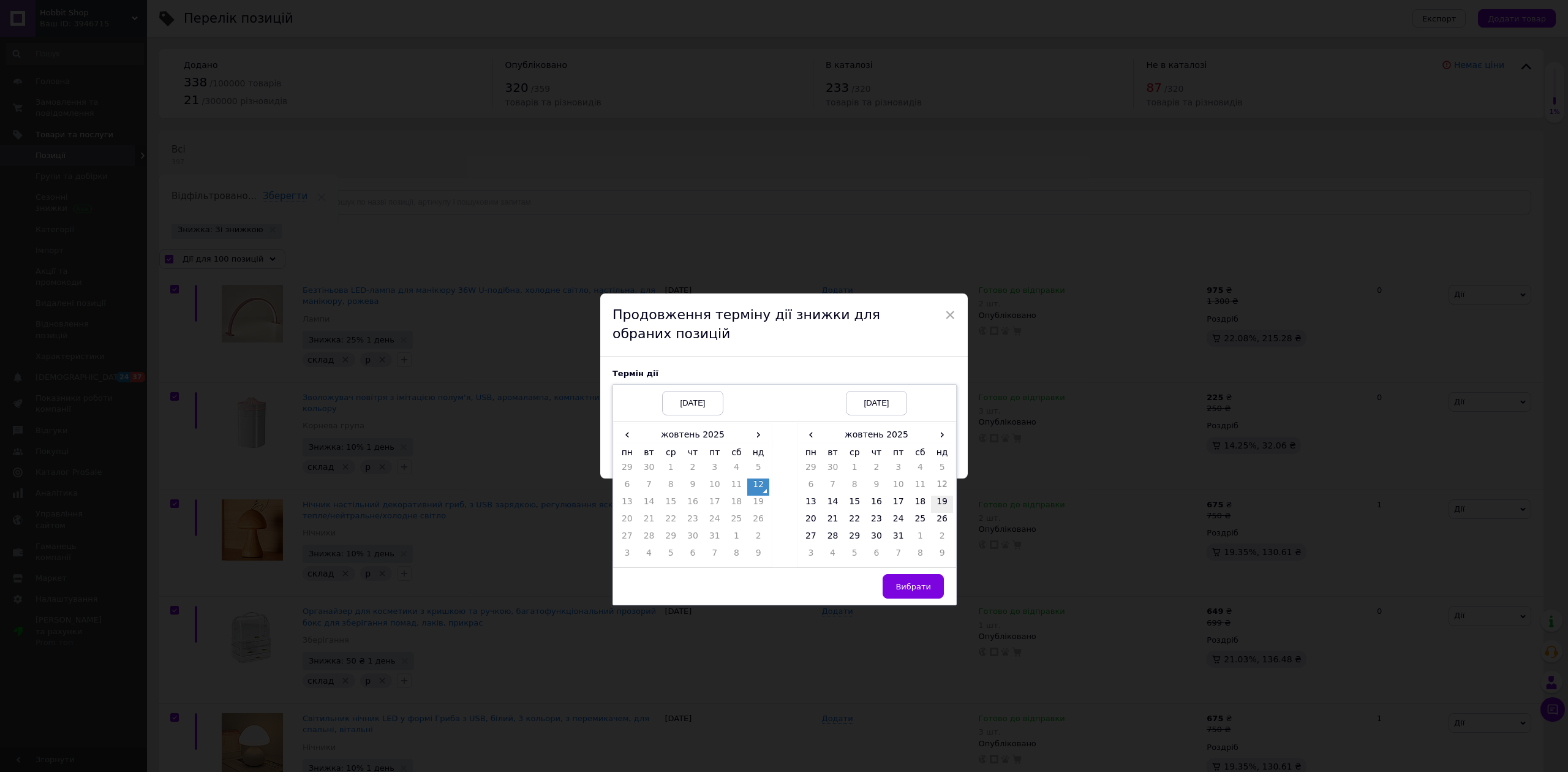
click at [947, 502] on td "19" at bounding box center [942, 504] width 22 height 17
click at [933, 584] on button "Вибрати" at bounding box center [913, 586] width 61 height 25
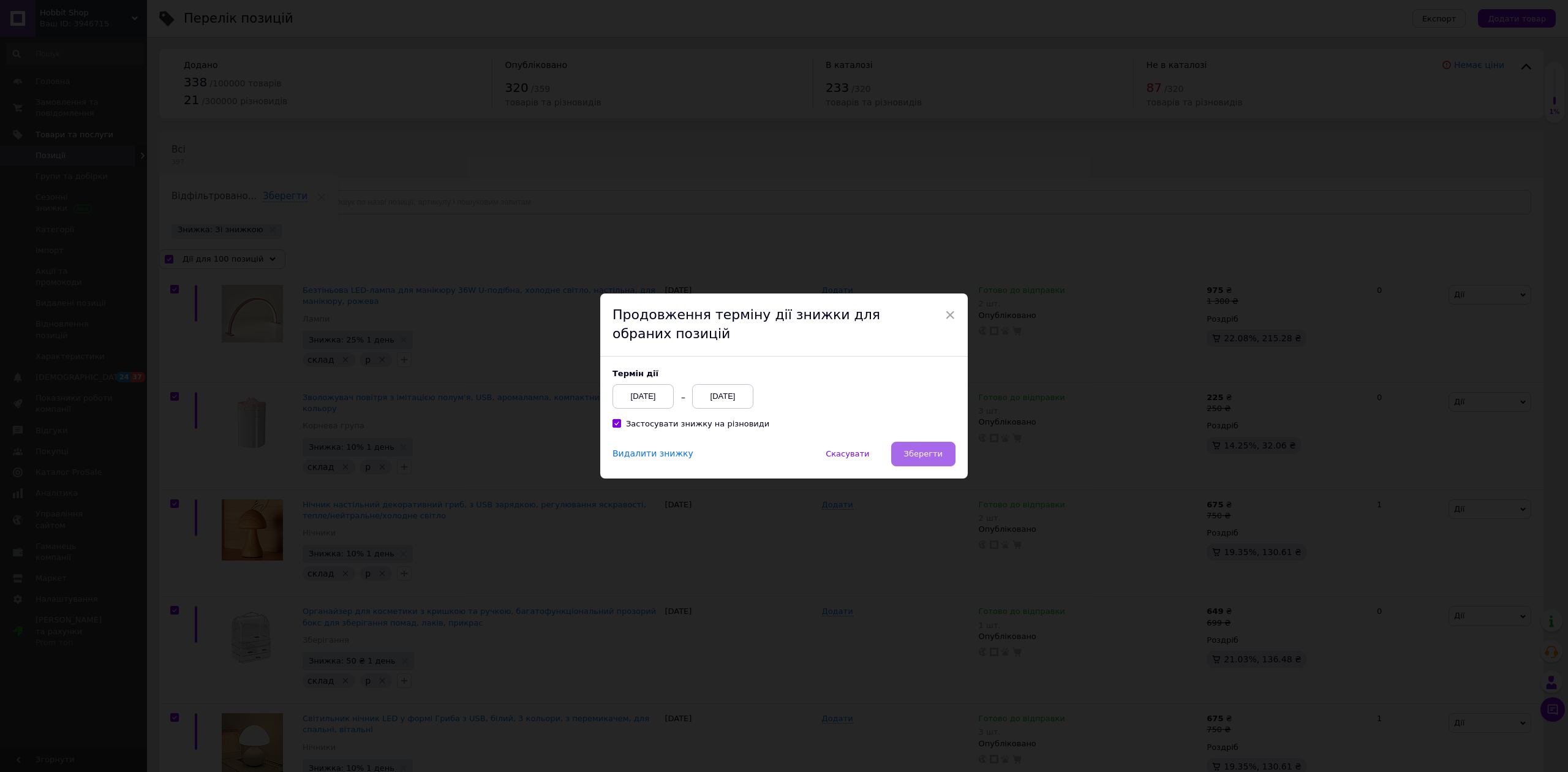
click at [929, 464] on button "Зберегти" at bounding box center [923, 454] width 64 height 25
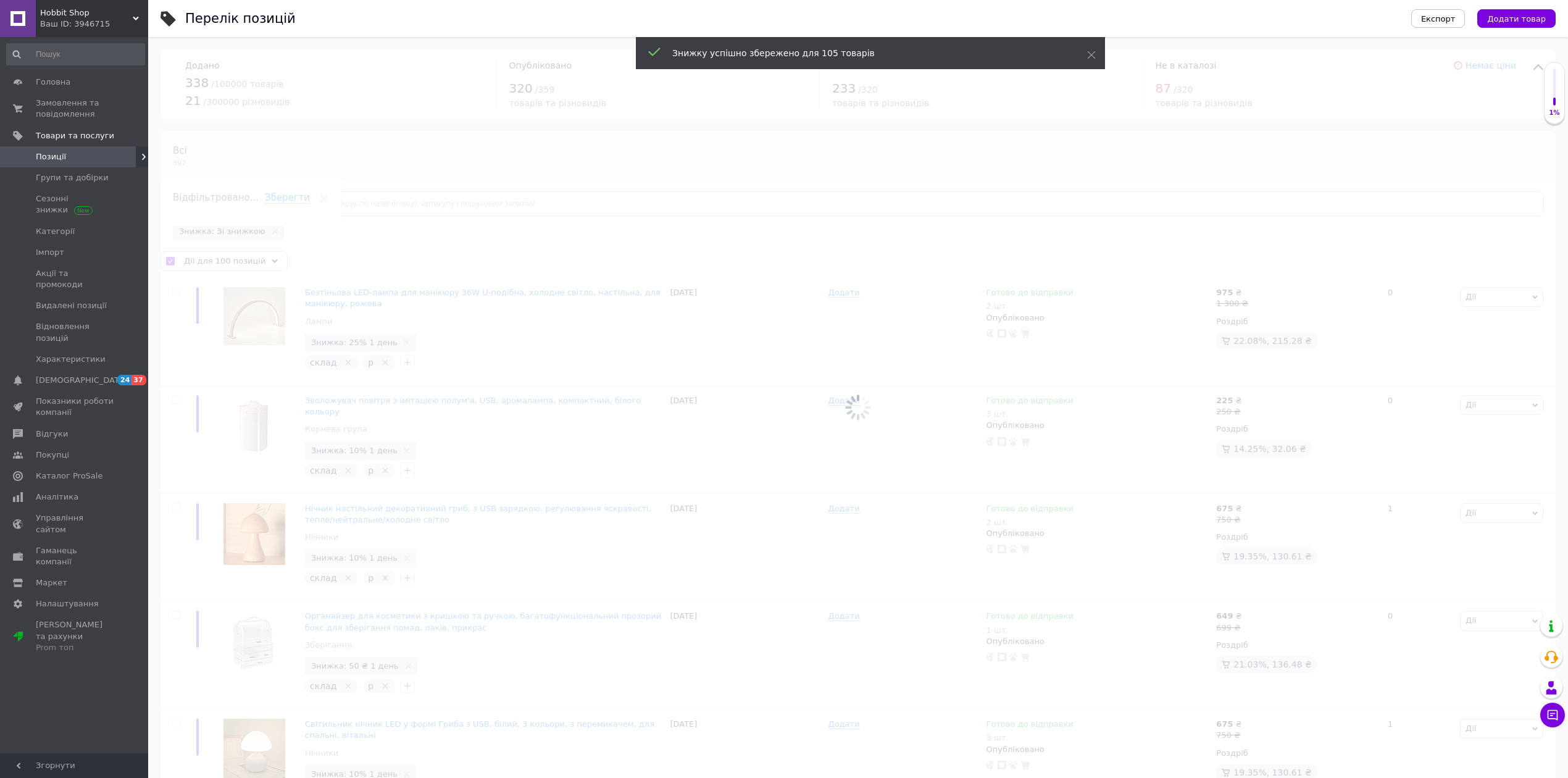
checkbox input "false"
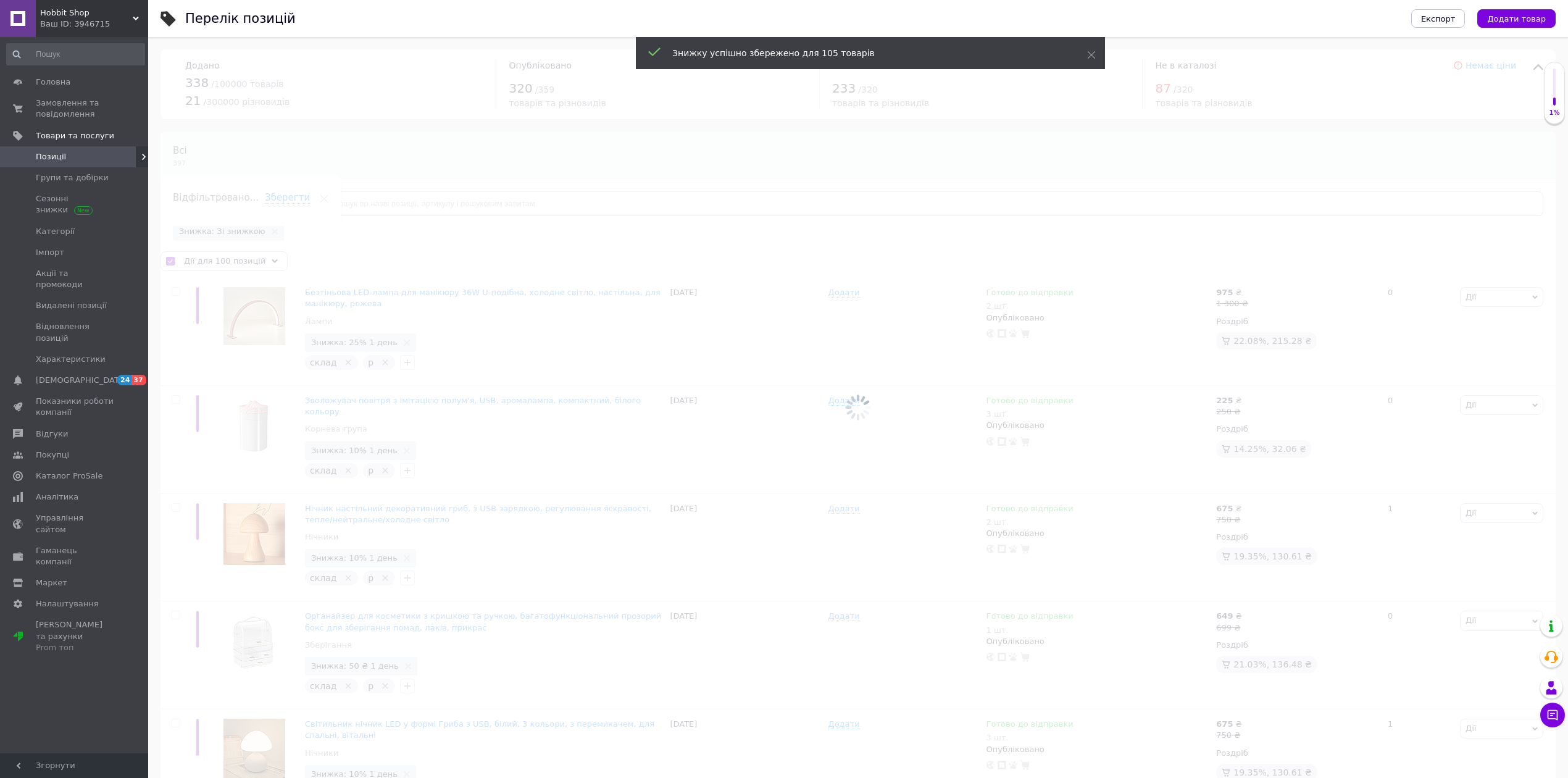
checkbox input "false"
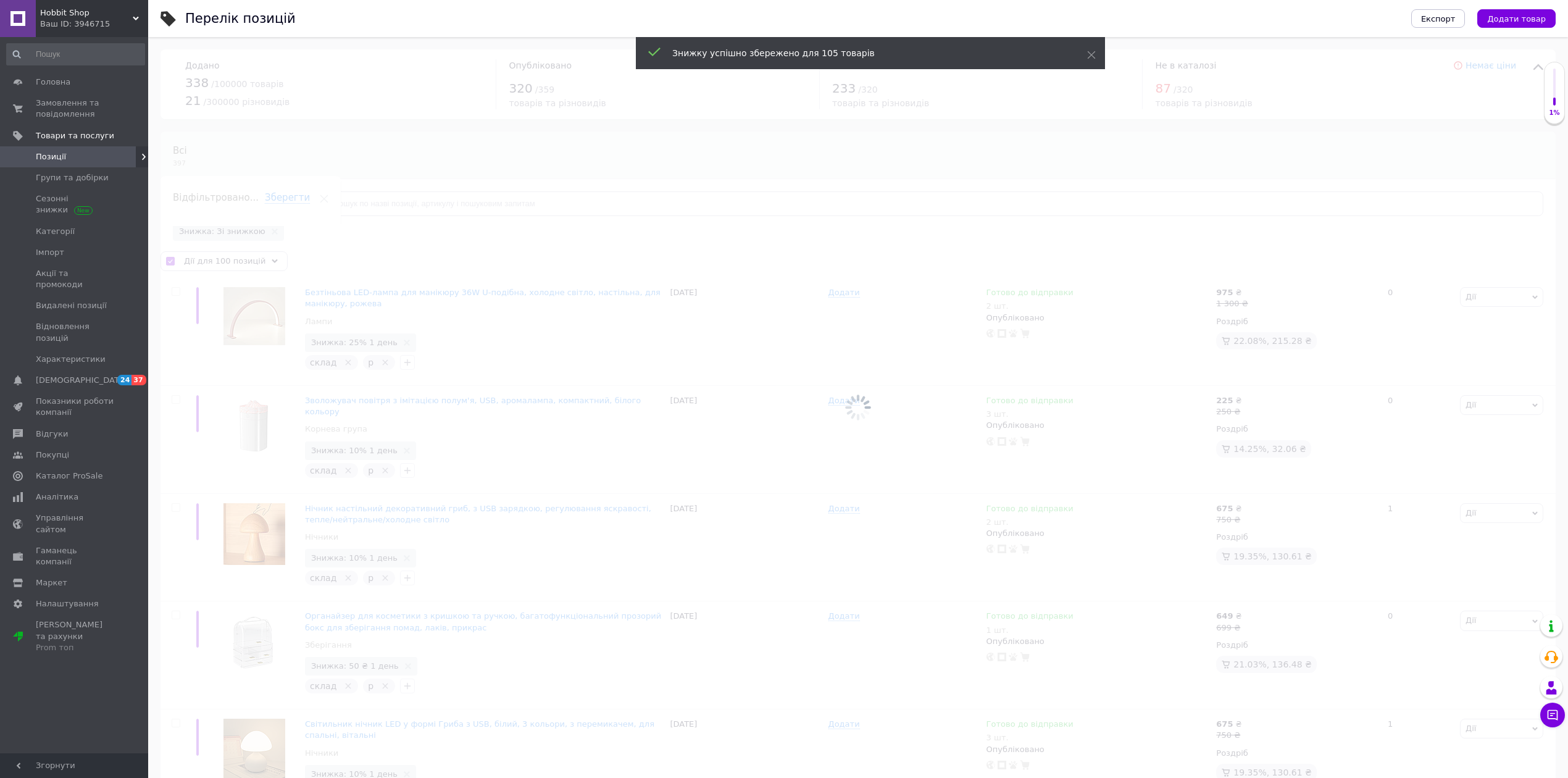
checkbox input "false"
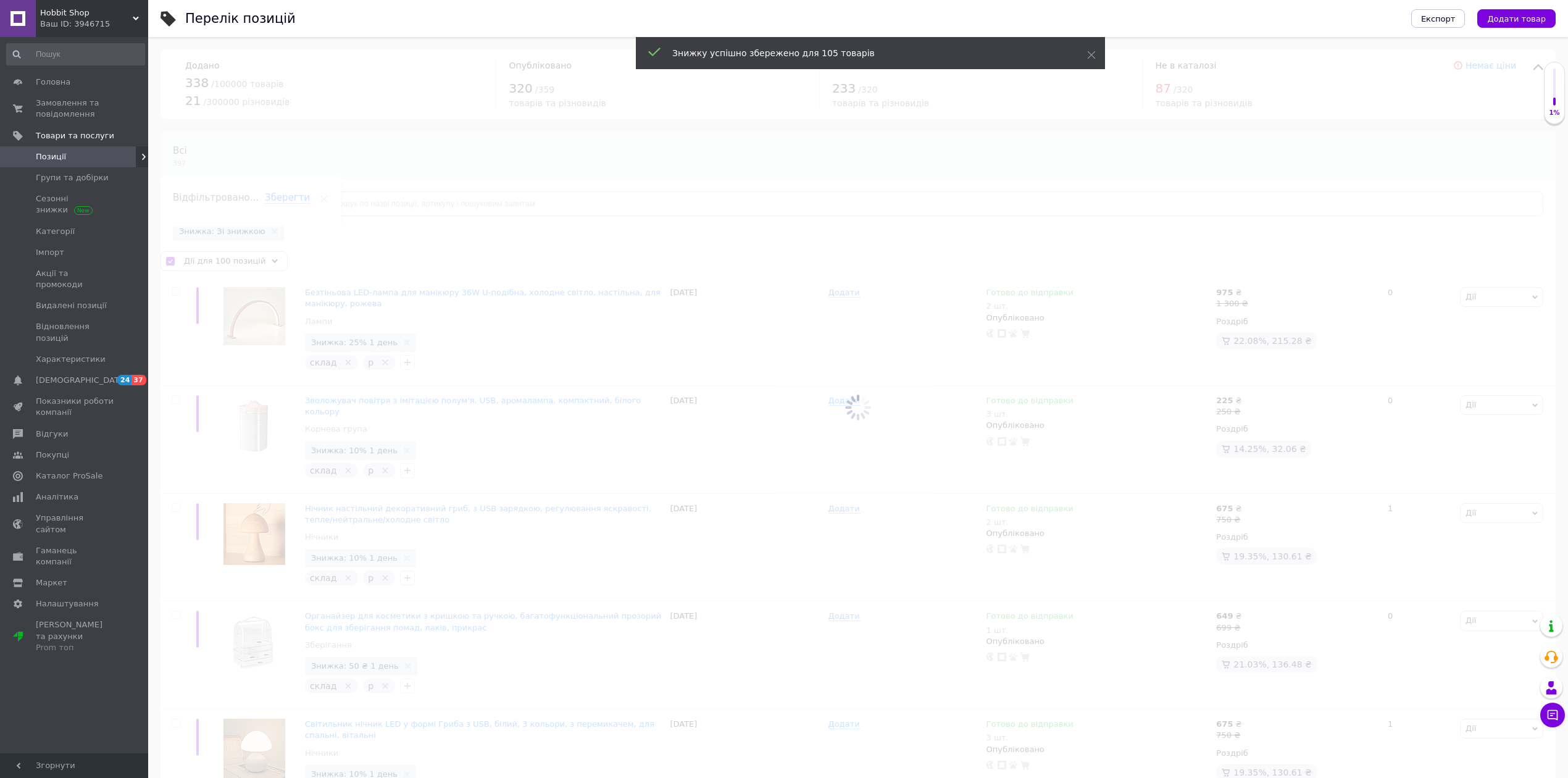
checkbox input "false"
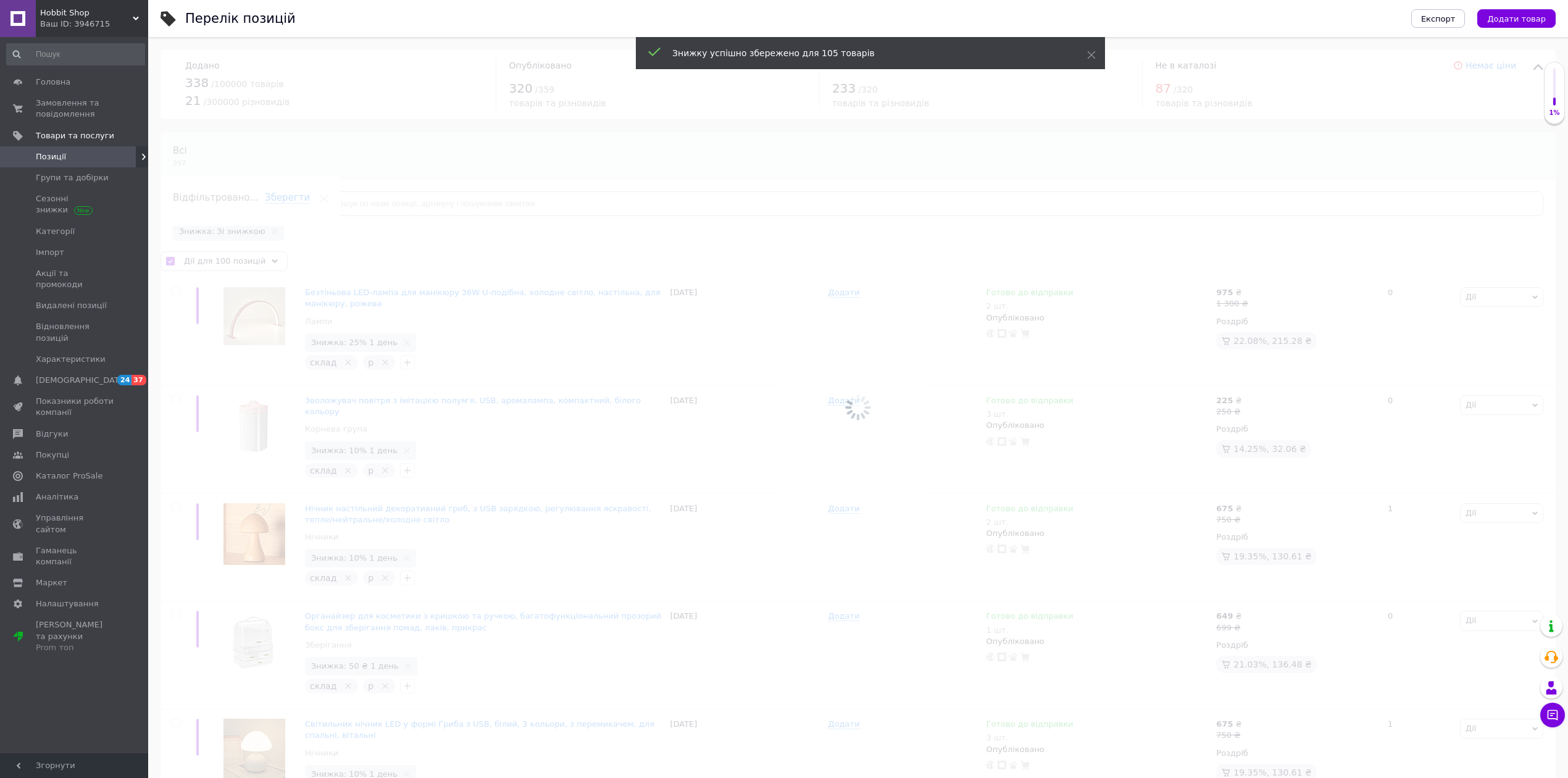
checkbox input "false"
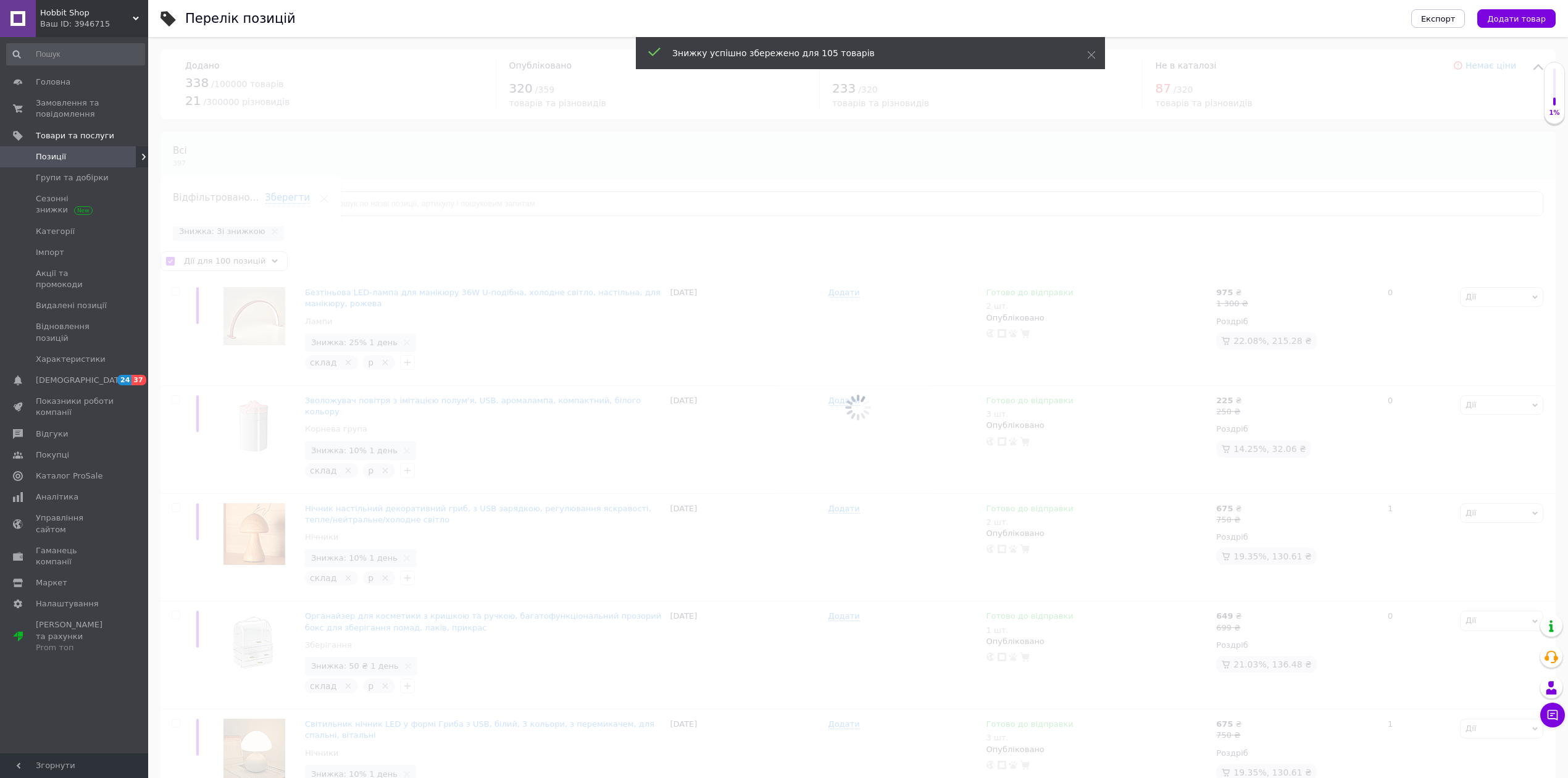
checkbox input "false"
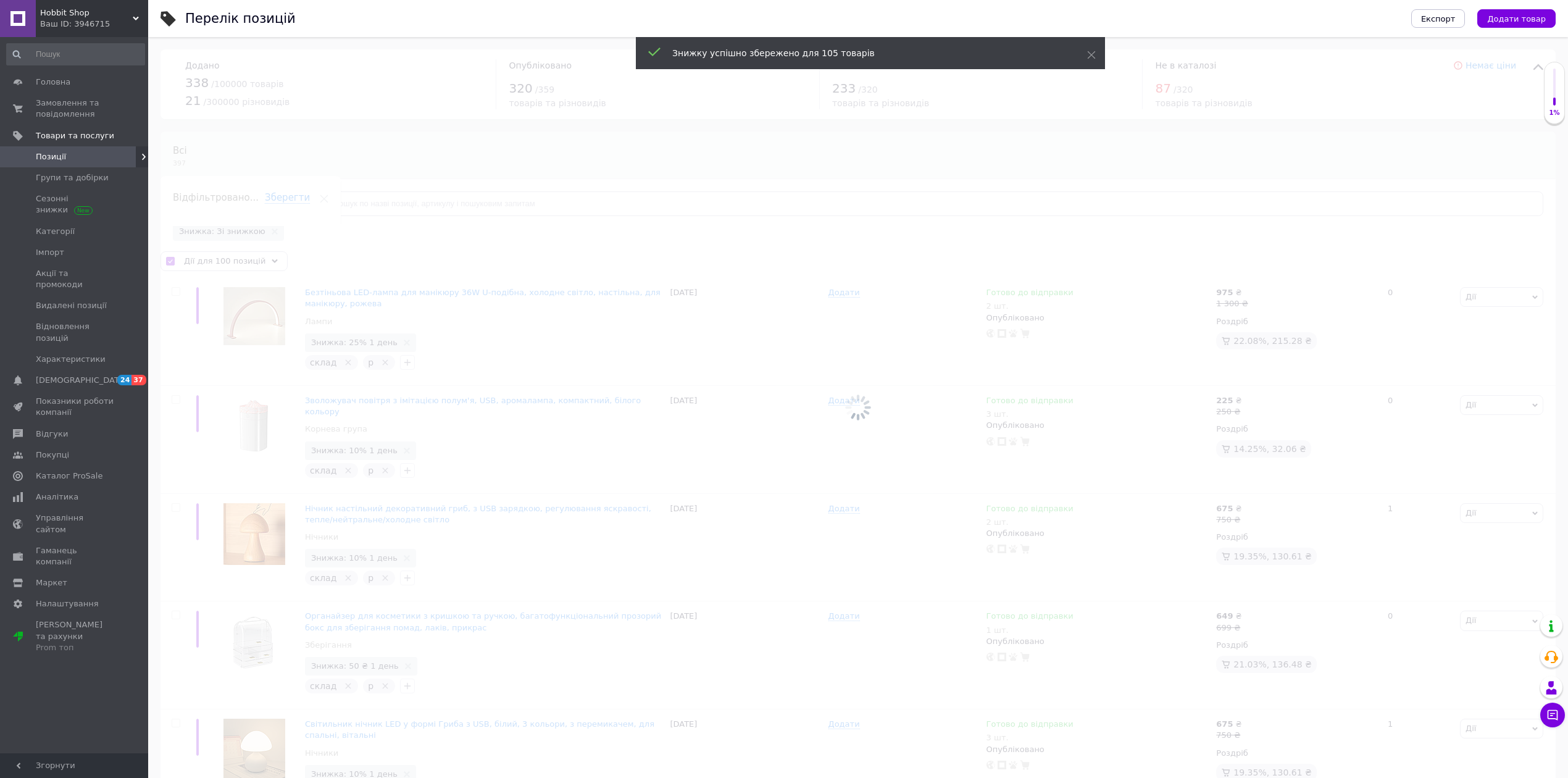
checkbox input "false"
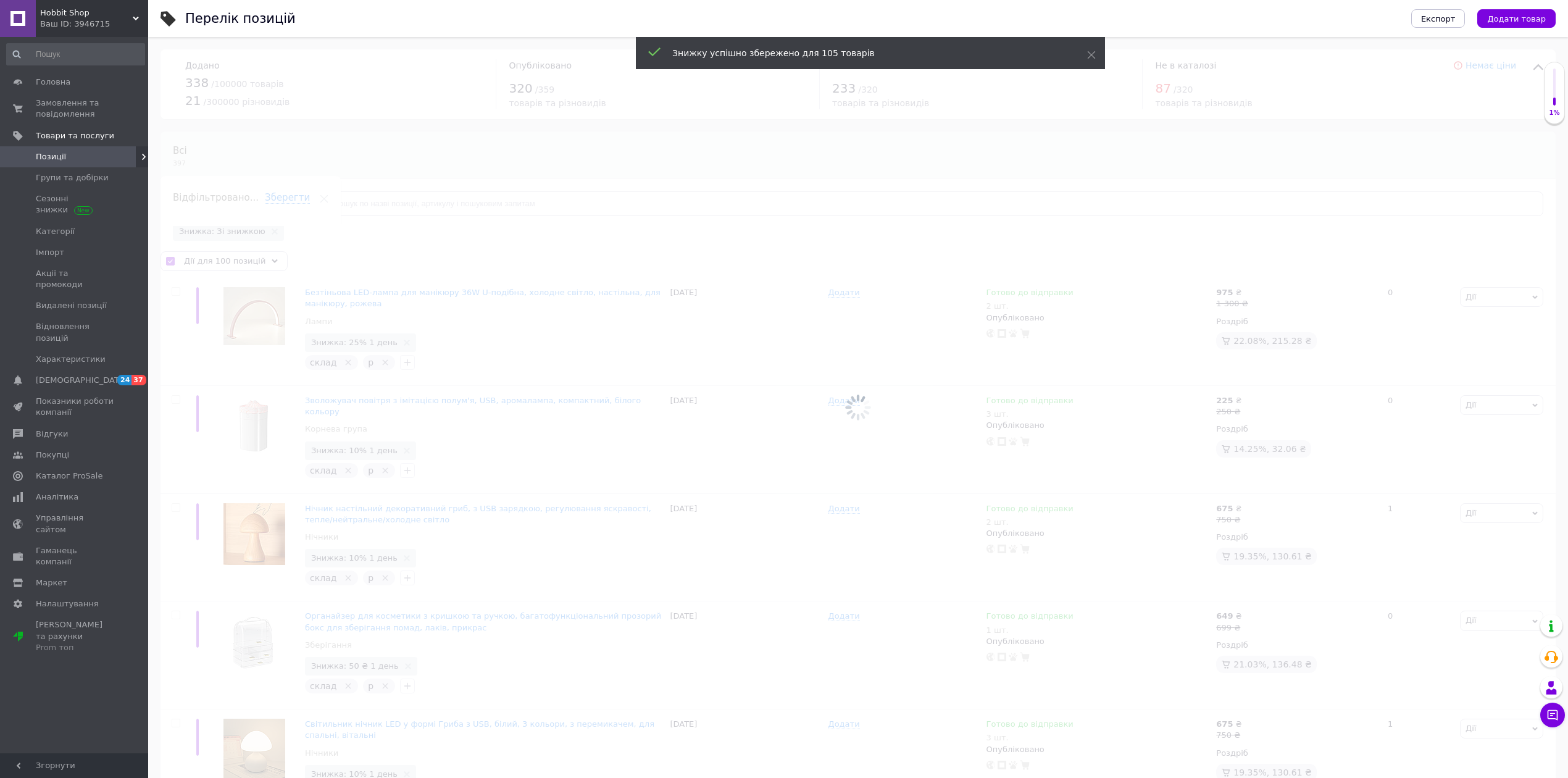
checkbox input "false"
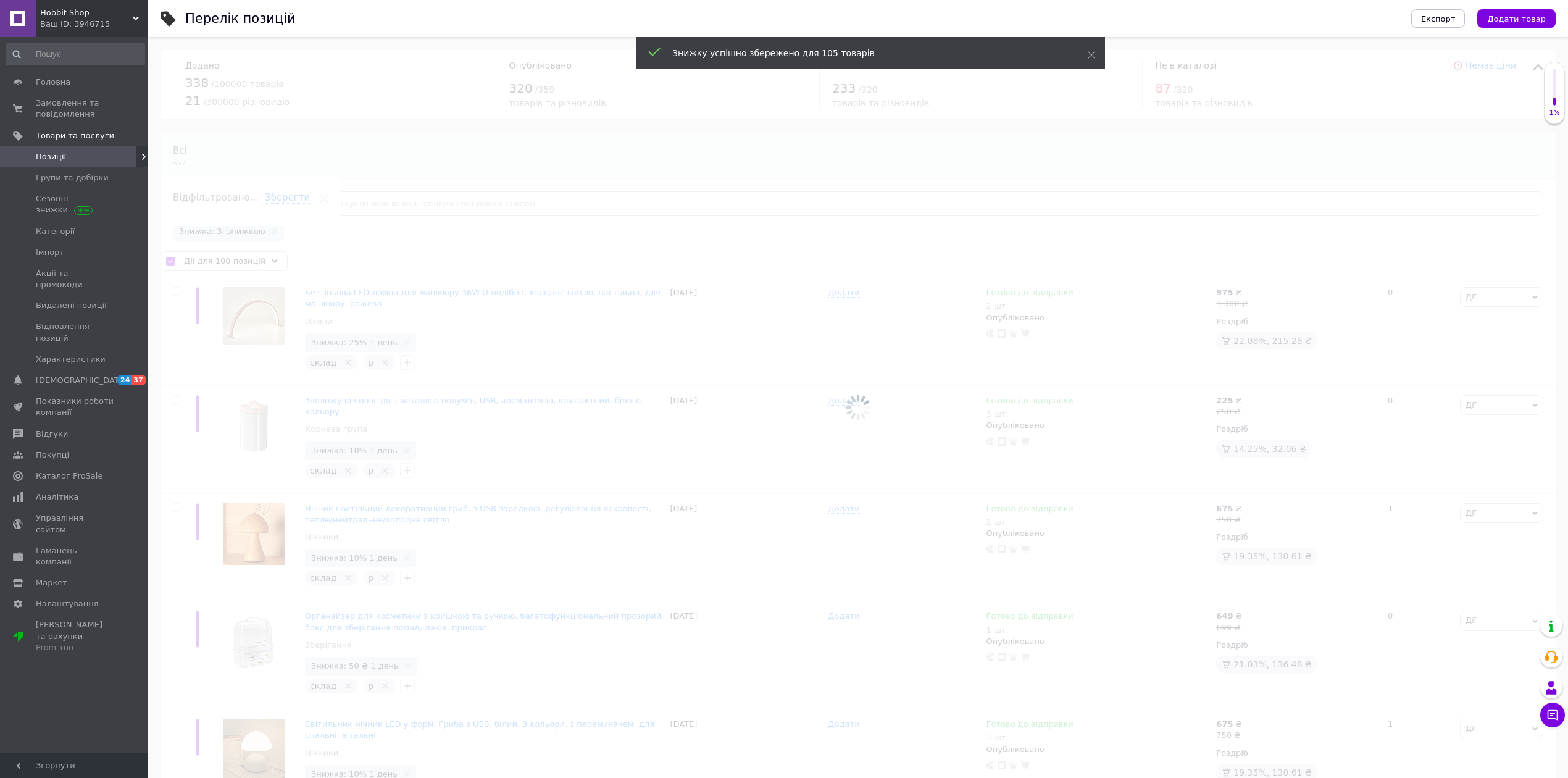
checkbox input "false"
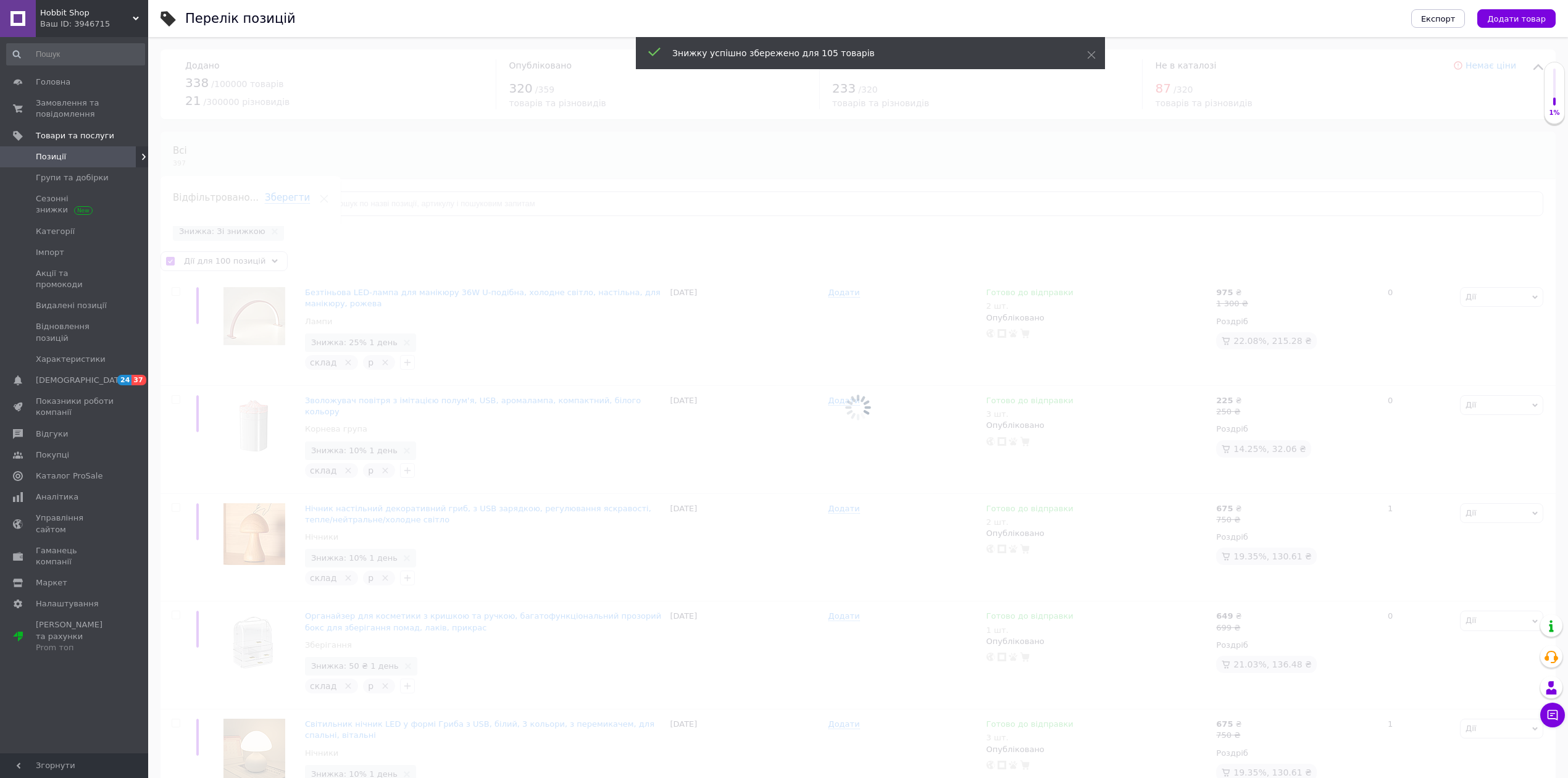
checkbox input "false"
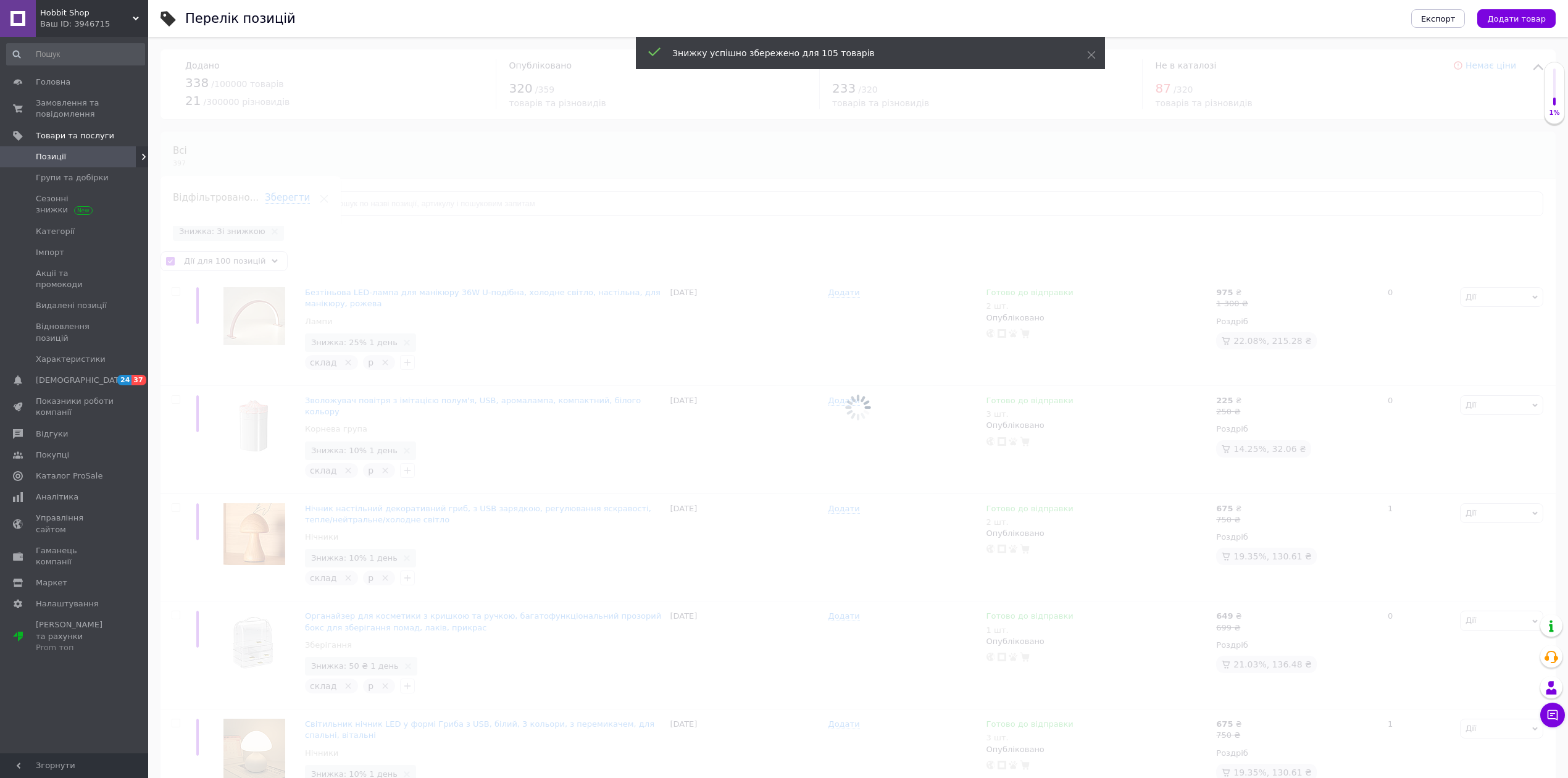
checkbox input "false"
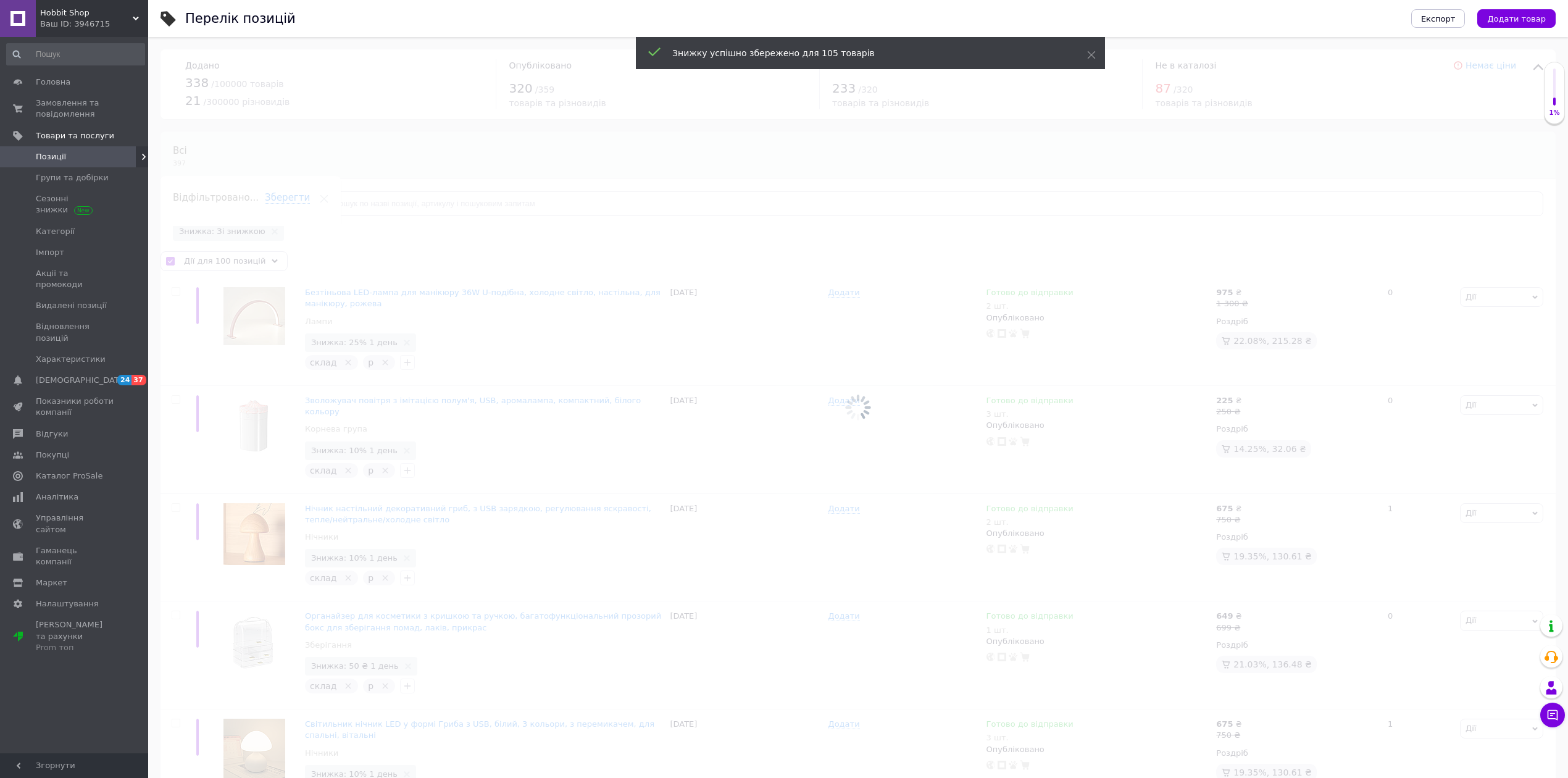
checkbox input "false"
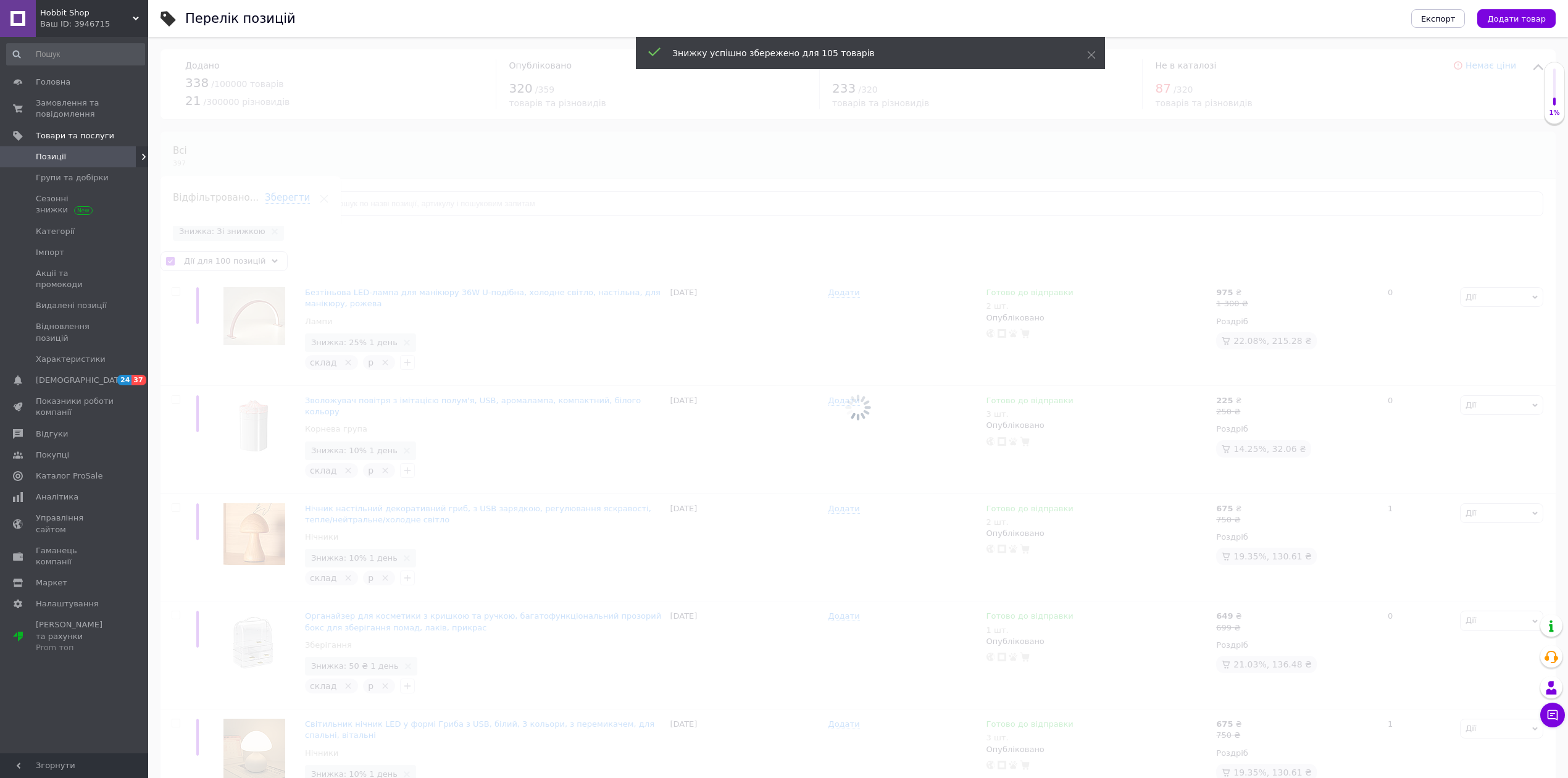
checkbox input "false"
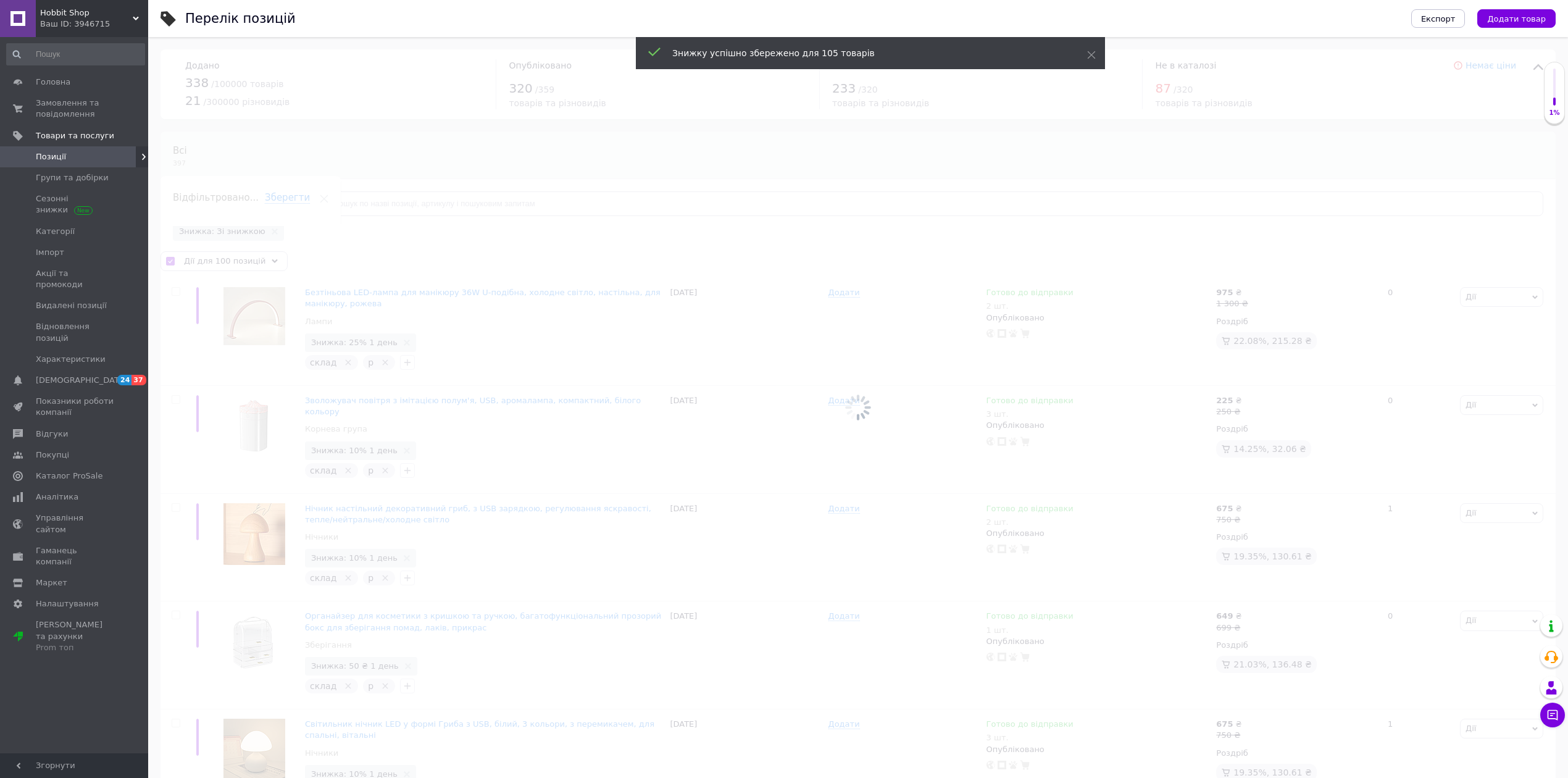
checkbox input "false"
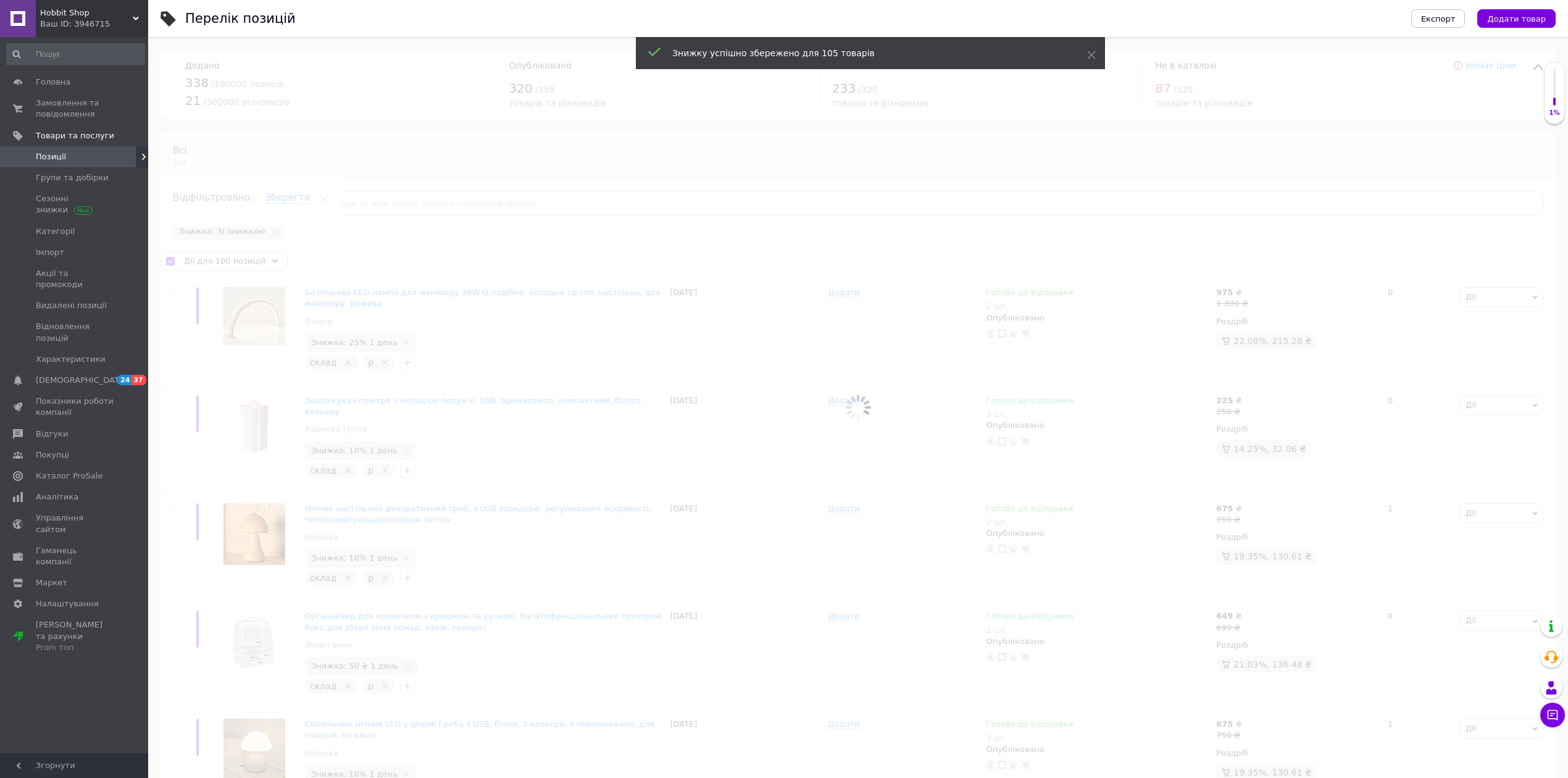
checkbox input "false"
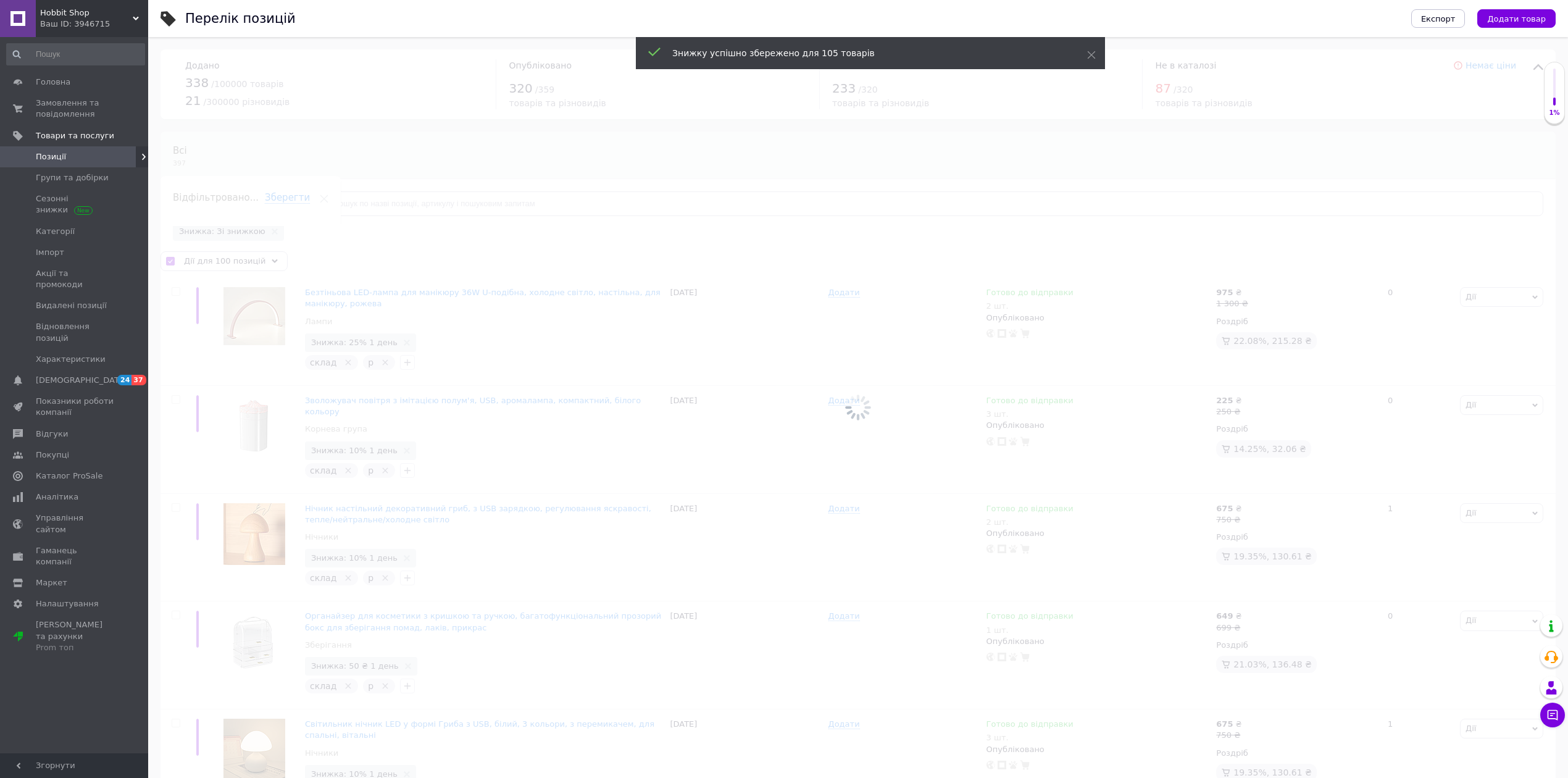
checkbox input "false"
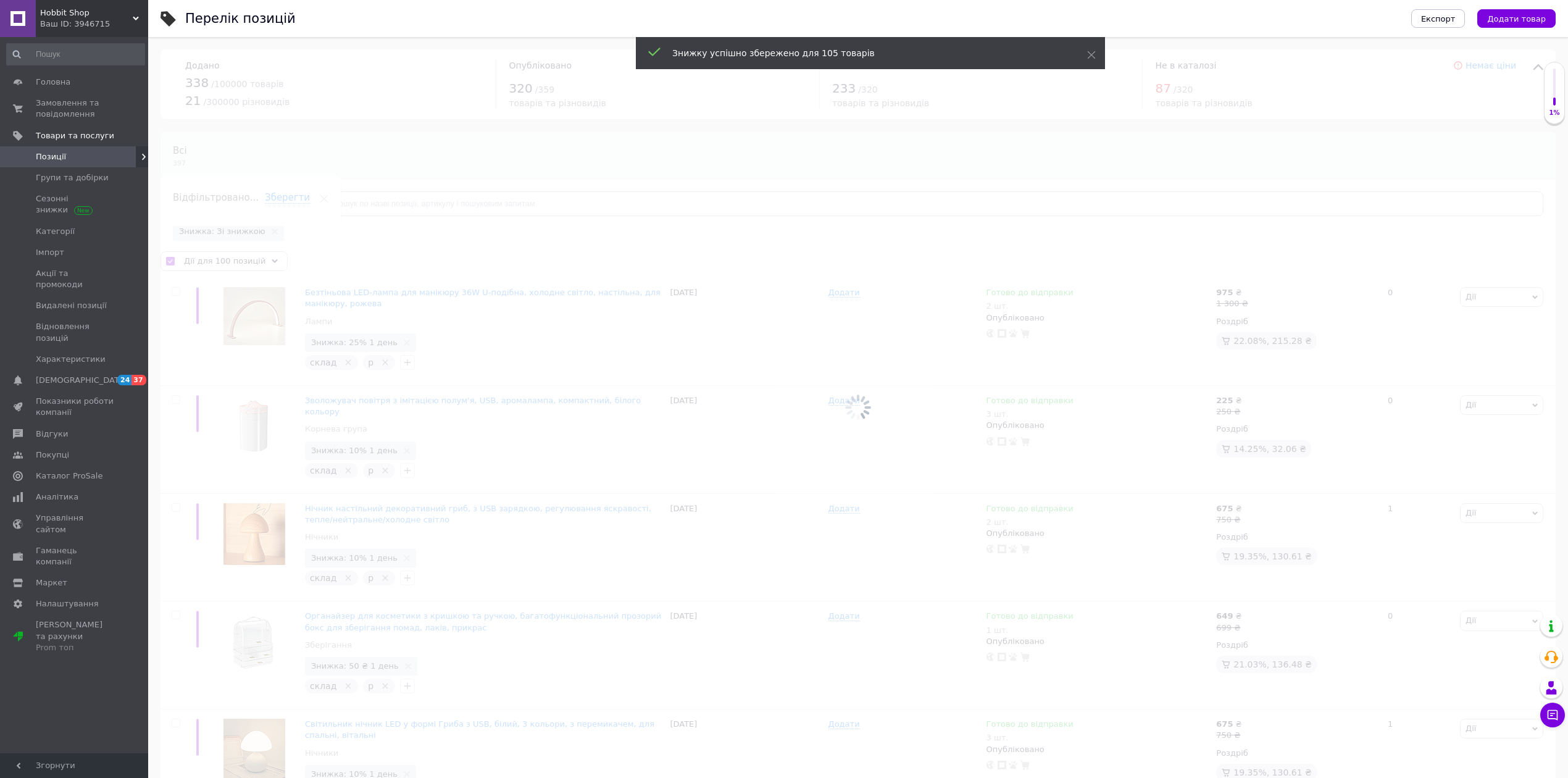
checkbox input "false"
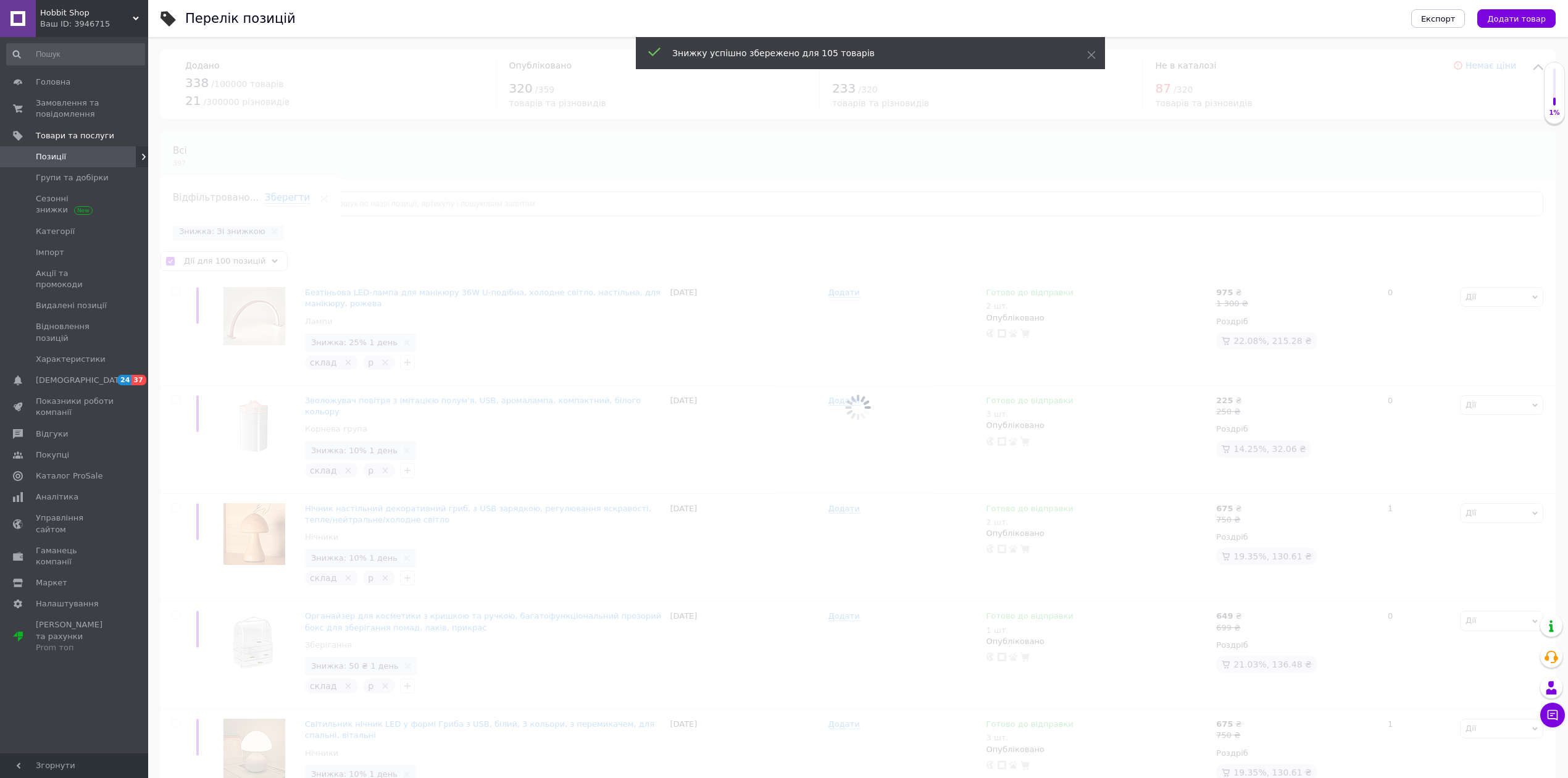
checkbox input "false"
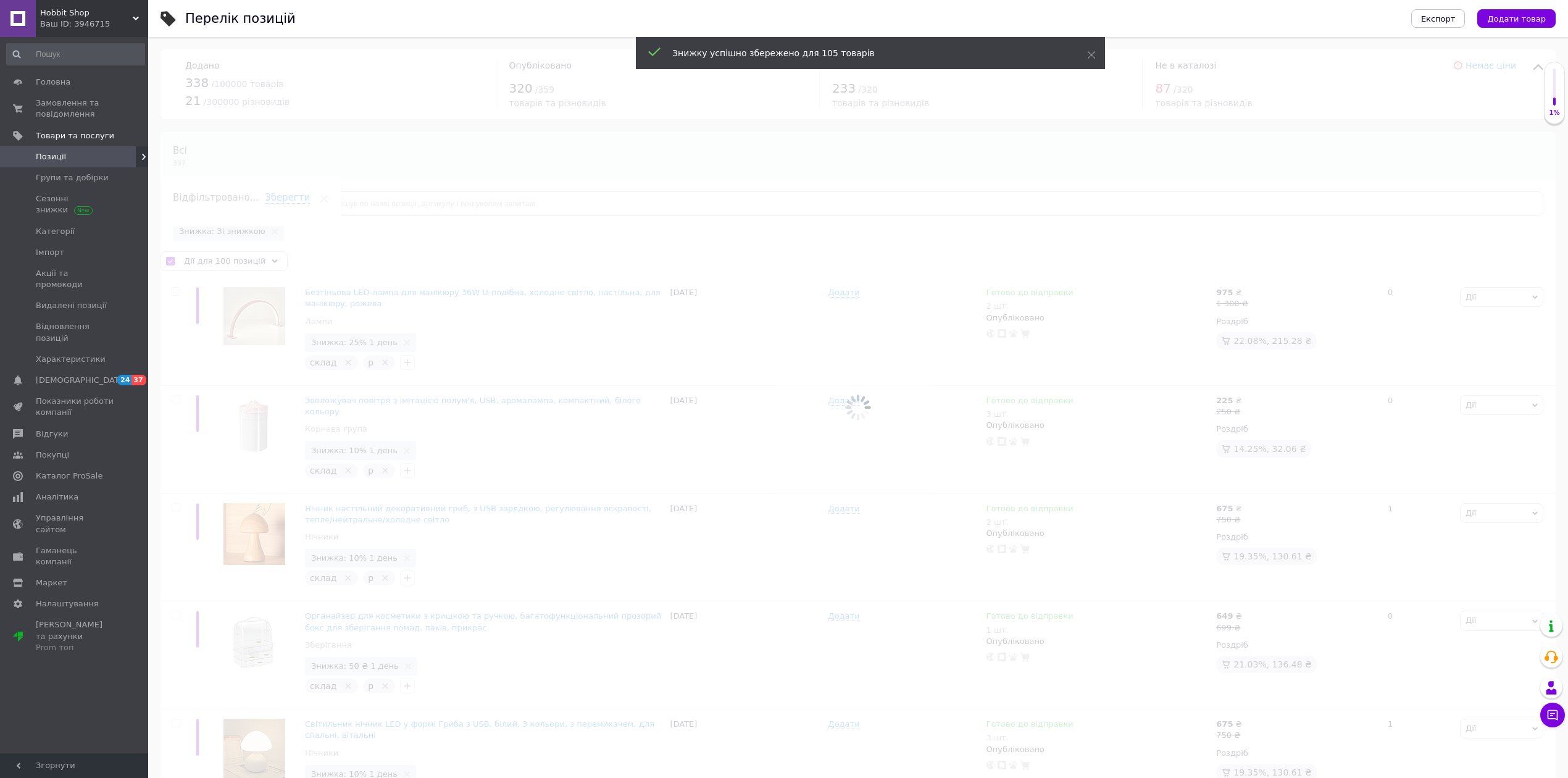
checkbox input "false"
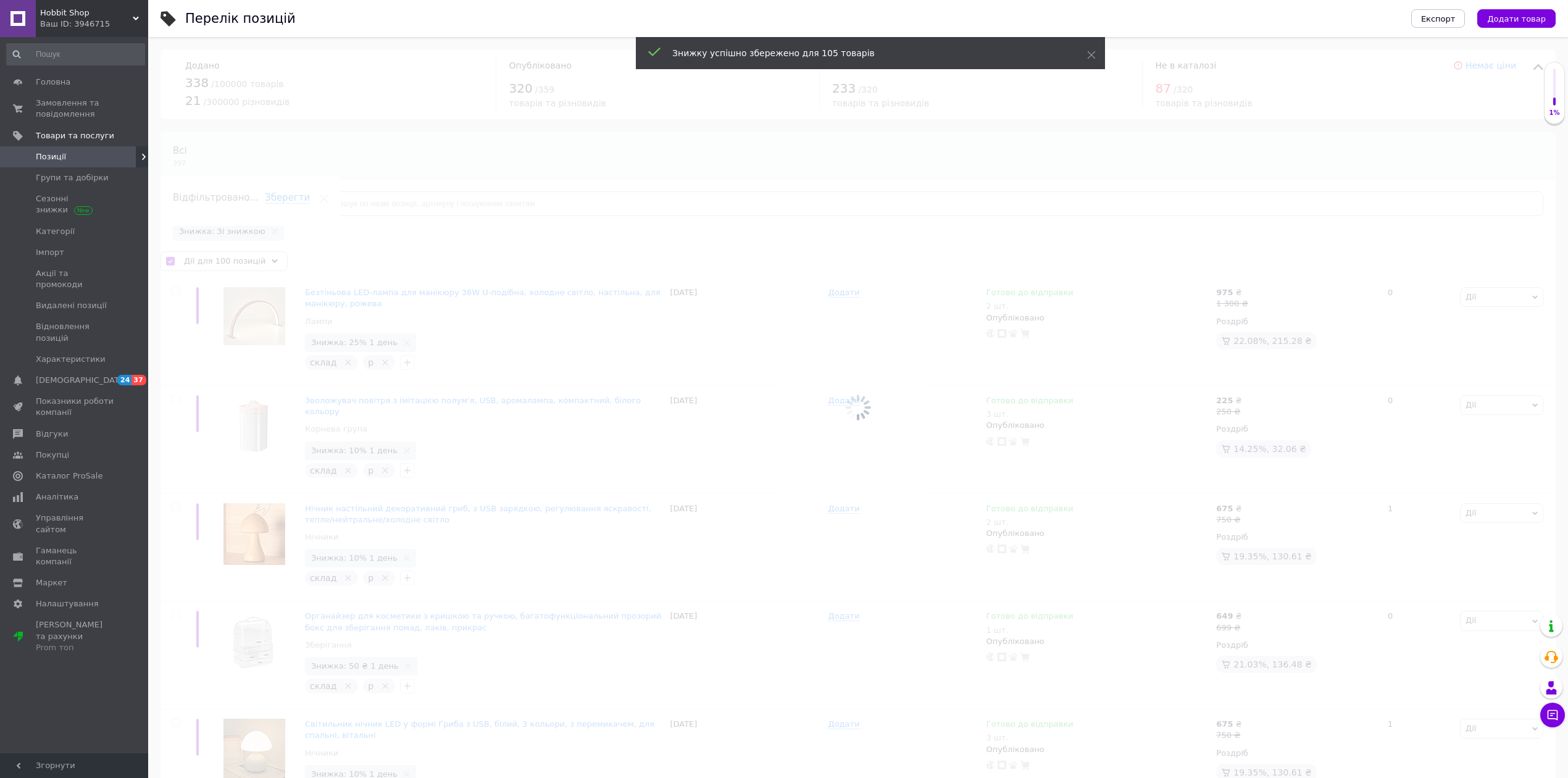
checkbox input "false"
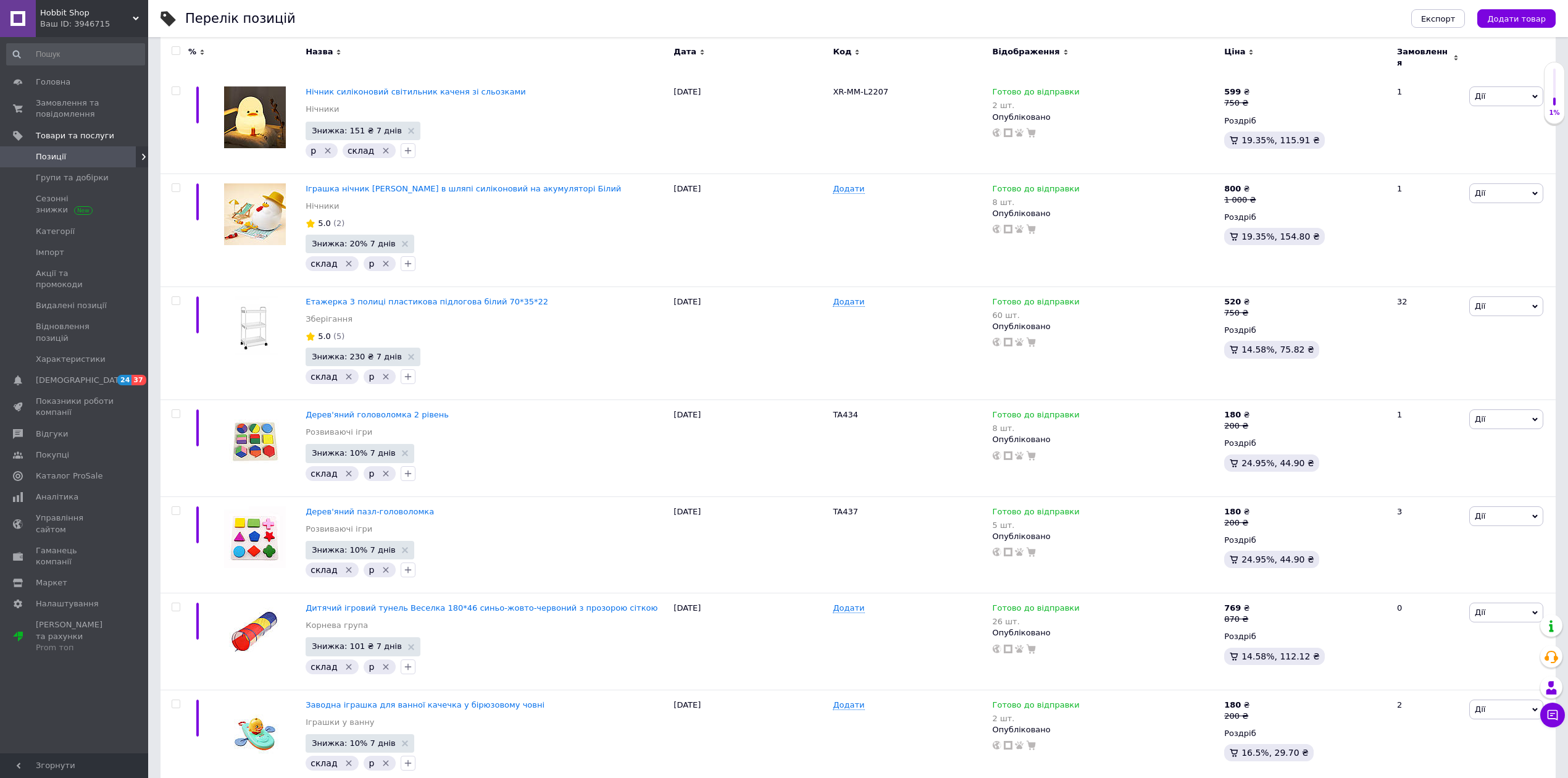
scroll to position [9843, 0]
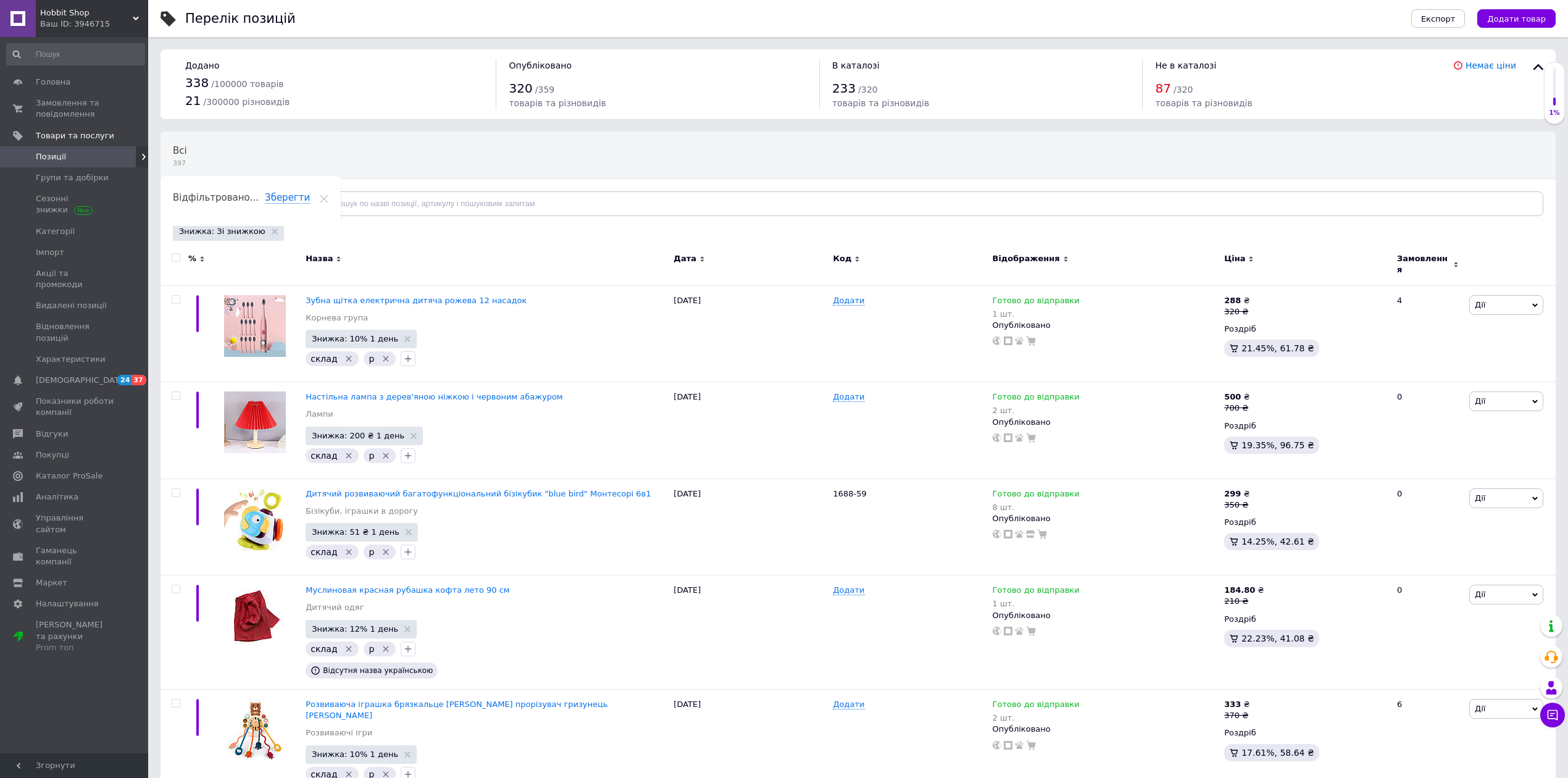
click at [178, 258] on input "checkbox" at bounding box center [175, 258] width 8 height 8
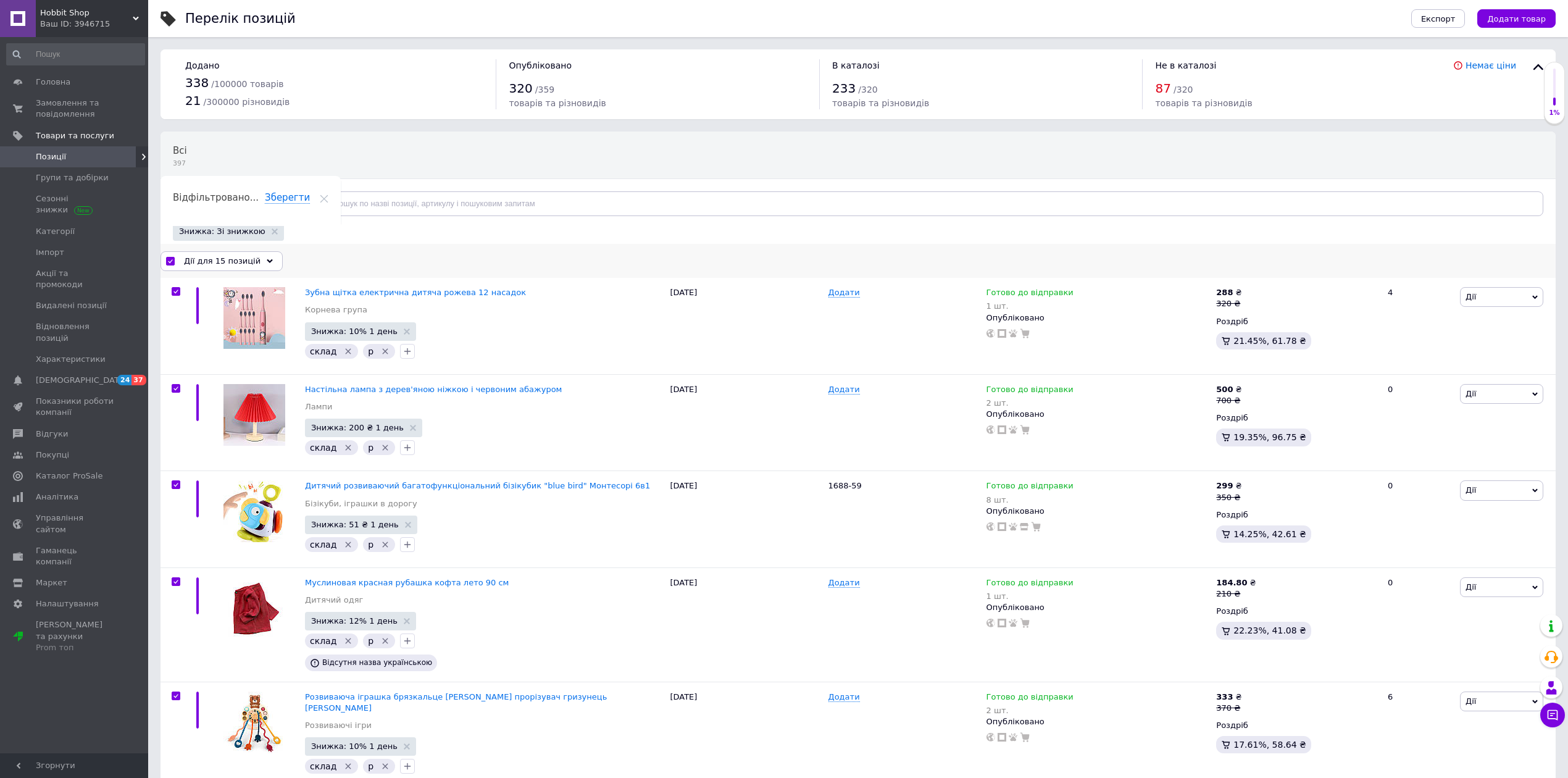
click at [253, 255] on div "Дії для 15 позицій" at bounding box center [221, 261] width 122 height 20
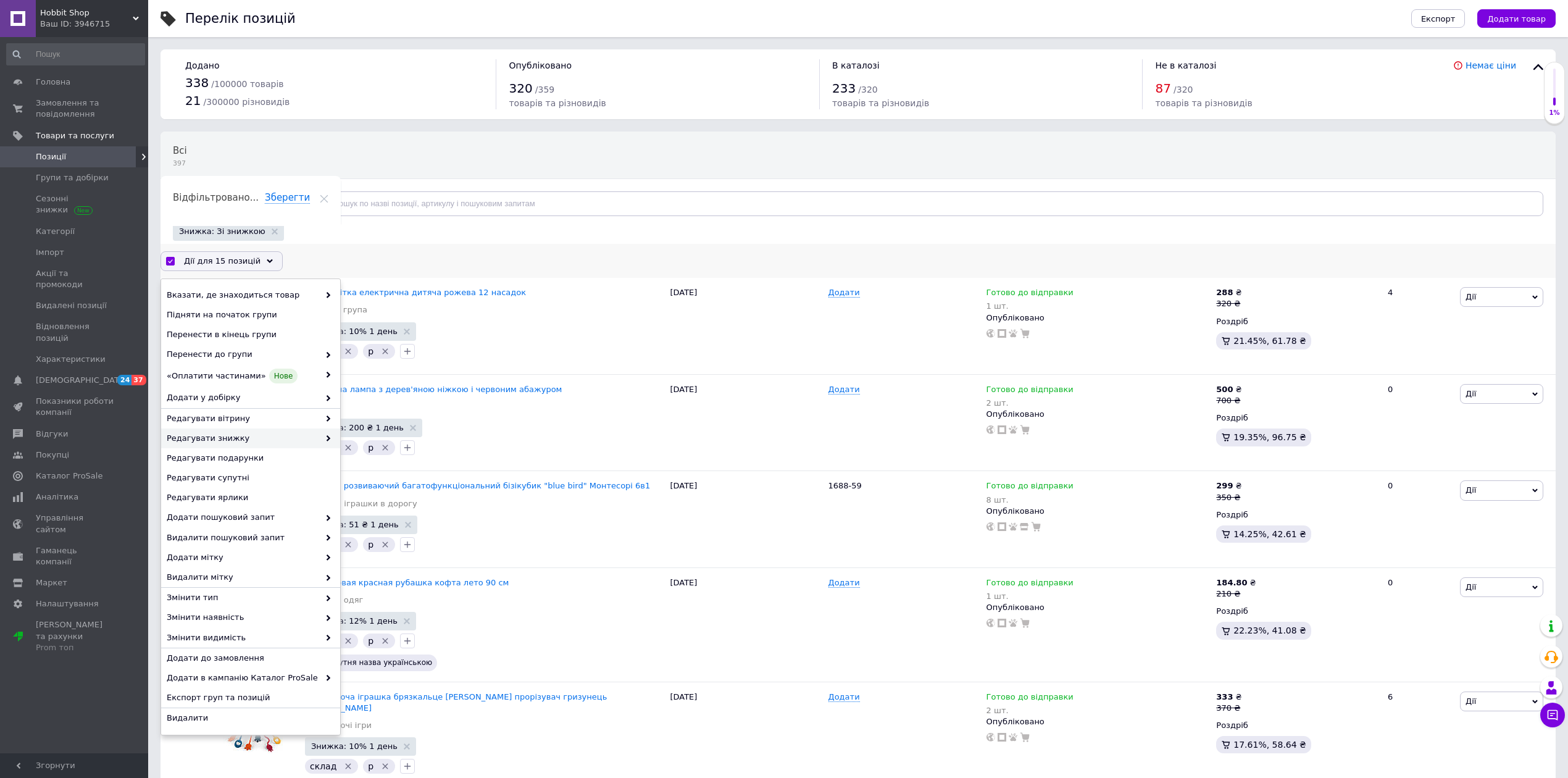
click at [243, 440] on span "Редагувати знижку" at bounding box center [243, 439] width 152 height 11
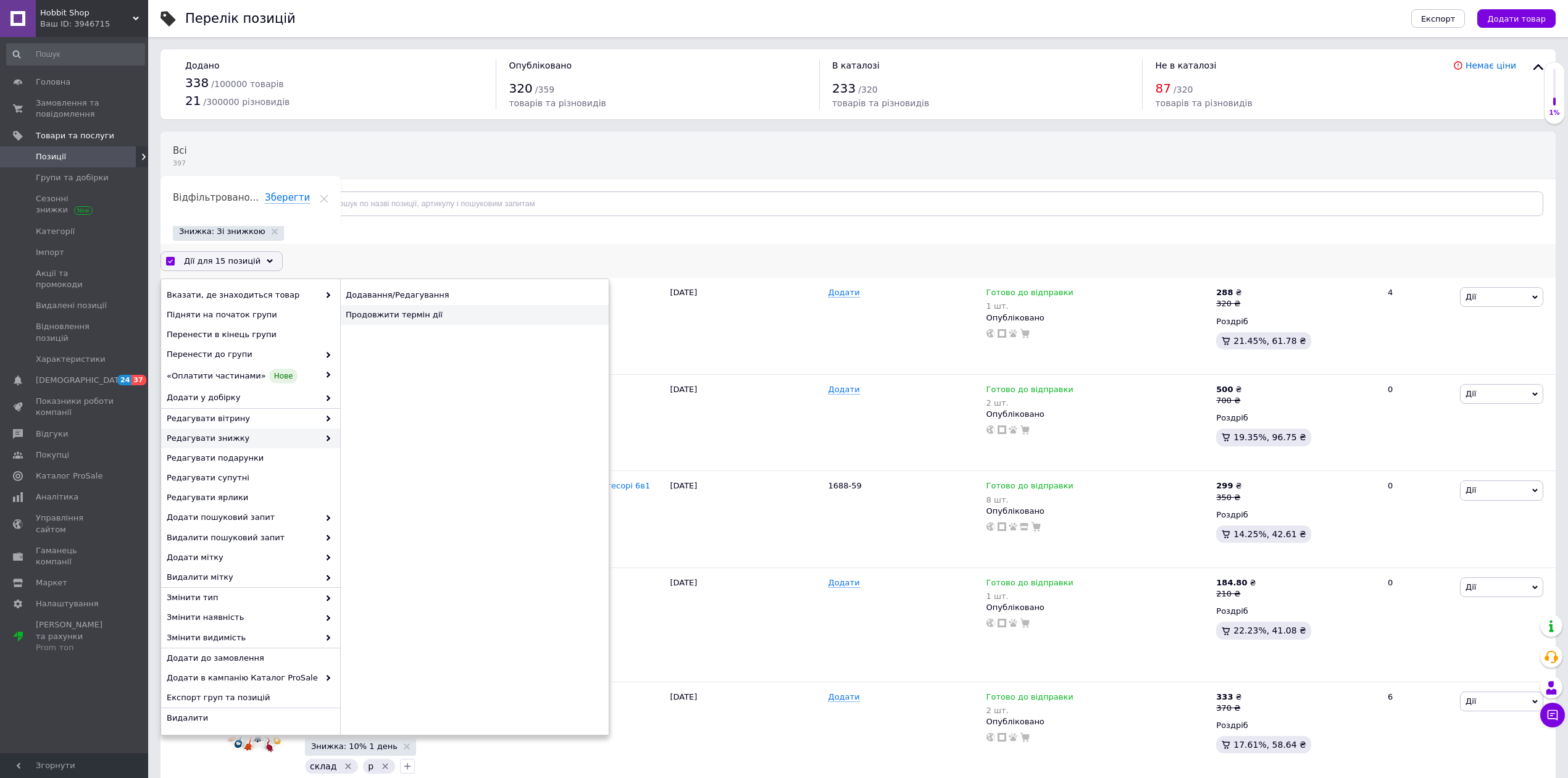
click at [412, 314] on div "Продовжити термін дії" at bounding box center [474, 315] width 268 height 20
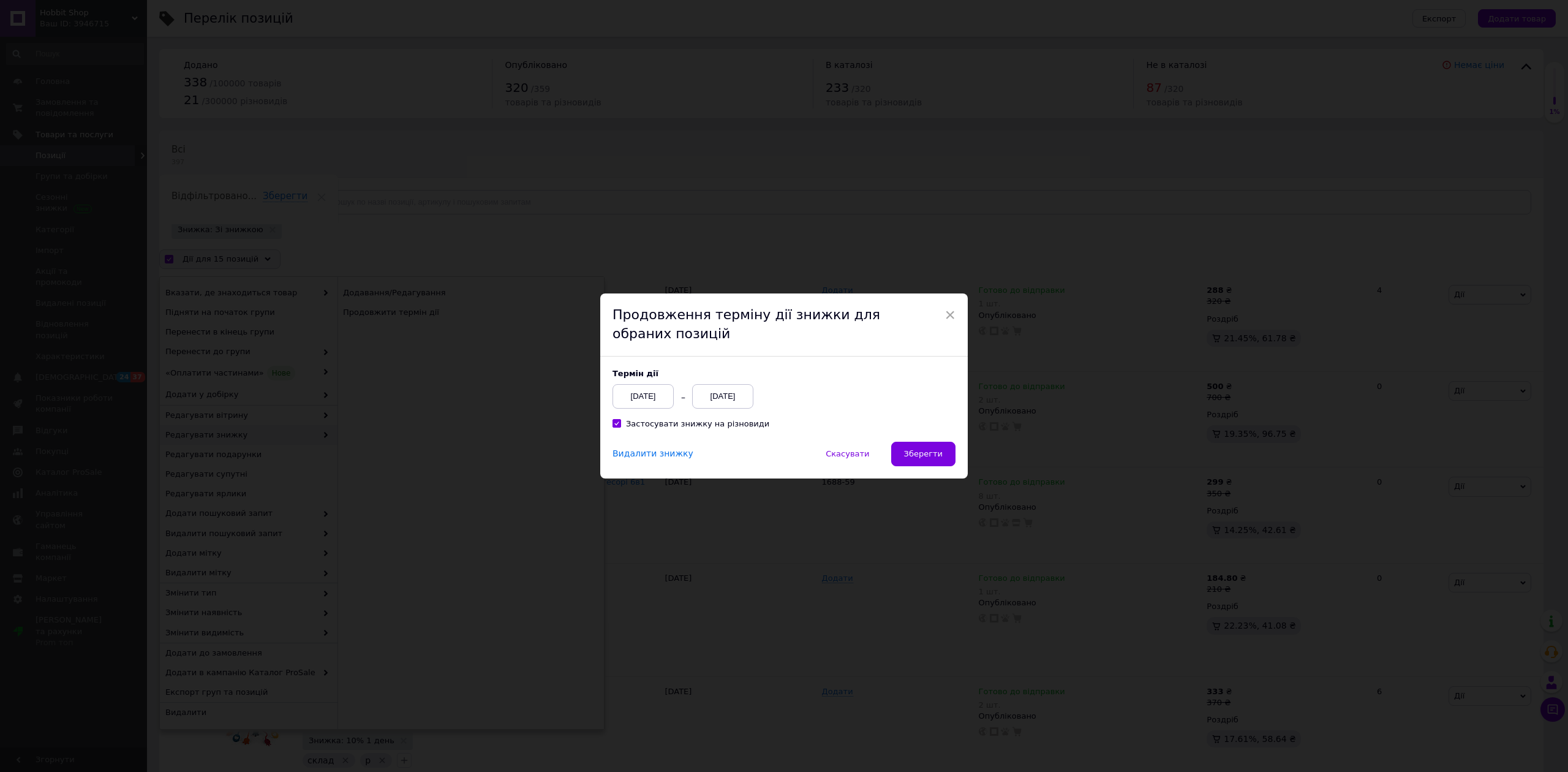
click at [724, 389] on div "[DATE]" at bounding box center [722, 396] width 61 height 25
click at [863, 382] on div "Термін дії [DATE] [DATE]" at bounding box center [784, 388] width 343 height 40
click at [922, 458] on span "Зберегти" at bounding box center [923, 454] width 39 height 10
